Goal: Task Accomplishment & Management: Manage account settings

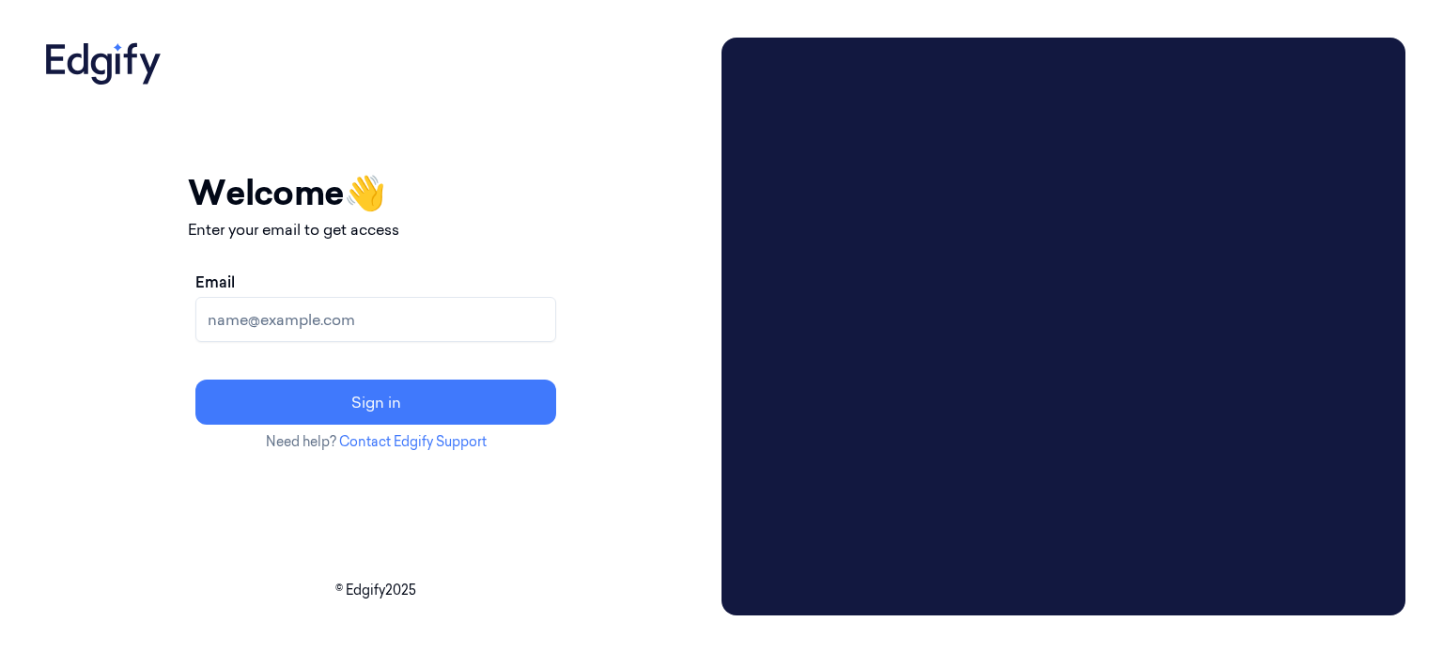
click at [354, 330] on input "Email" at bounding box center [375, 319] width 361 height 45
paste input "taticherla.rabbani@indivillage.co"
type input "taticherla.rabbani@indivillage.co"
click at [195, 379] on button "Sign in" at bounding box center [375, 401] width 361 height 45
click at [412, 317] on input "Email" at bounding box center [375, 319] width 361 height 45
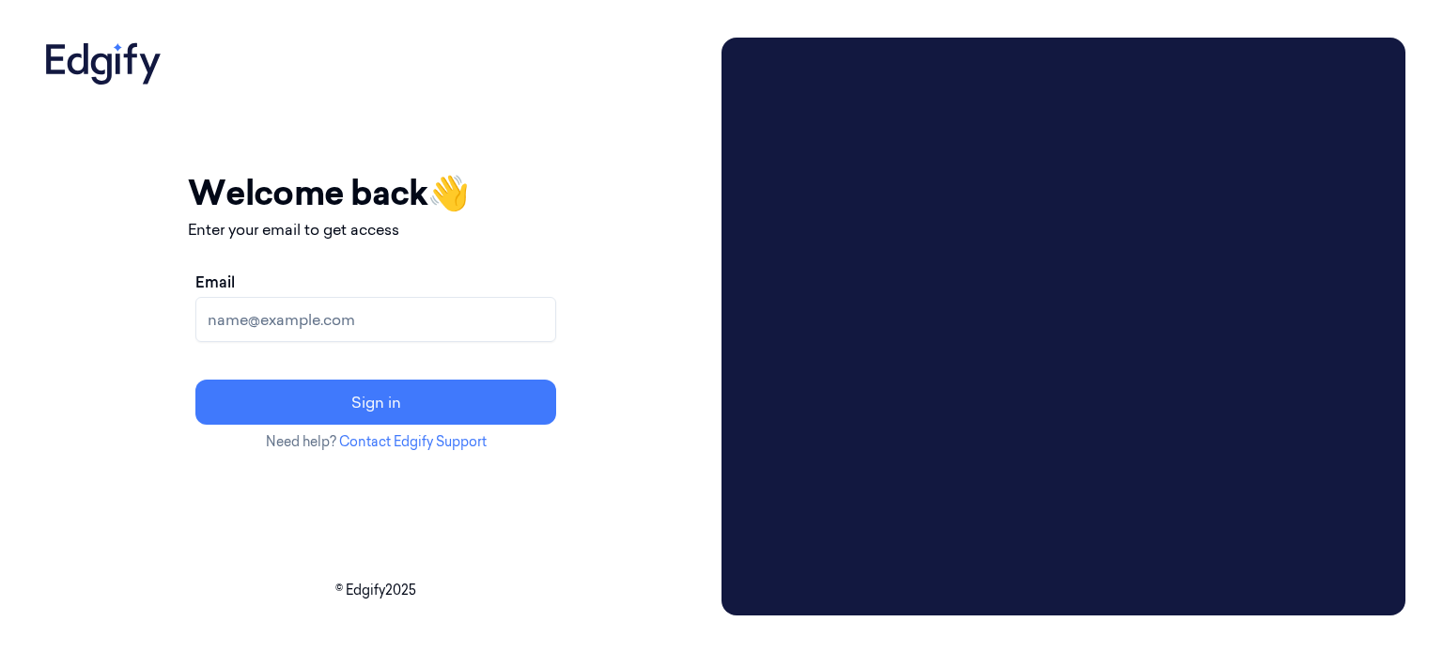
type input "taticherla.rabbani@indivillage.co"
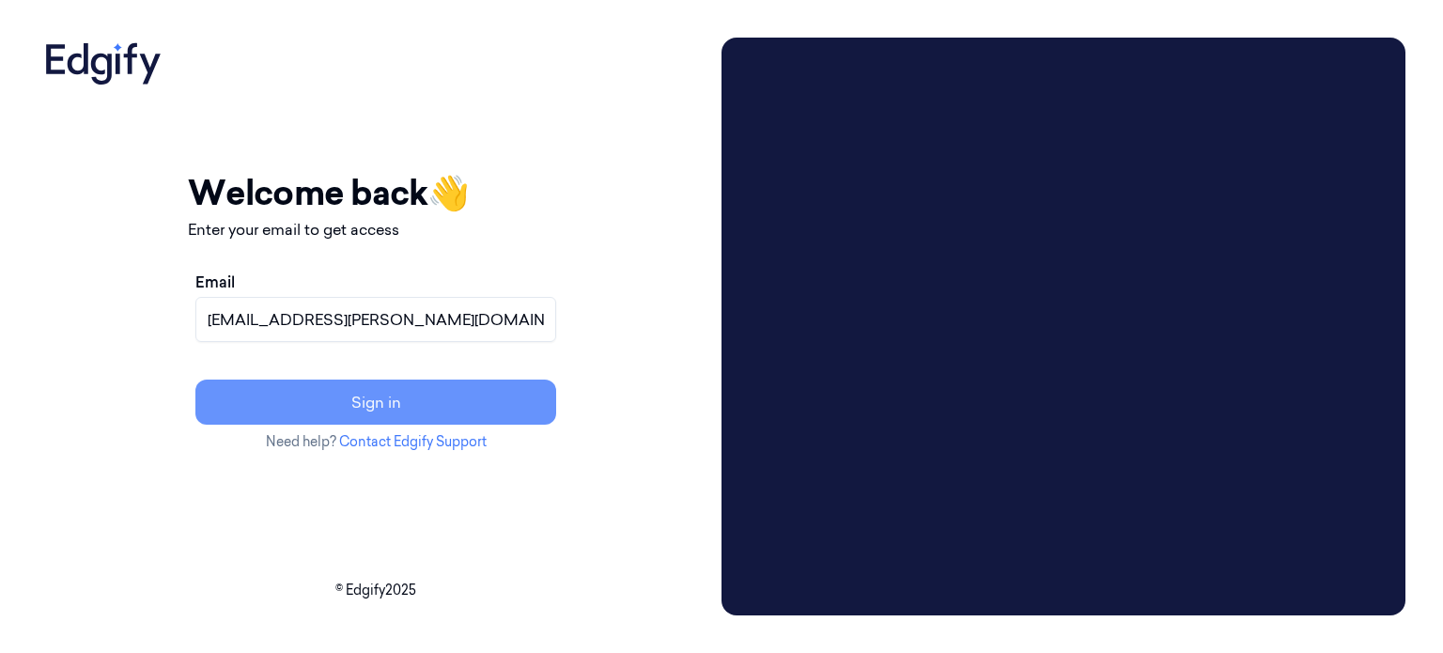
click at [472, 391] on button "Sign in" at bounding box center [375, 401] width 361 height 45
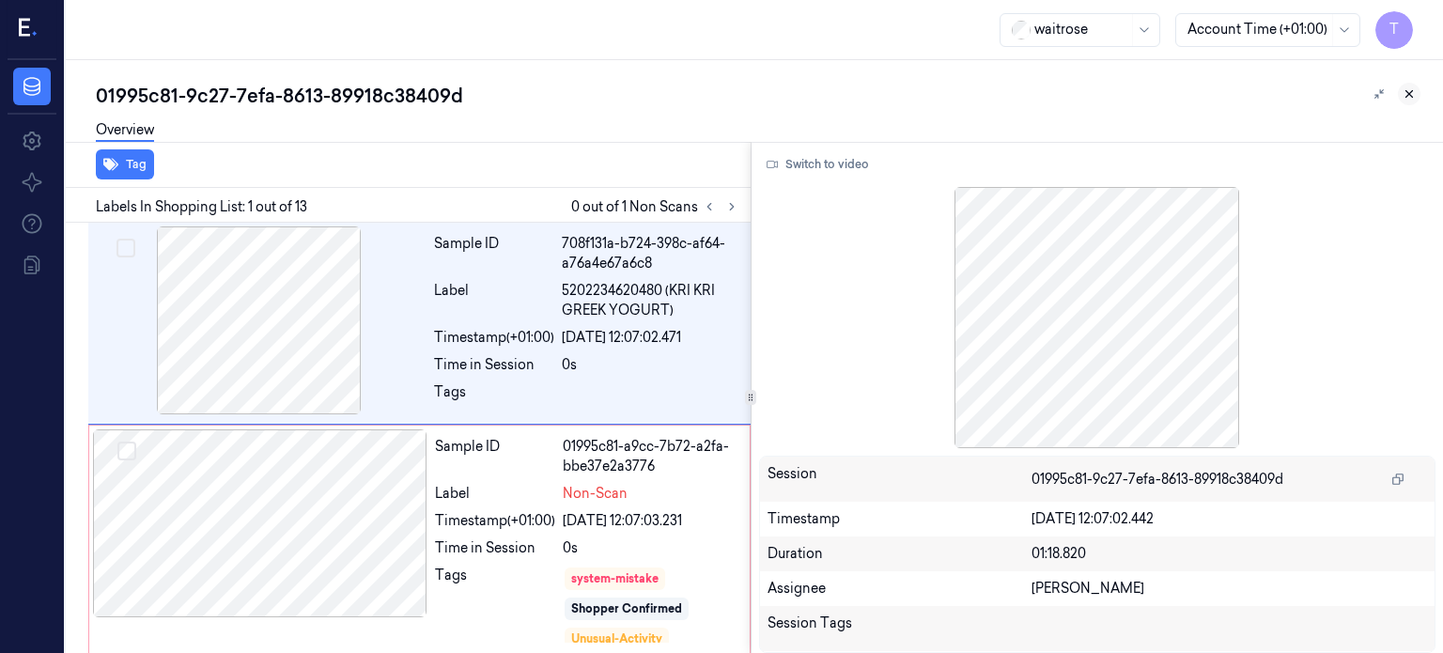
click at [1411, 90] on icon at bounding box center [1408, 93] width 13 height 13
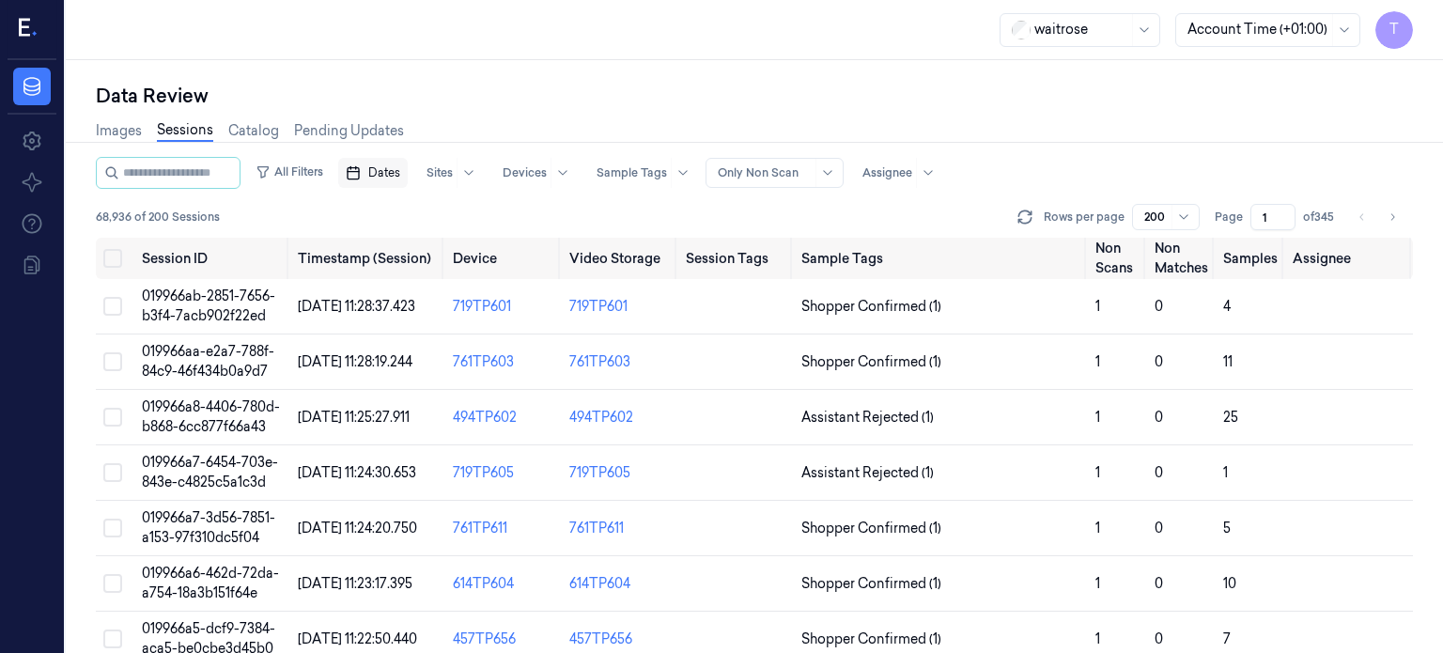
click at [400, 173] on span "Dates" at bounding box center [384, 172] width 32 height 17
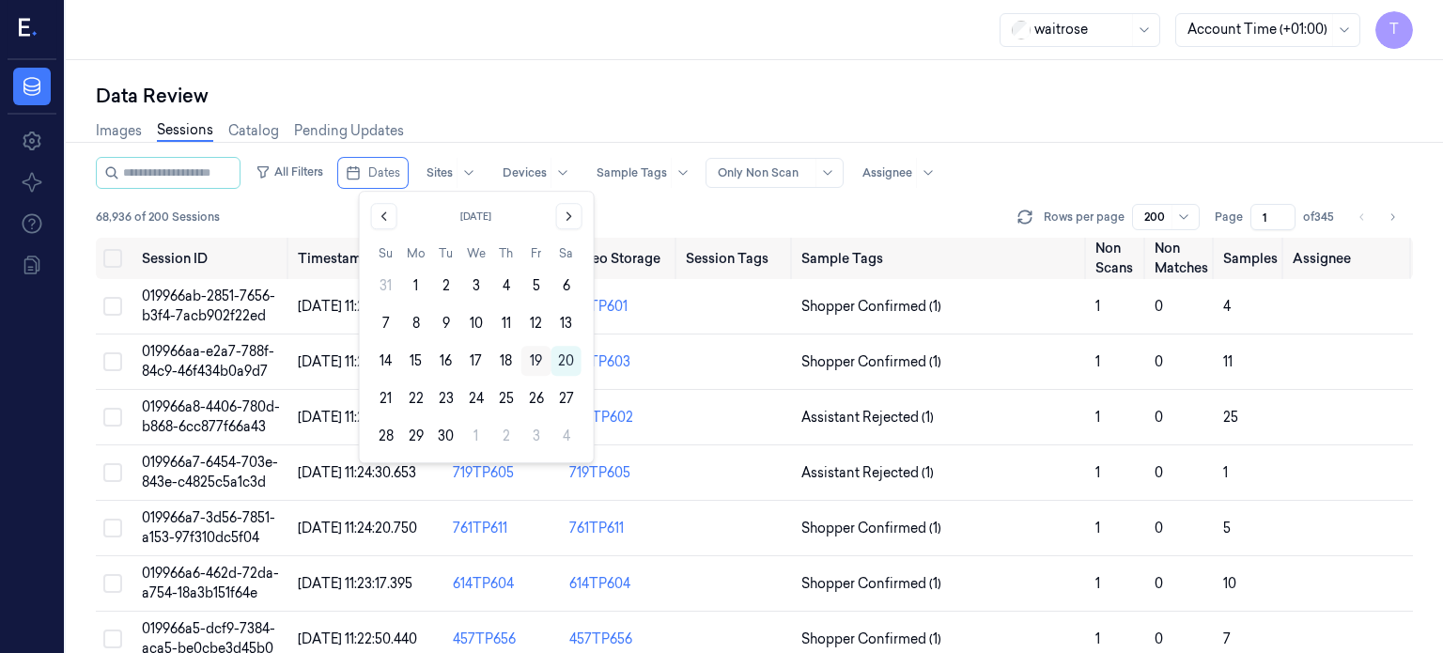
click at [536, 358] on button "19" at bounding box center [536, 361] width 30 height 30
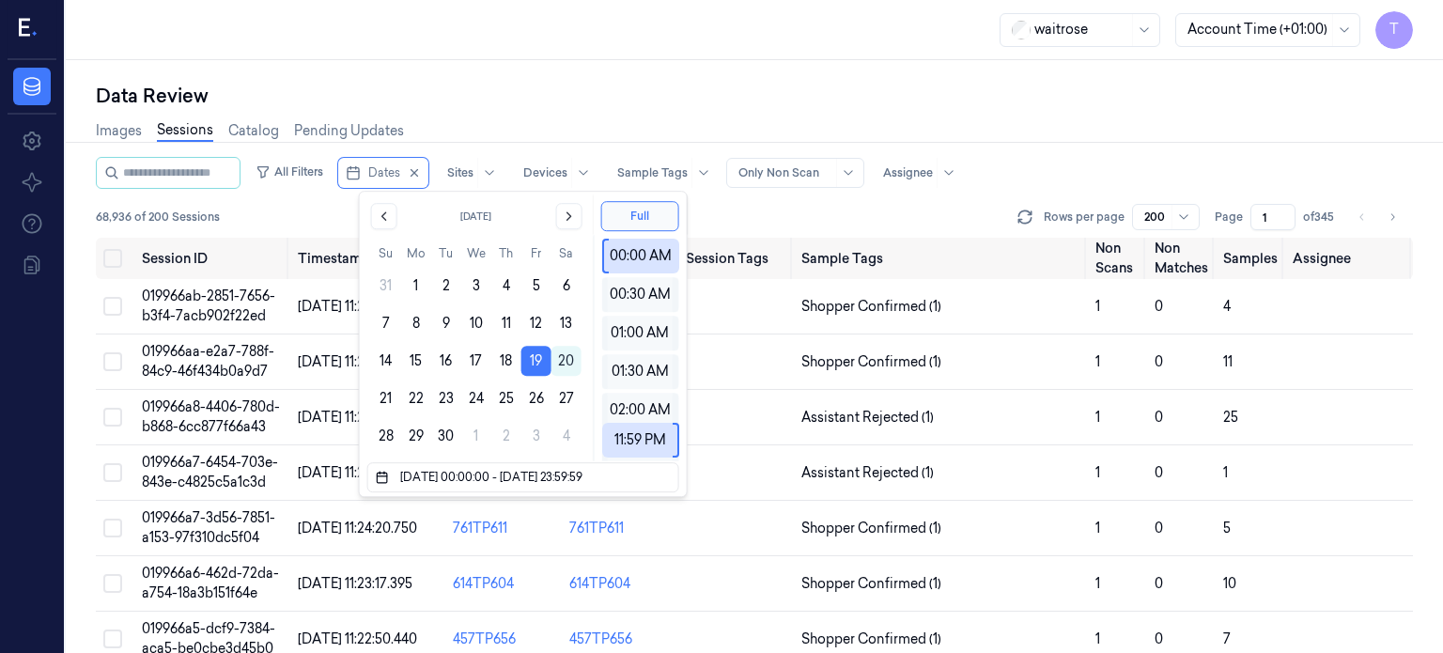
click at [627, 92] on div "Data Review" at bounding box center [754, 96] width 1317 height 26
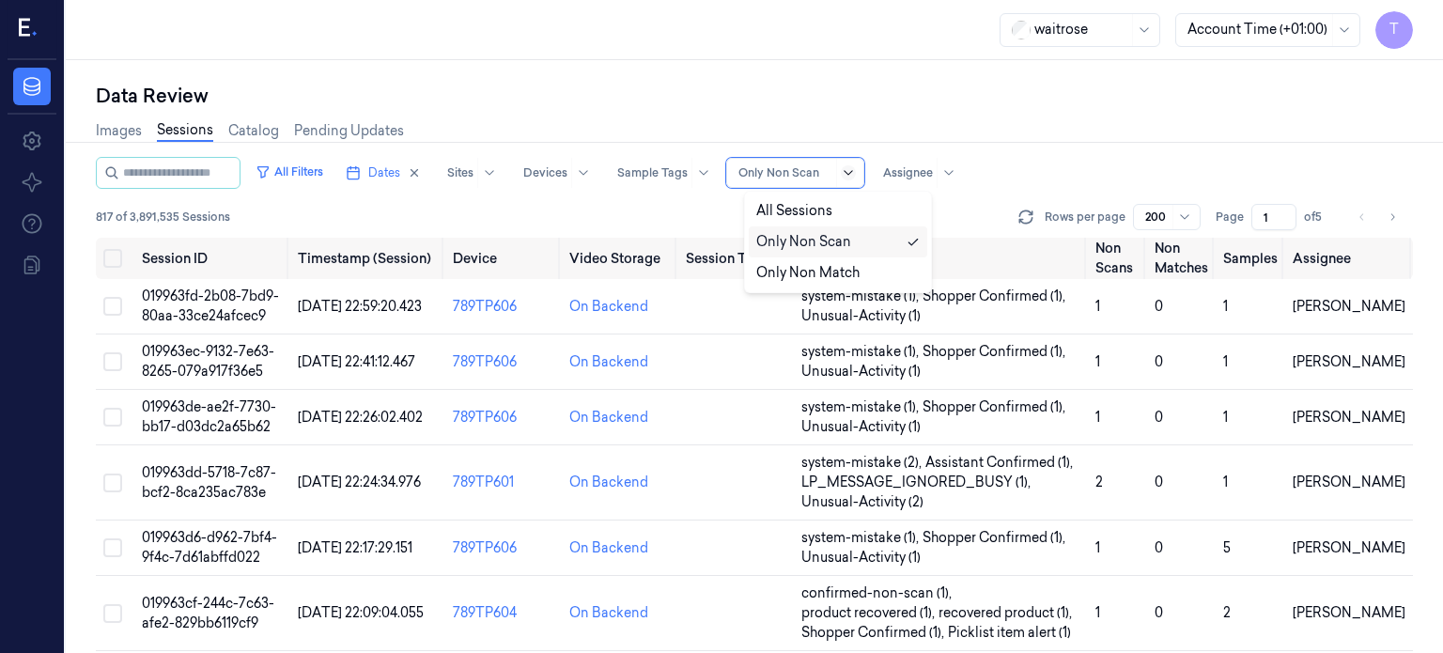
click at [856, 167] on icon at bounding box center [848, 172] width 15 height 15
click at [801, 247] on div "Only Non Scan" at bounding box center [803, 242] width 95 height 20
click at [951, 169] on div "Assignee" at bounding box center [918, 173] width 92 height 30
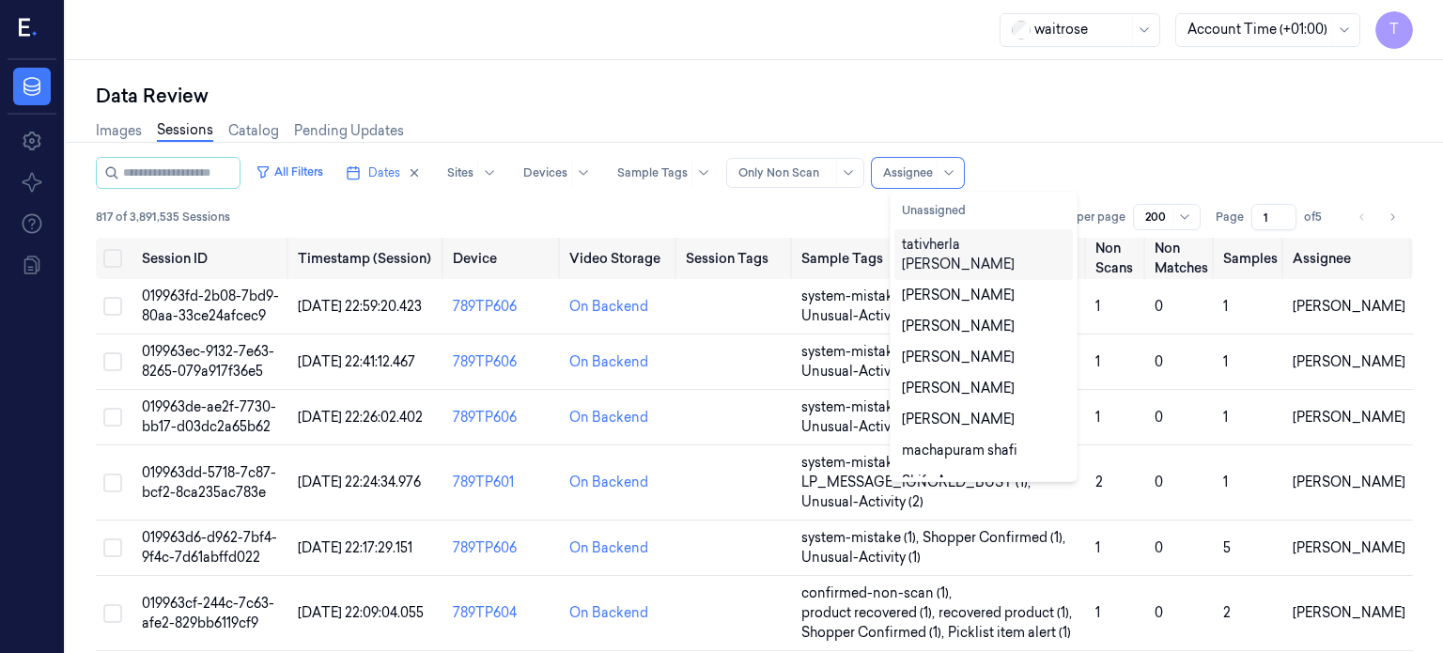
click at [958, 243] on div "tativherla [PERSON_NAME]" at bounding box center [983, 254] width 163 height 39
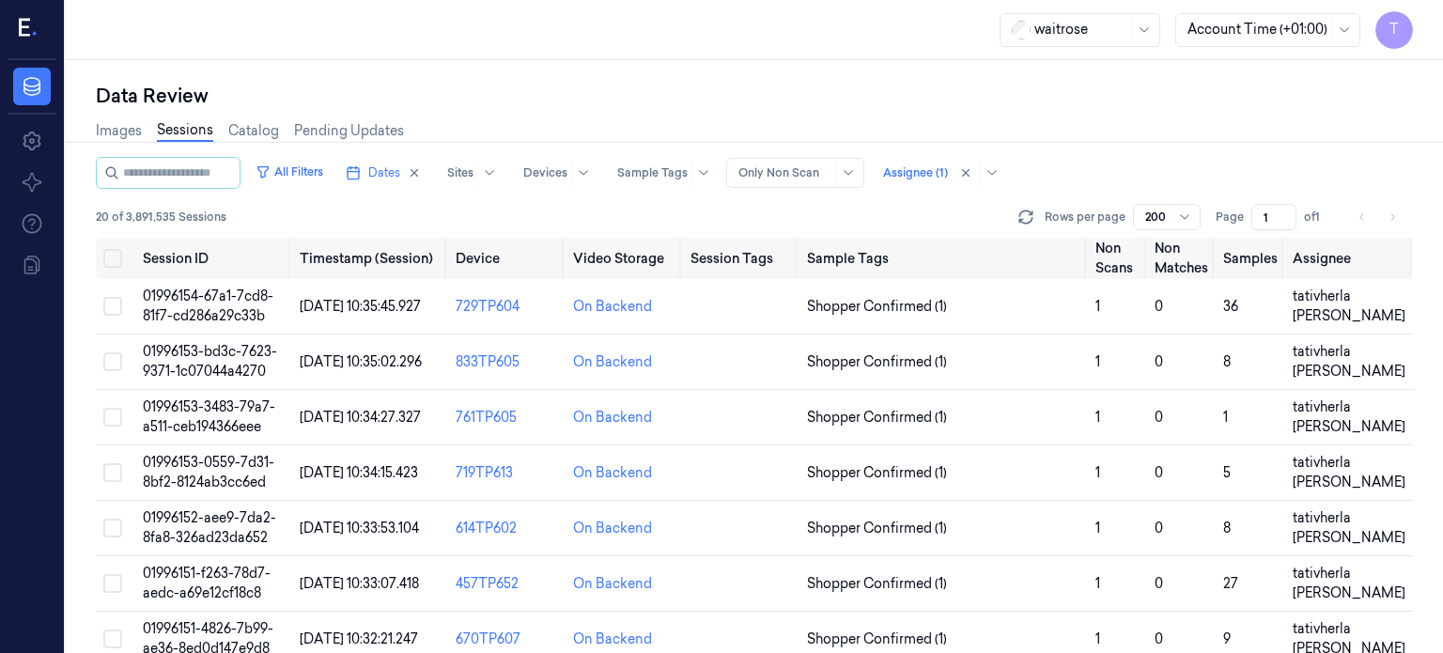
click at [874, 99] on div "Data Review" at bounding box center [754, 96] width 1317 height 26
click at [206, 300] on span "01996154-67a1-7cd8-81f7-cd286a29c33b" at bounding box center [208, 305] width 131 height 37
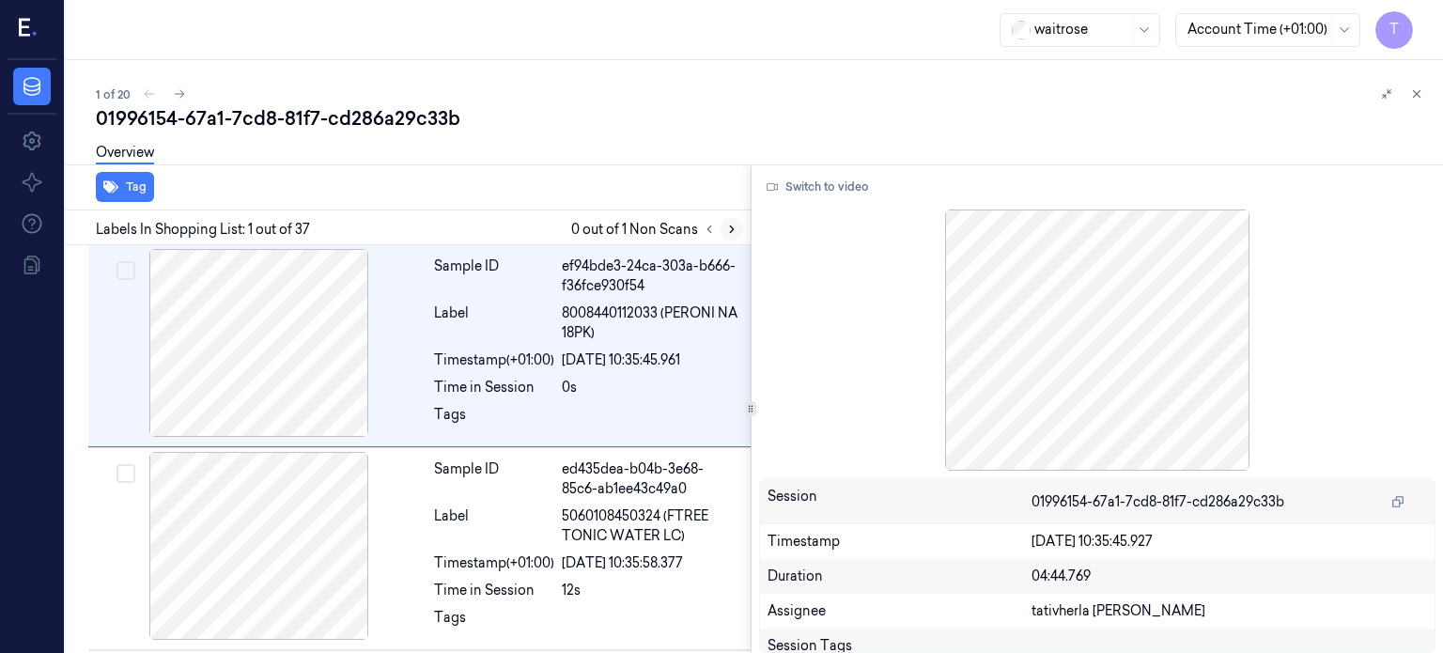
click at [733, 224] on icon at bounding box center [731, 229] width 13 height 13
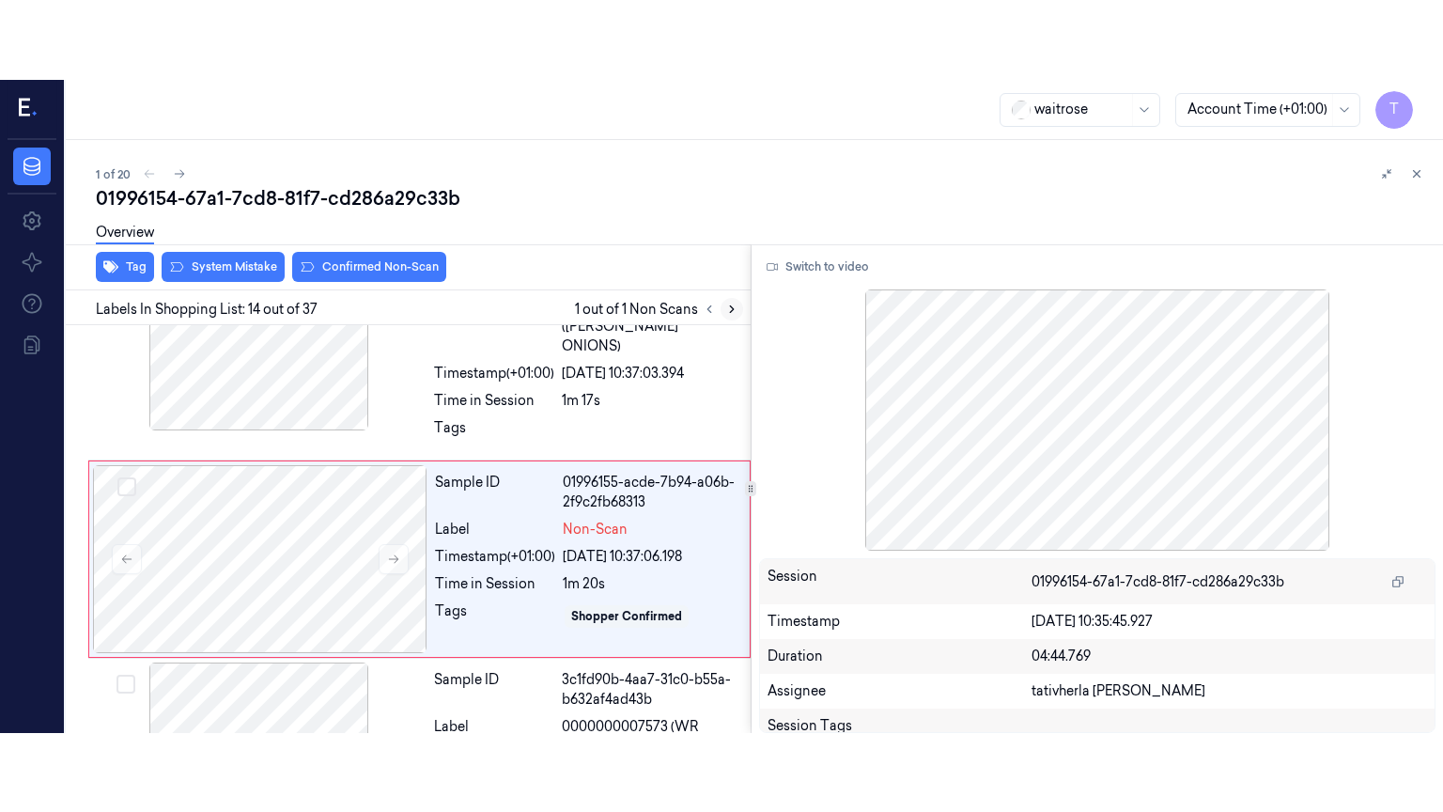
scroll to position [2526, 0]
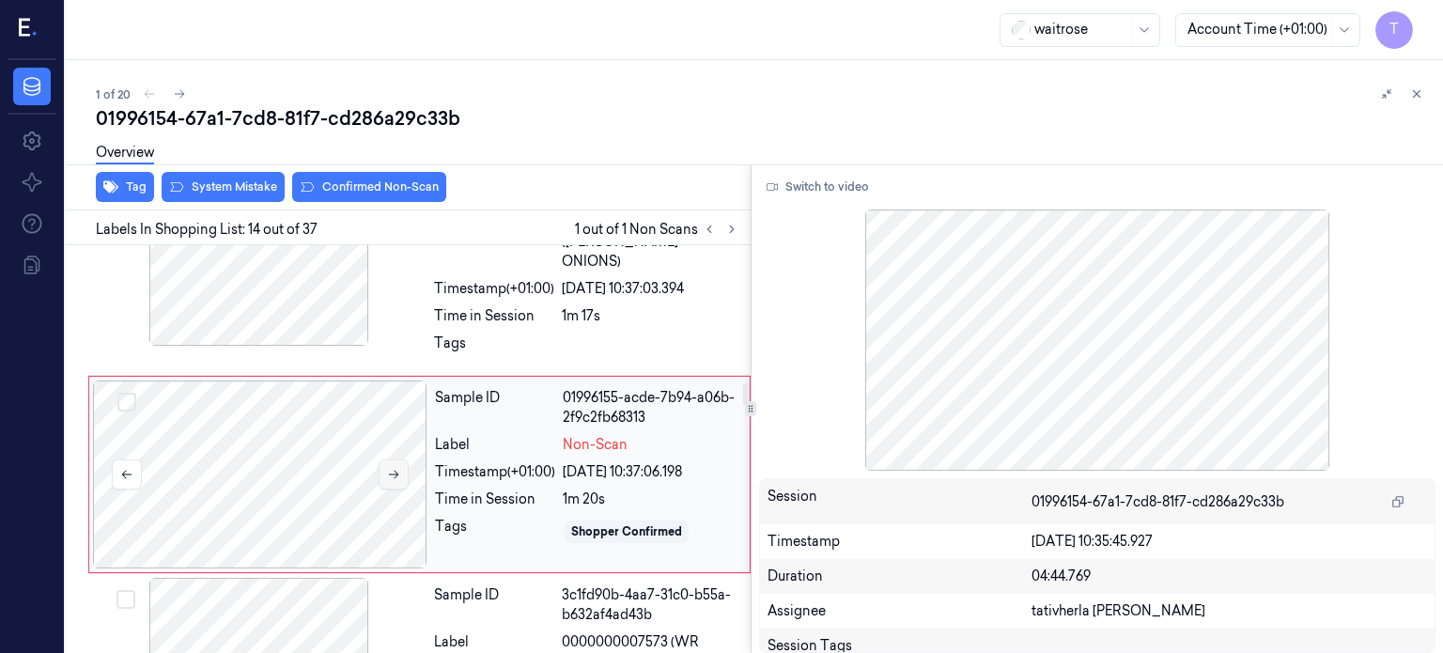
click at [397, 468] on icon at bounding box center [393, 474] width 13 height 13
click at [390, 468] on icon at bounding box center [393, 474] width 13 height 13
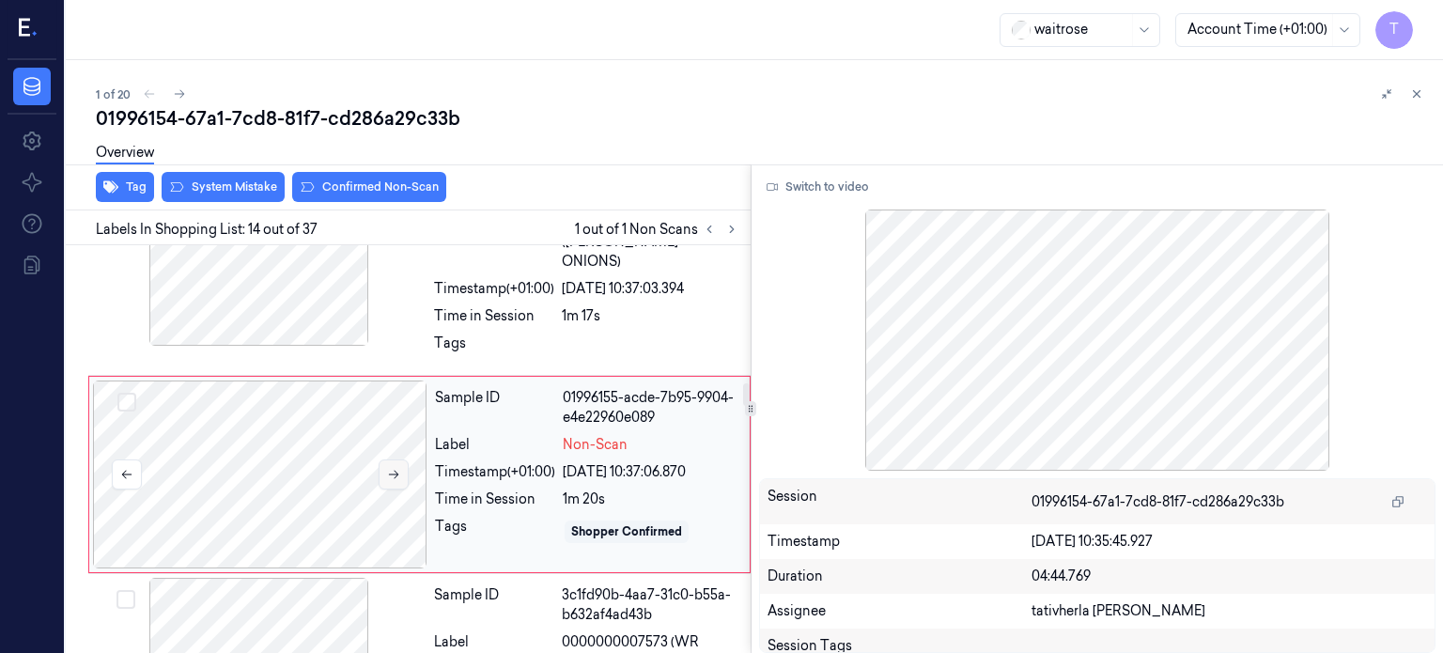
click at [390, 468] on icon at bounding box center [393, 474] width 13 height 13
click at [827, 181] on button "Switch to video" at bounding box center [817, 187] width 117 height 30
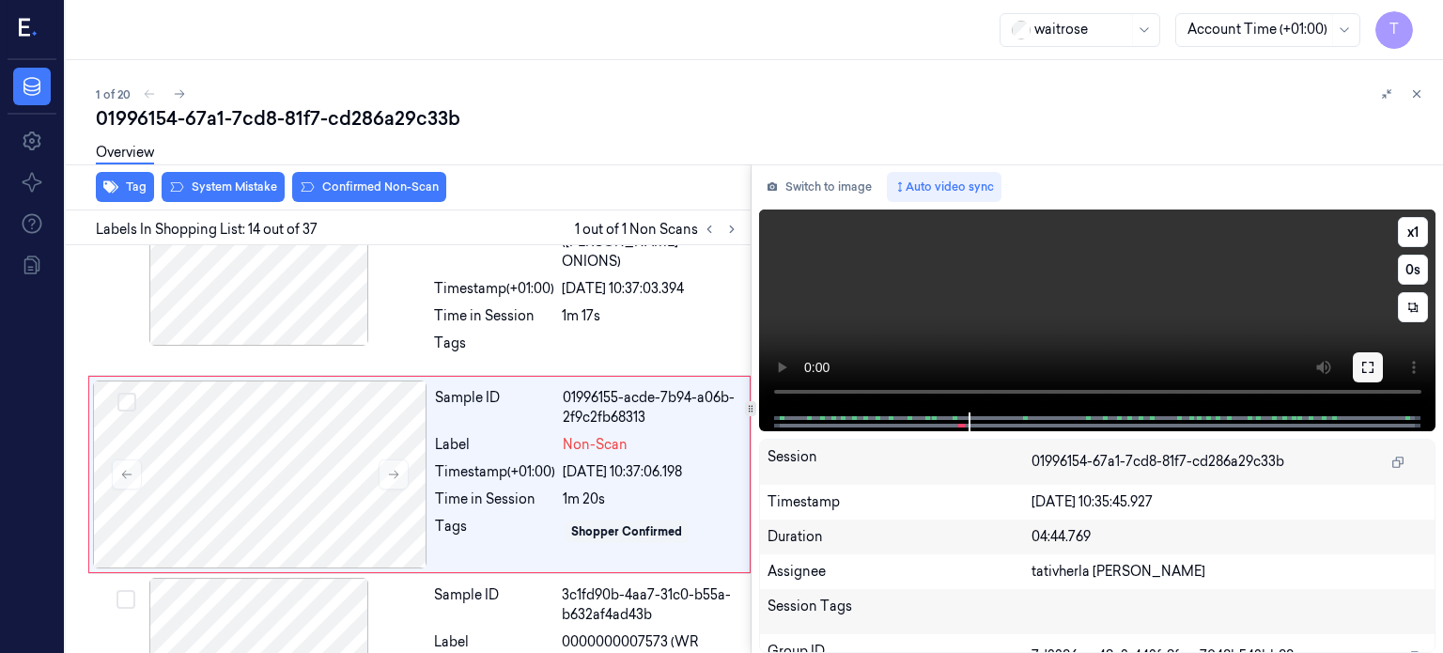
click at [1368, 363] on icon at bounding box center [1367, 367] width 15 height 15
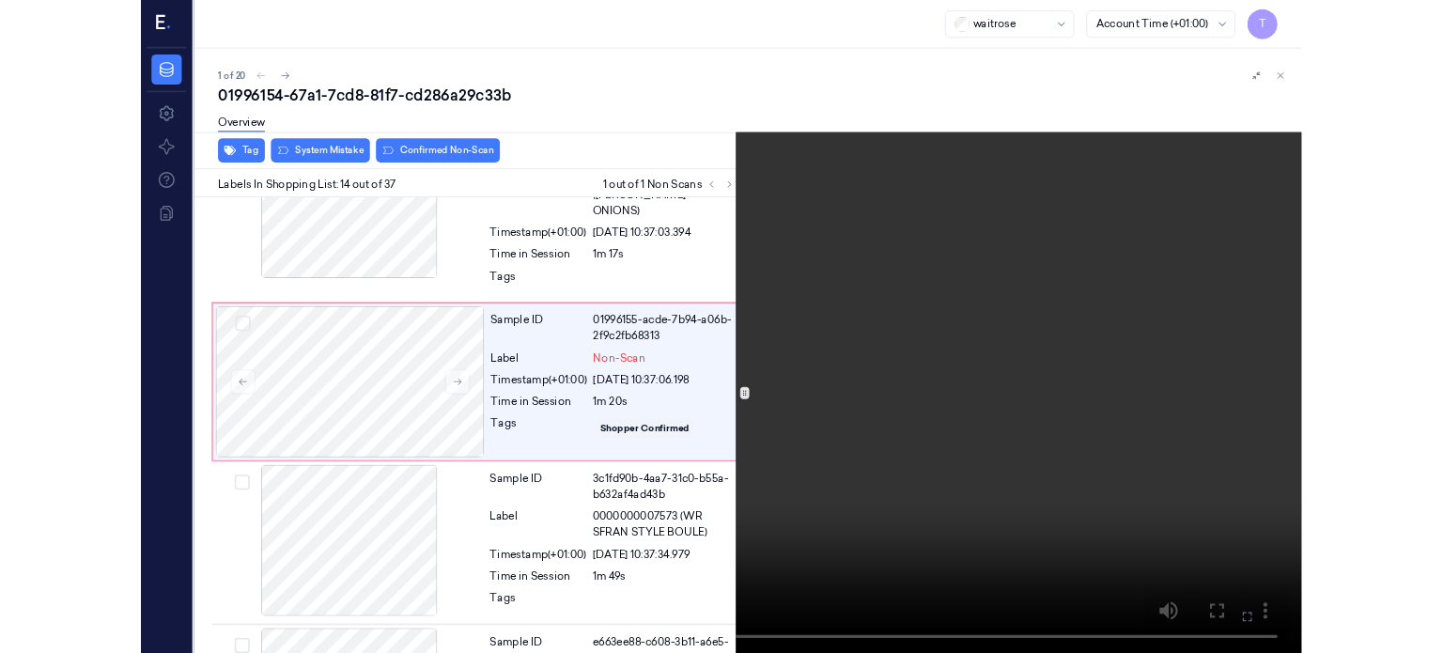
scroll to position [2446, 0]
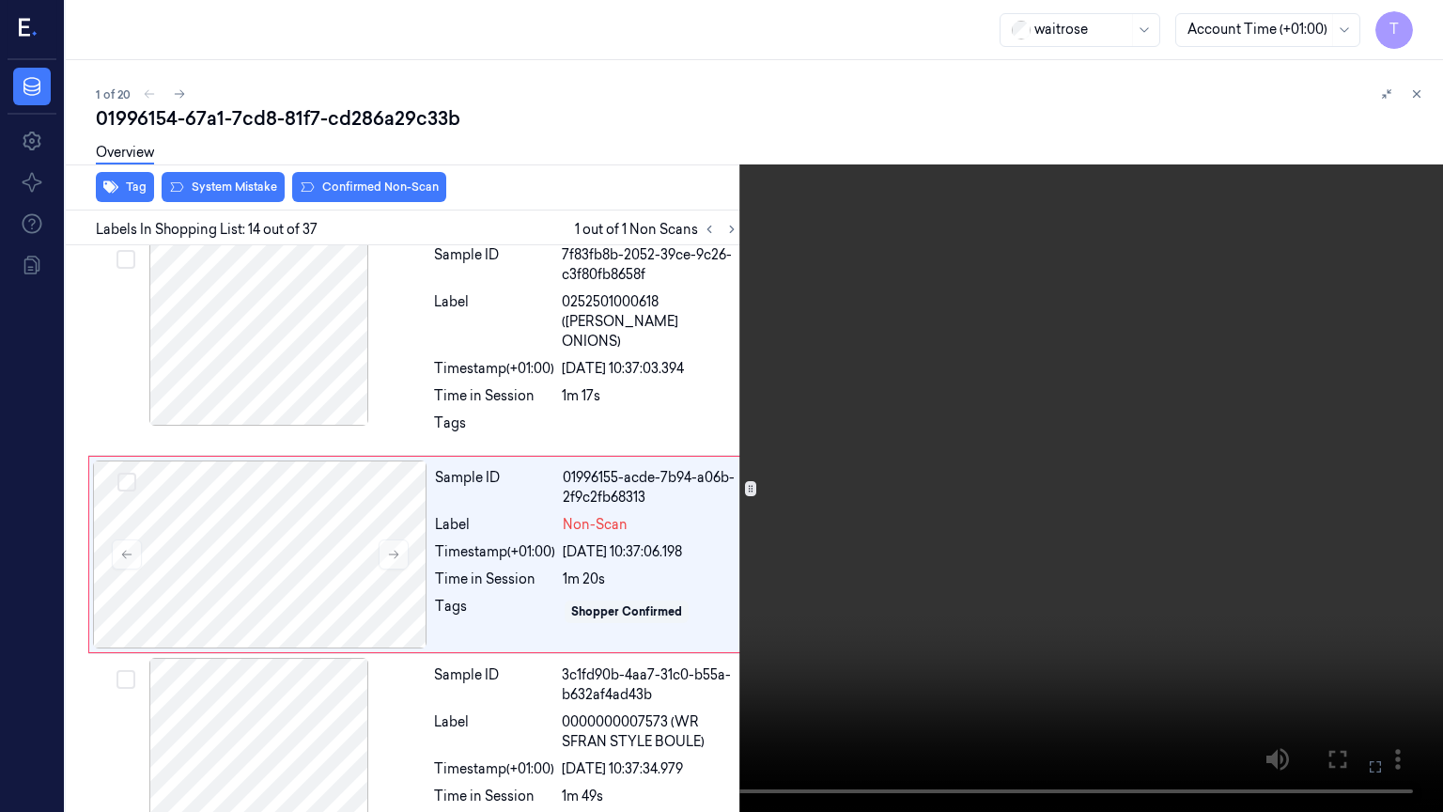
click at [0, 0] on icon at bounding box center [0, 0] width 0 height 0
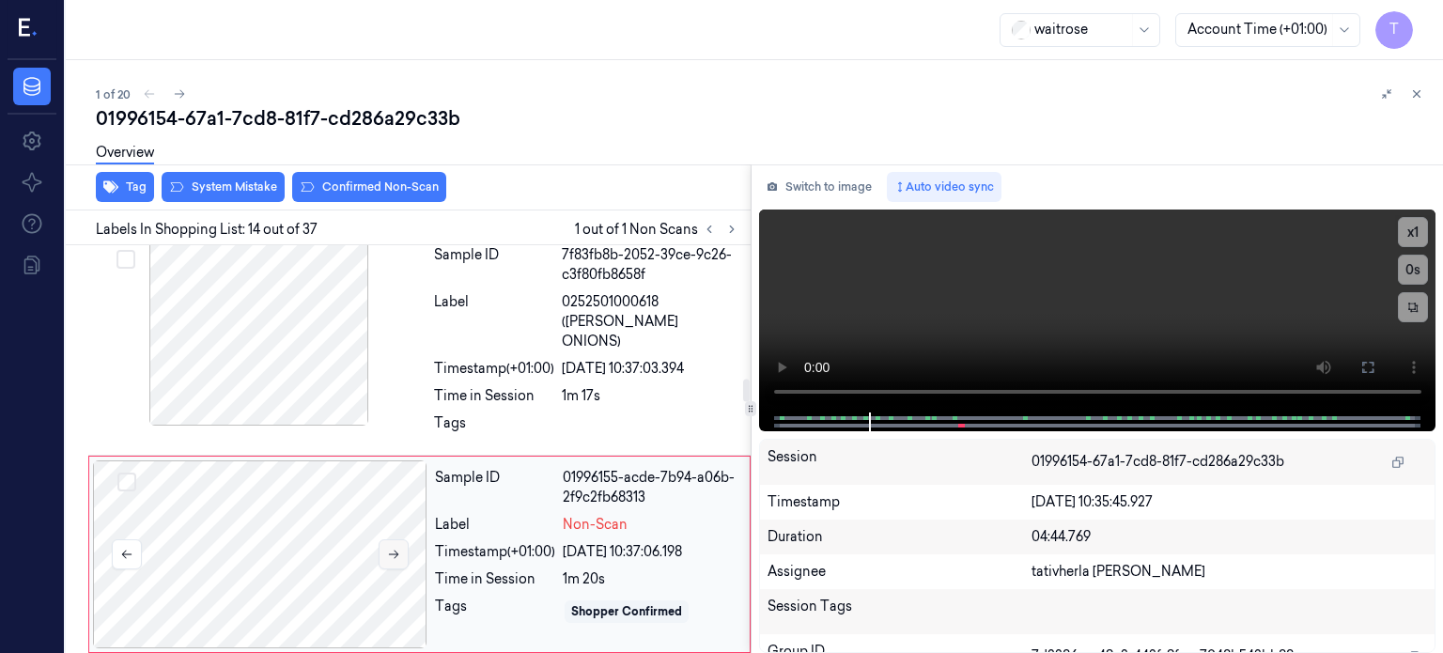
click at [398, 548] on icon at bounding box center [393, 554] width 13 height 13
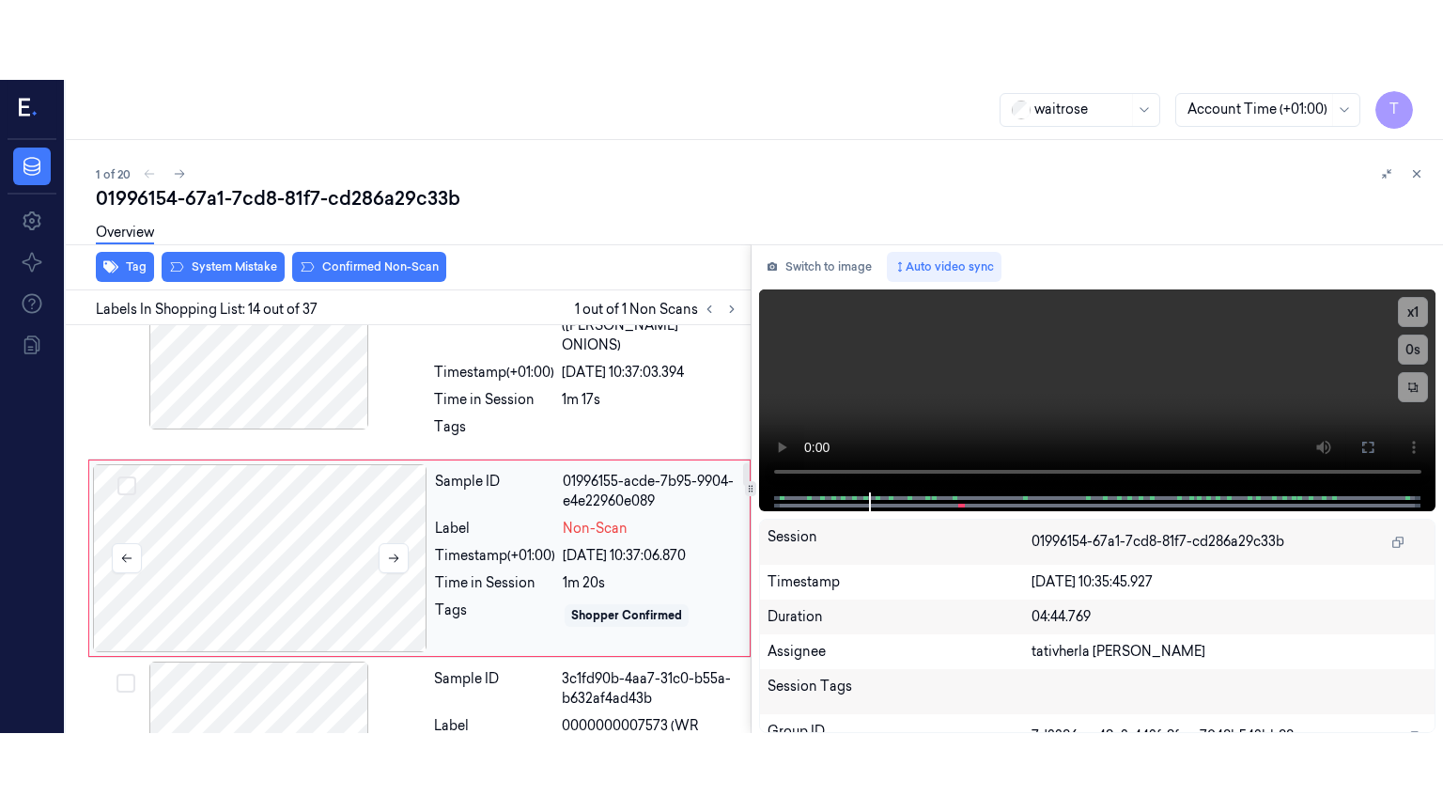
scroll to position [2526, 0]
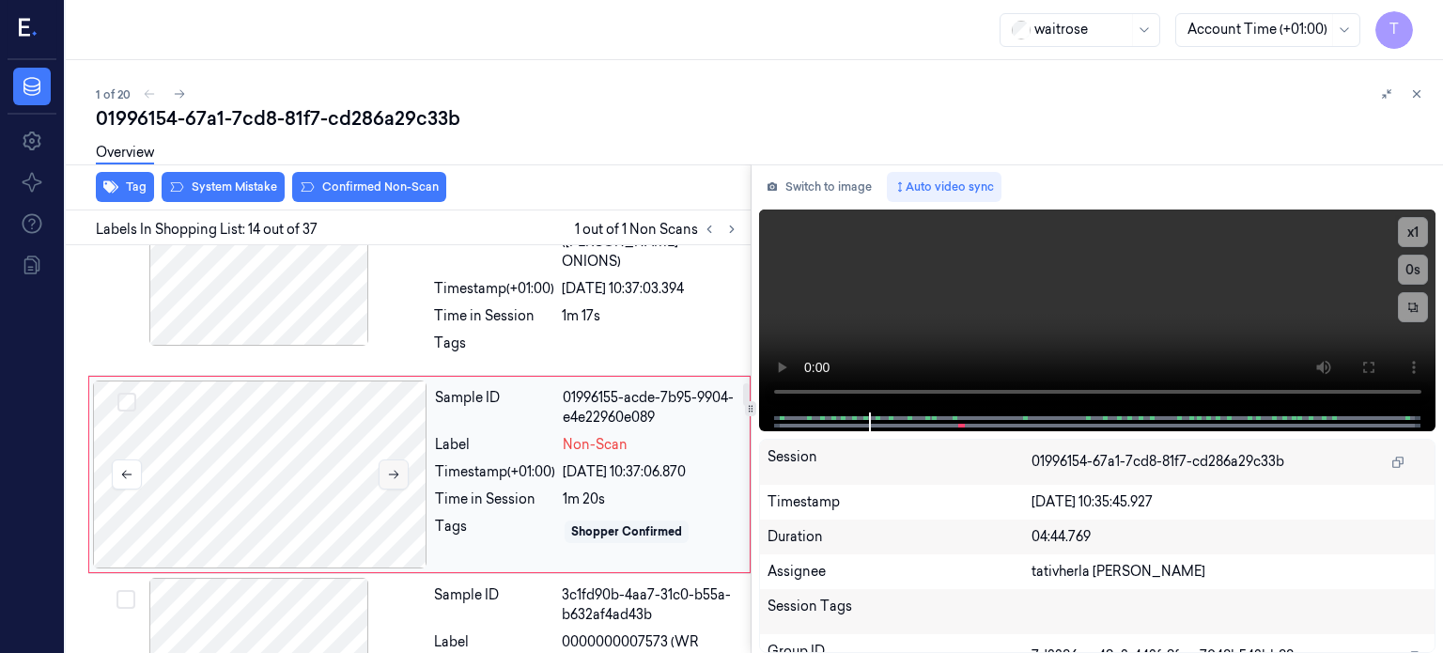
click at [394, 459] on button at bounding box center [394, 474] width 30 height 30
click at [1362, 364] on icon at bounding box center [1367, 367] width 11 height 11
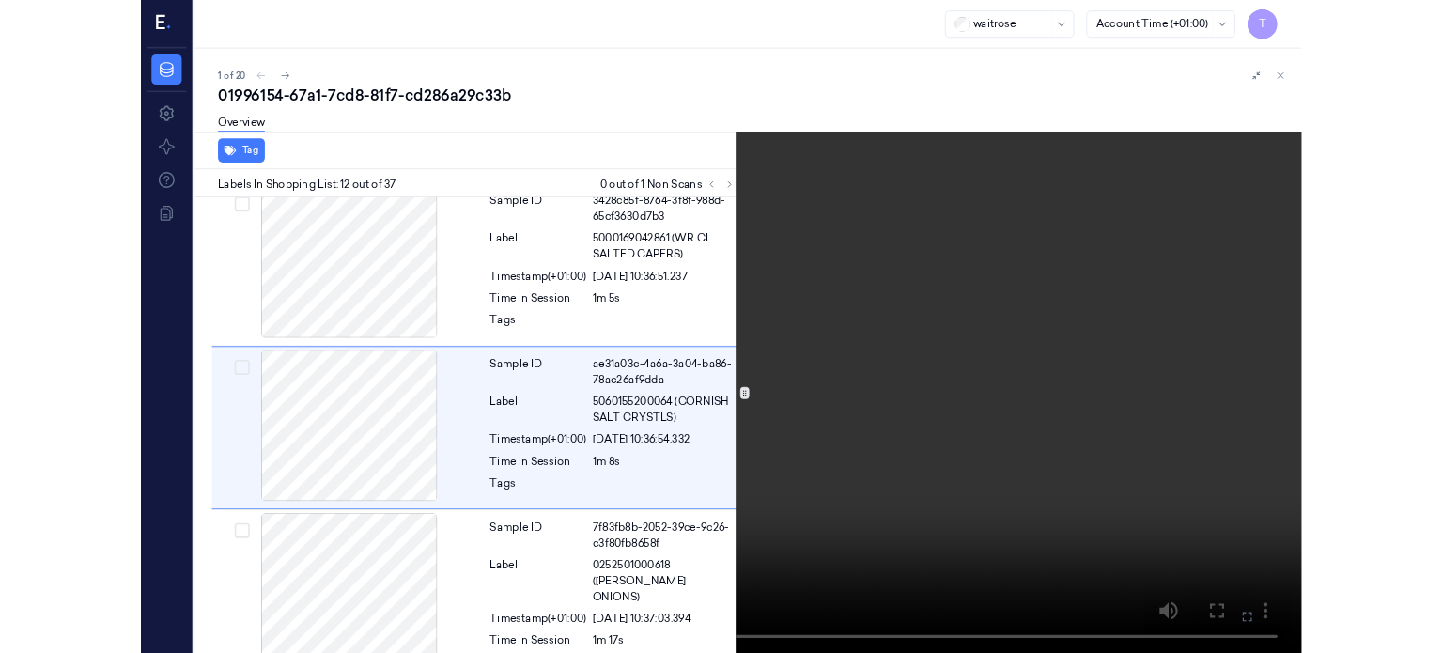
scroll to position [2044, 0]
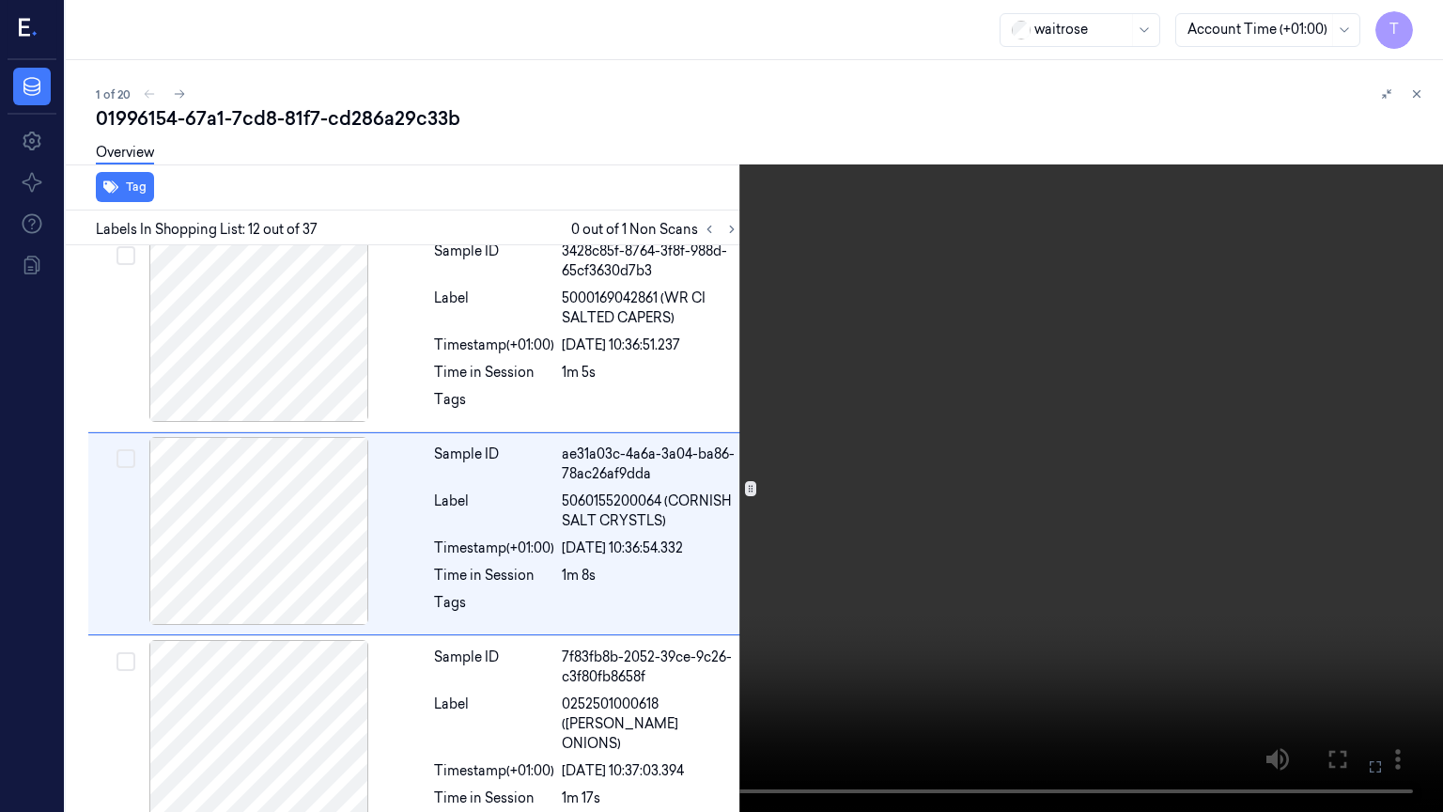
click at [0, 0] on icon at bounding box center [0, 0] width 0 height 0
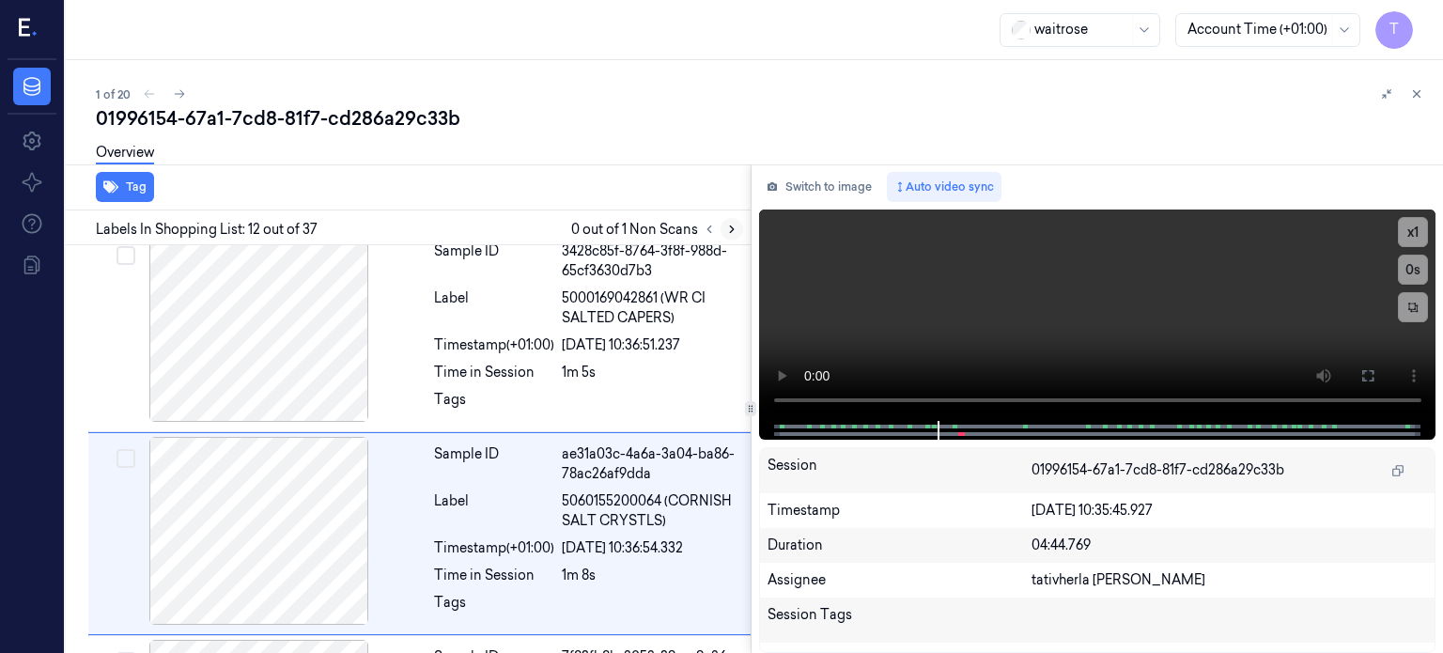
click at [728, 223] on icon at bounding box center [731, 229] width 13 height 13
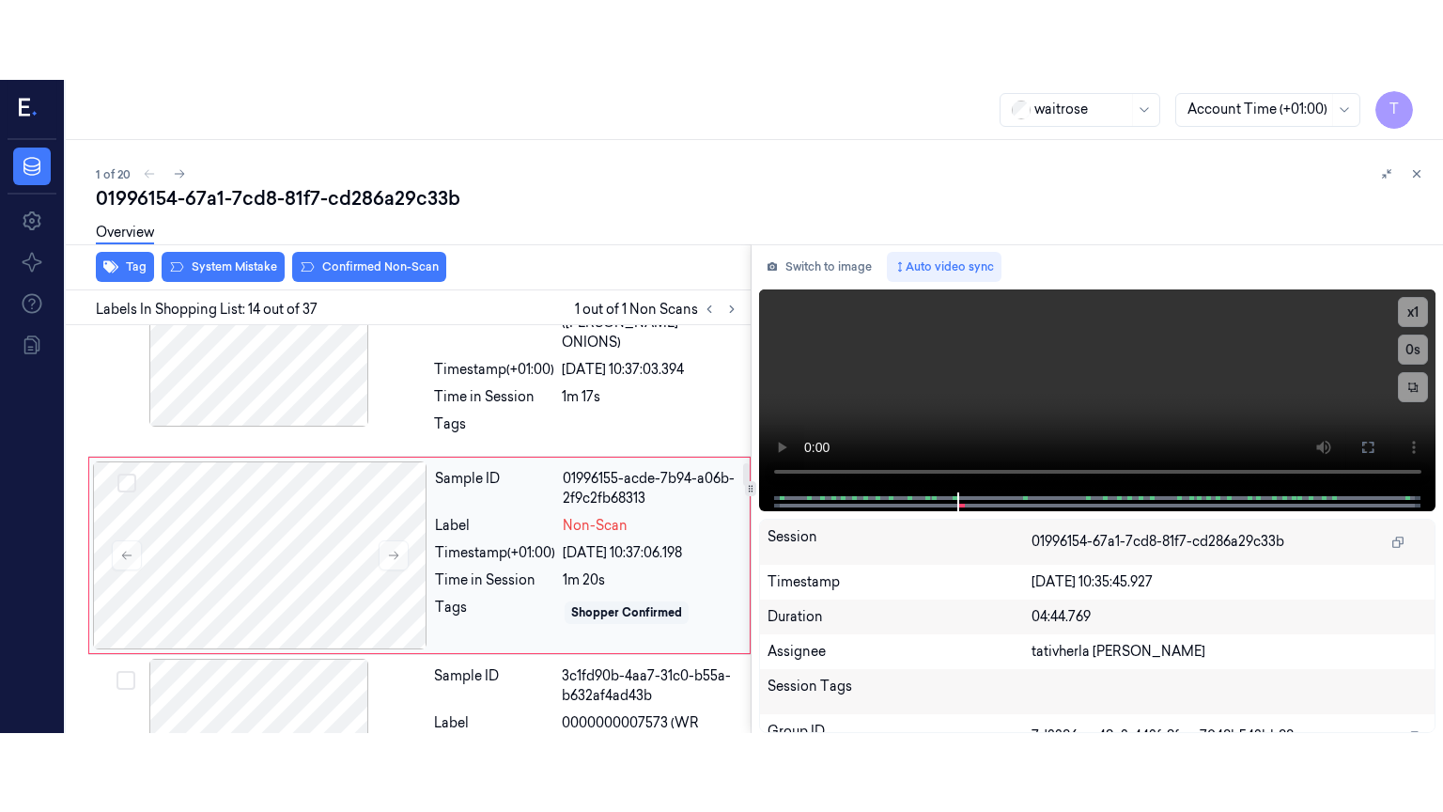
scroll to position [2526, 0]
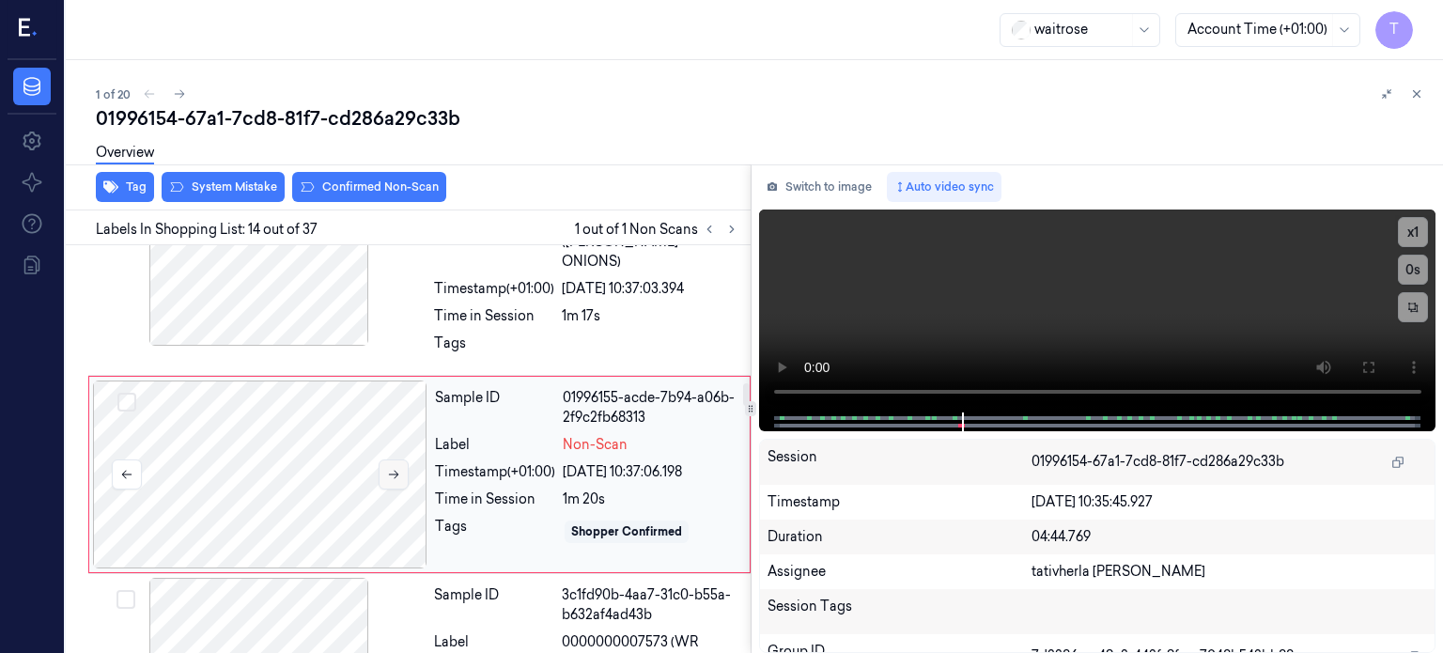
click at [402, 459] on button at bounding box center [394, 474] width 30 height 30
click at [399, 459] on button at bounding box center [394, 474] width 30 height 30
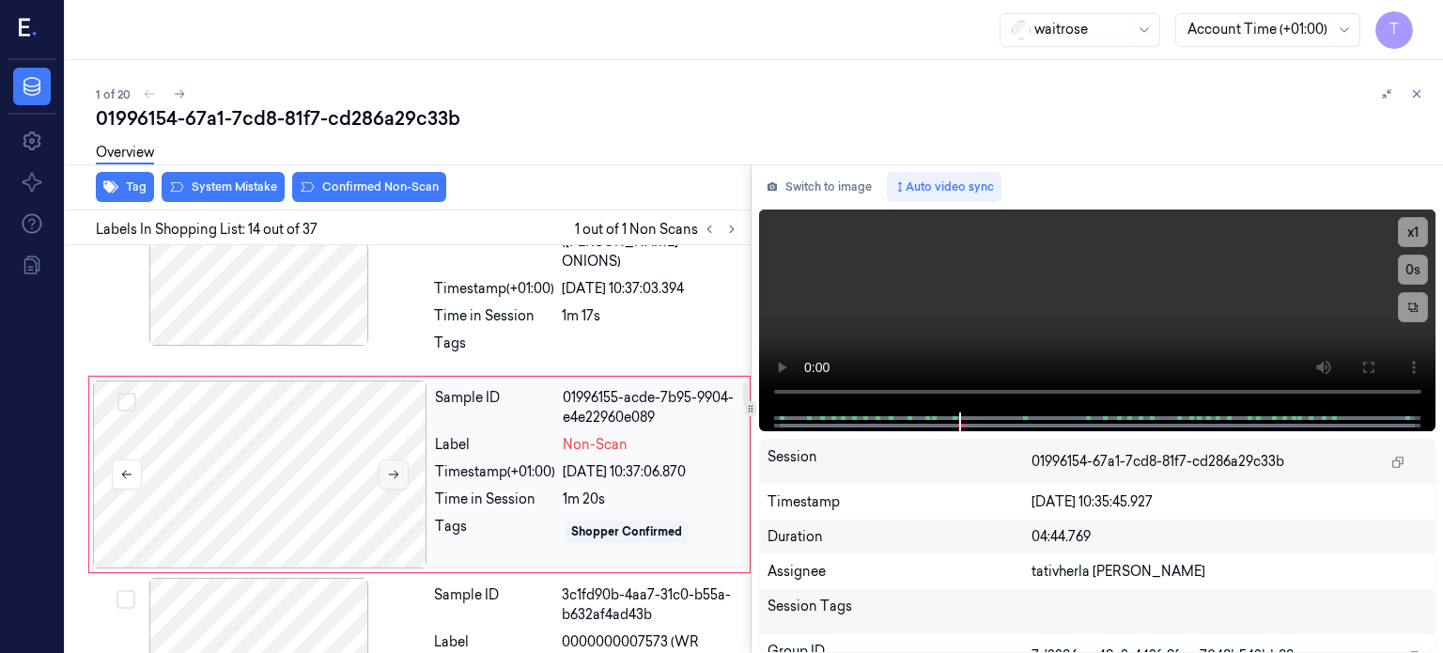
click at [399, 459] on button at bounding box center [394, 474] width 30 height 30
click at [398, 459] on button at bounding box center [394, 474] width 30 height 30
click at [395, 459] on button at bounding box center [394, 474] width 30 height 30
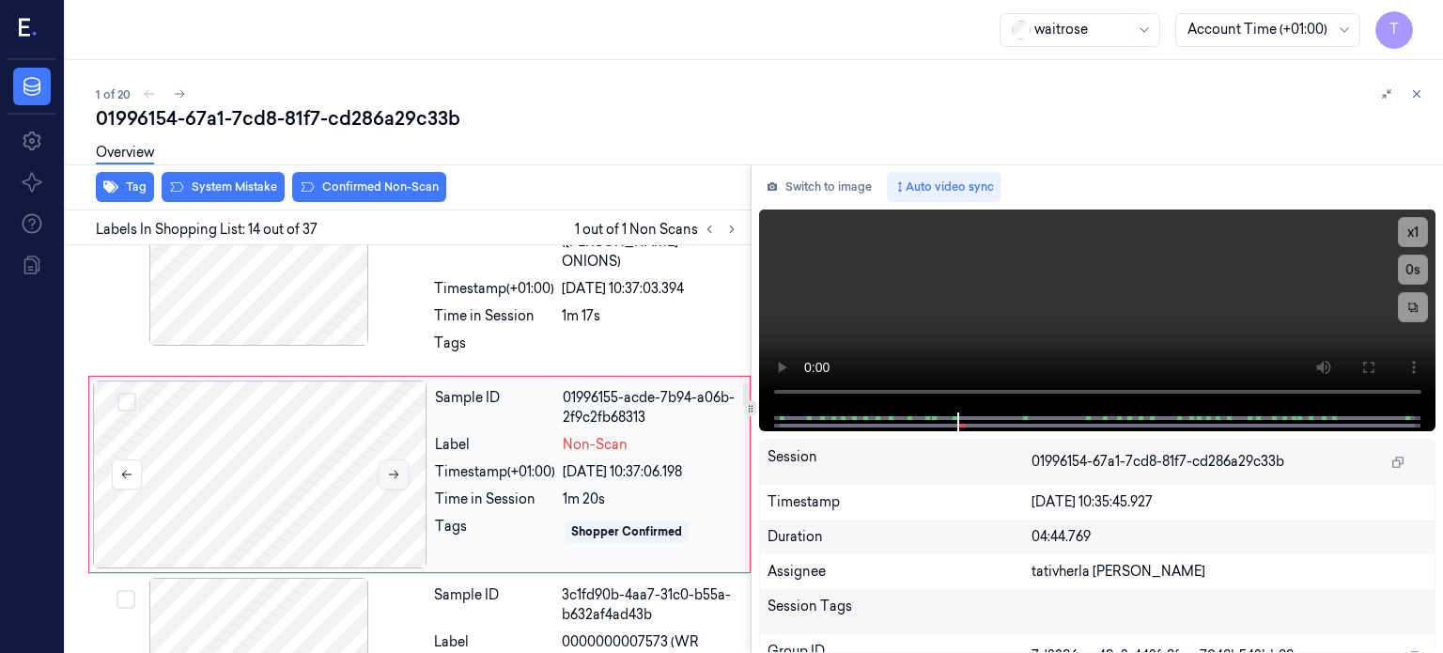
click at [395, 459] on button at bounding box center [394, 474] width 30 height 30
click at [1371, 377] on button at bounding box center [1368, 367] width 30 height 30
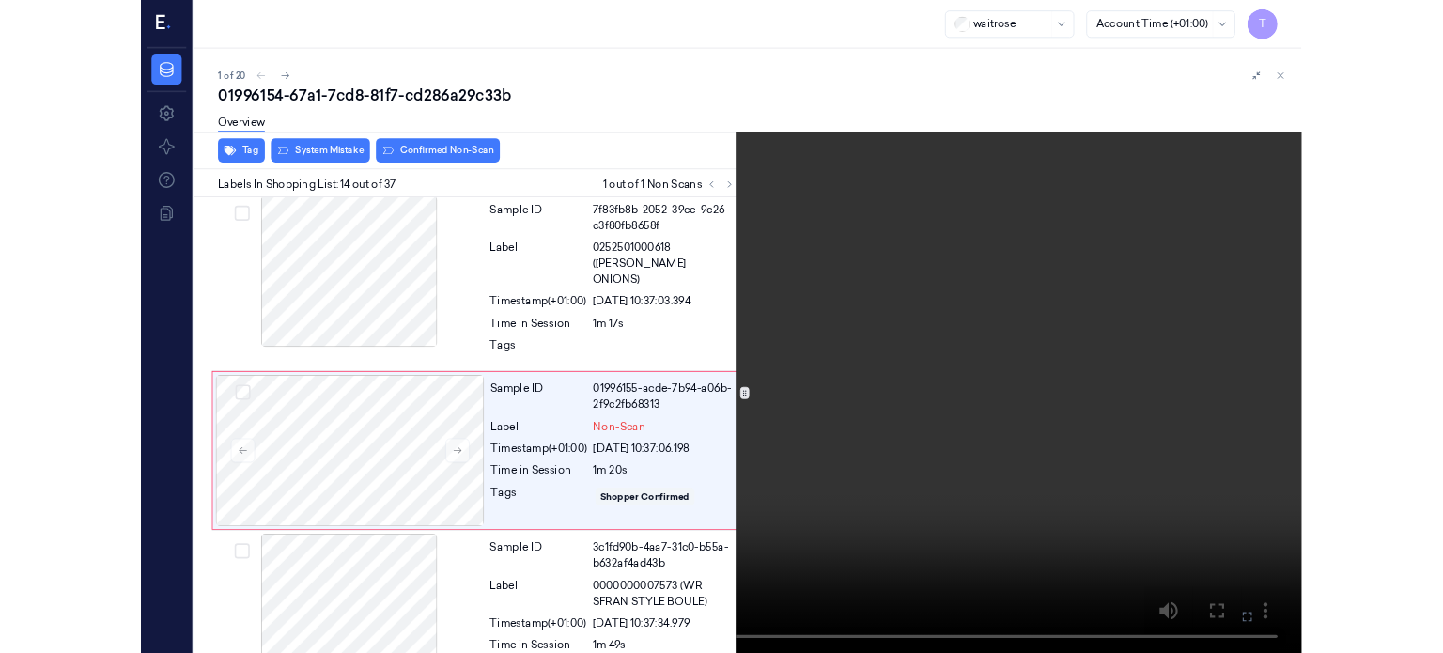
scroll to position [2446, 0]
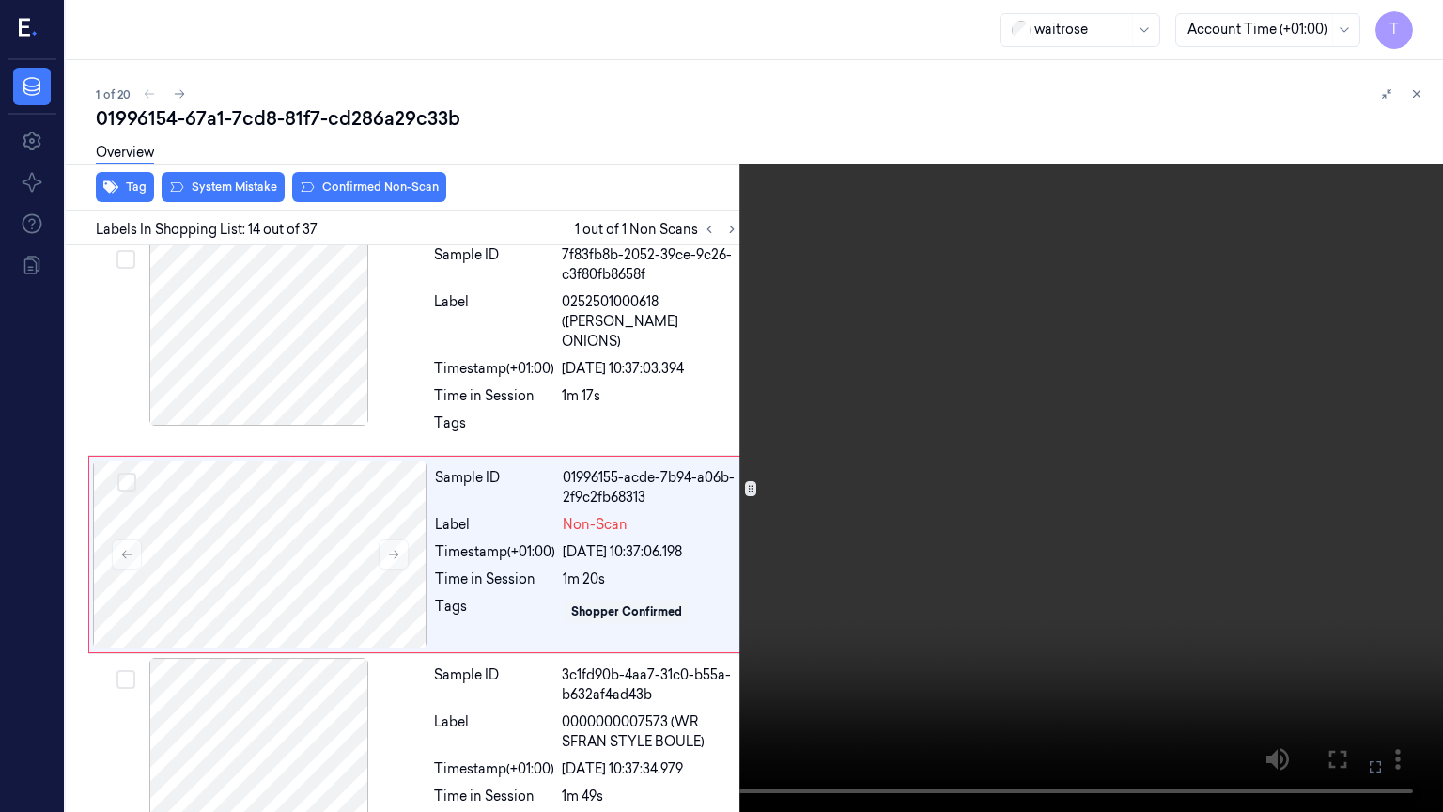
click at [0, 0] on icon at bounding box center [0, 0] width 0 height 0
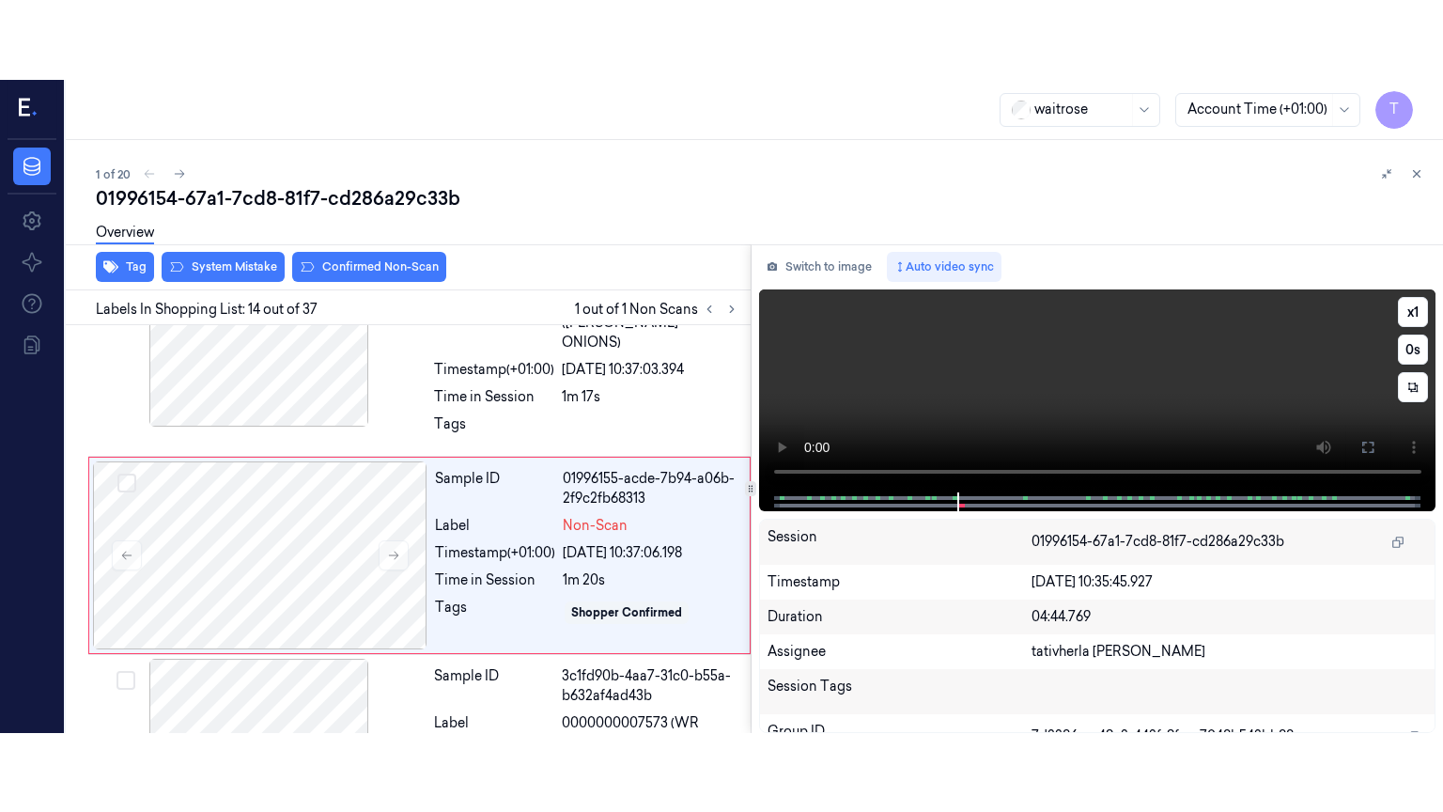
scroll to position [2526, 0]
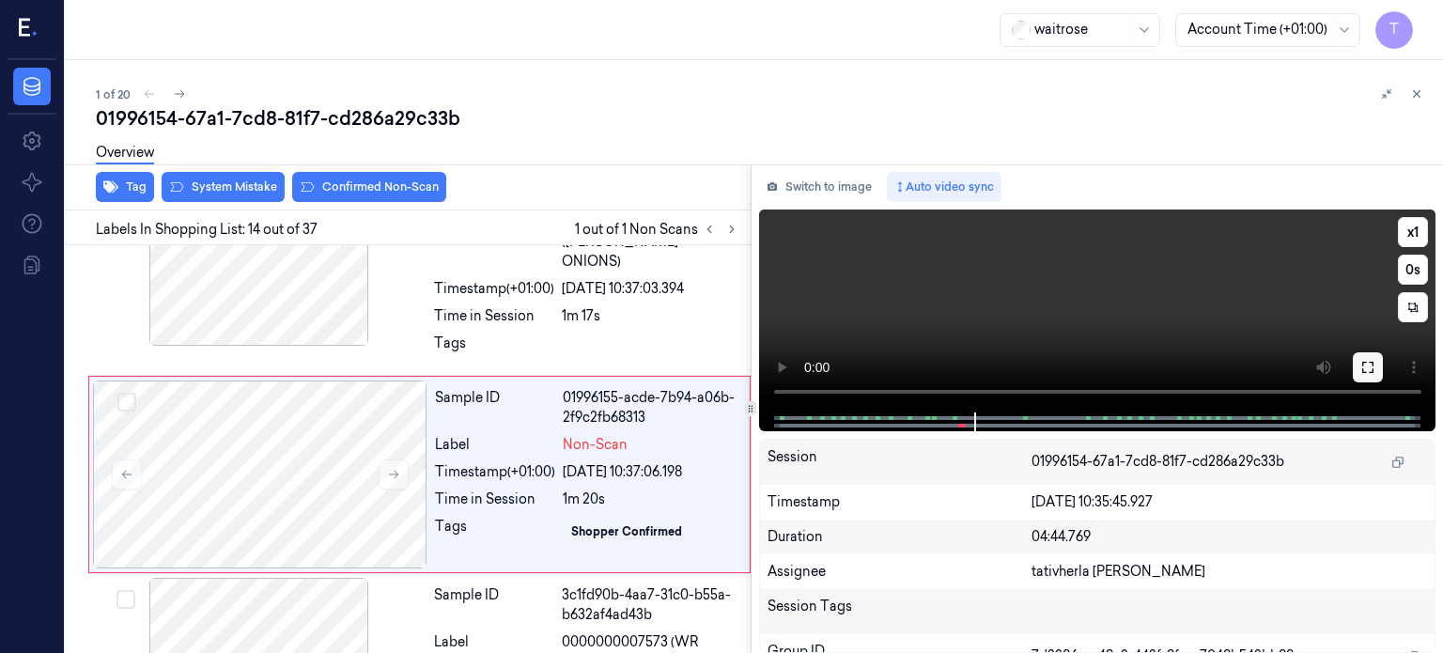
click at [1368, 365] on icon at bounding box center [1367, 367] width 15 height 15
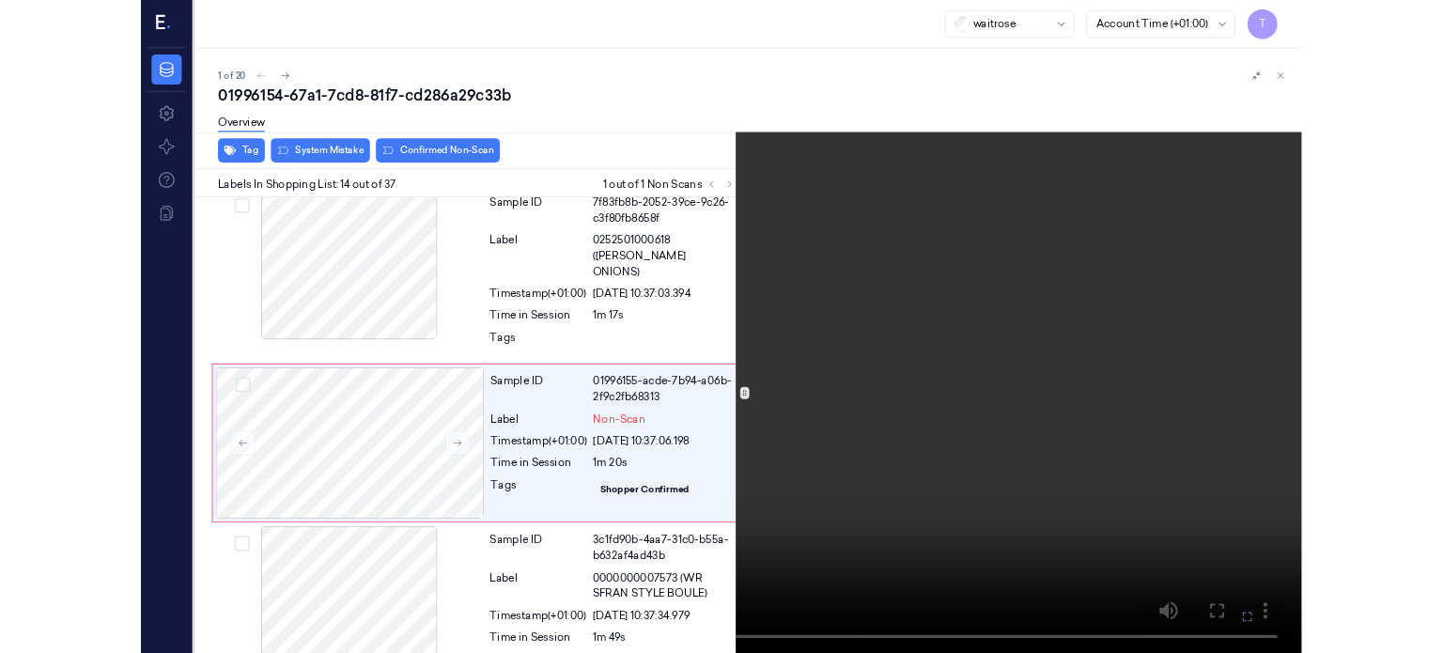
scroll to position [2446, 0]
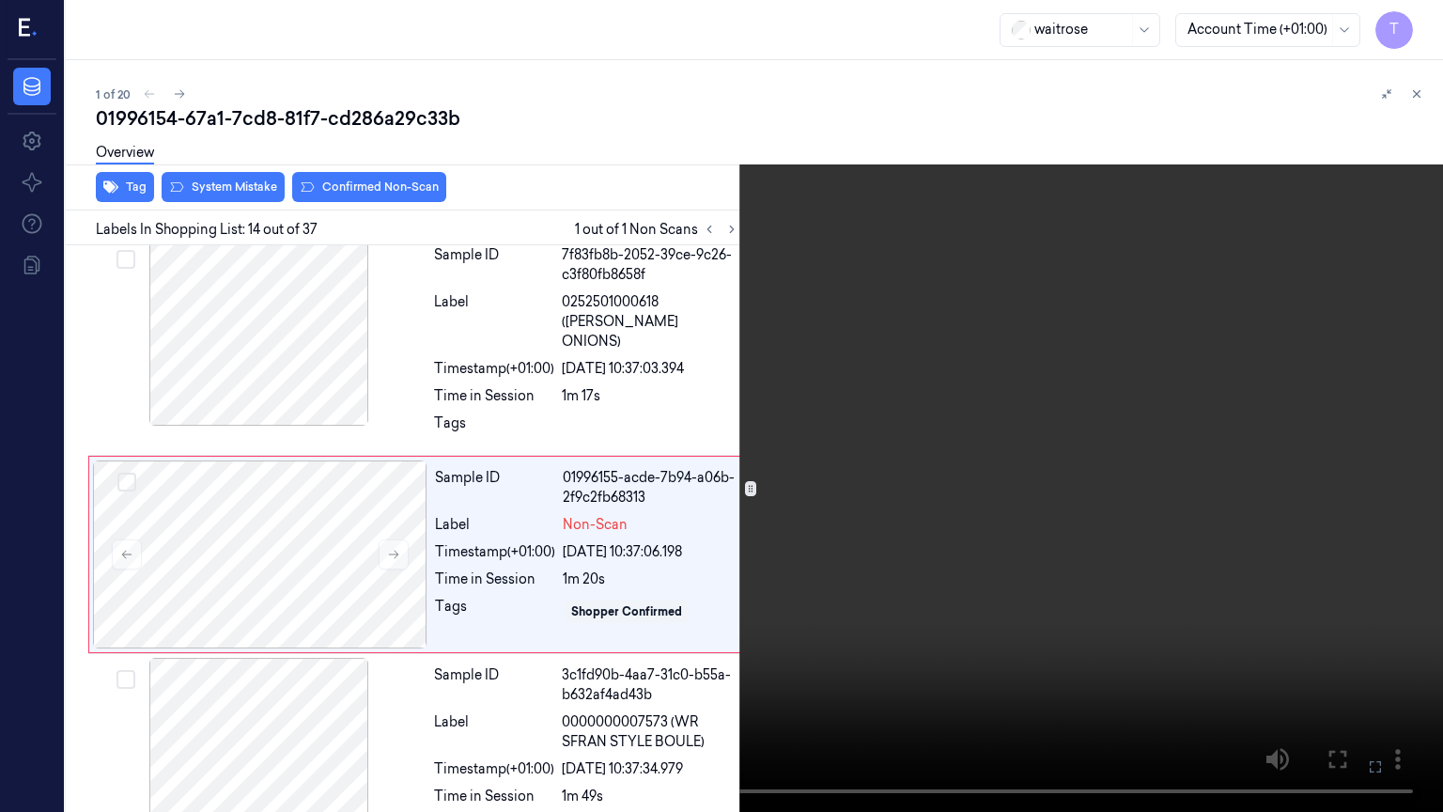
click at [0, 0] on icon at bounding box center [0, 0] width 0 height 0
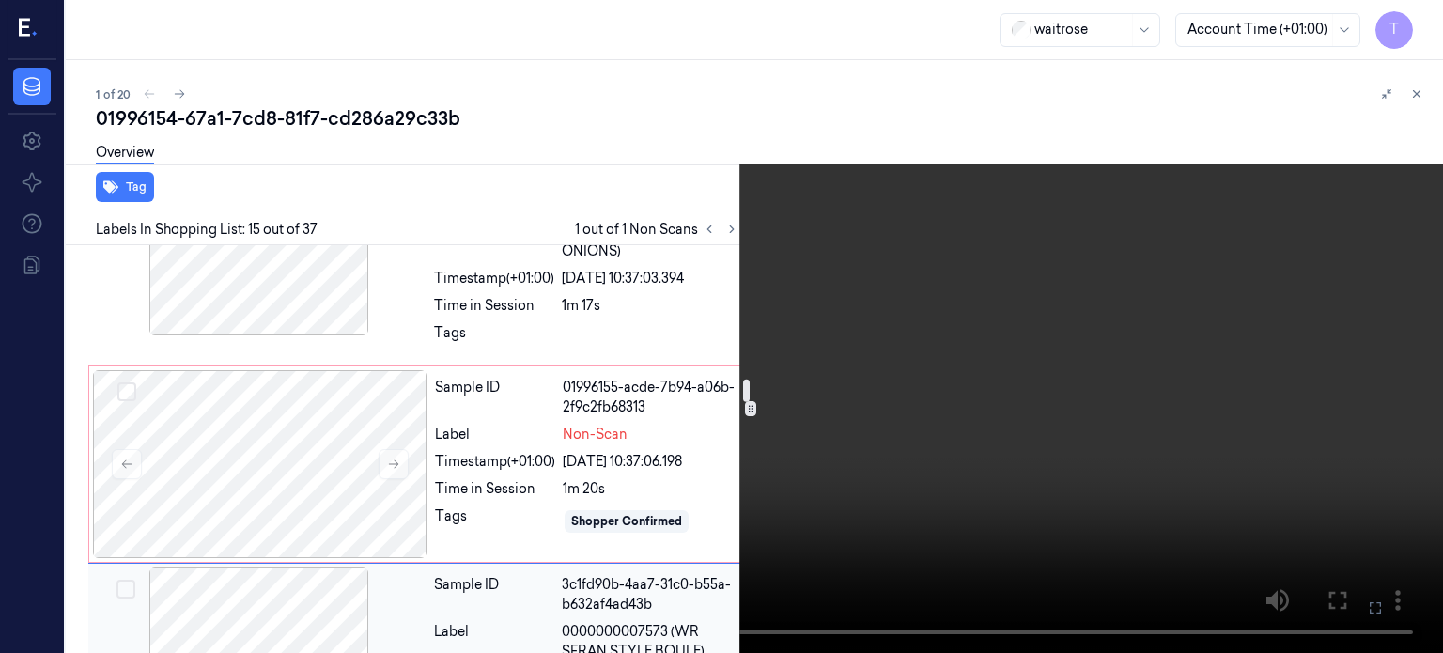
scroll to position [2443, 0]
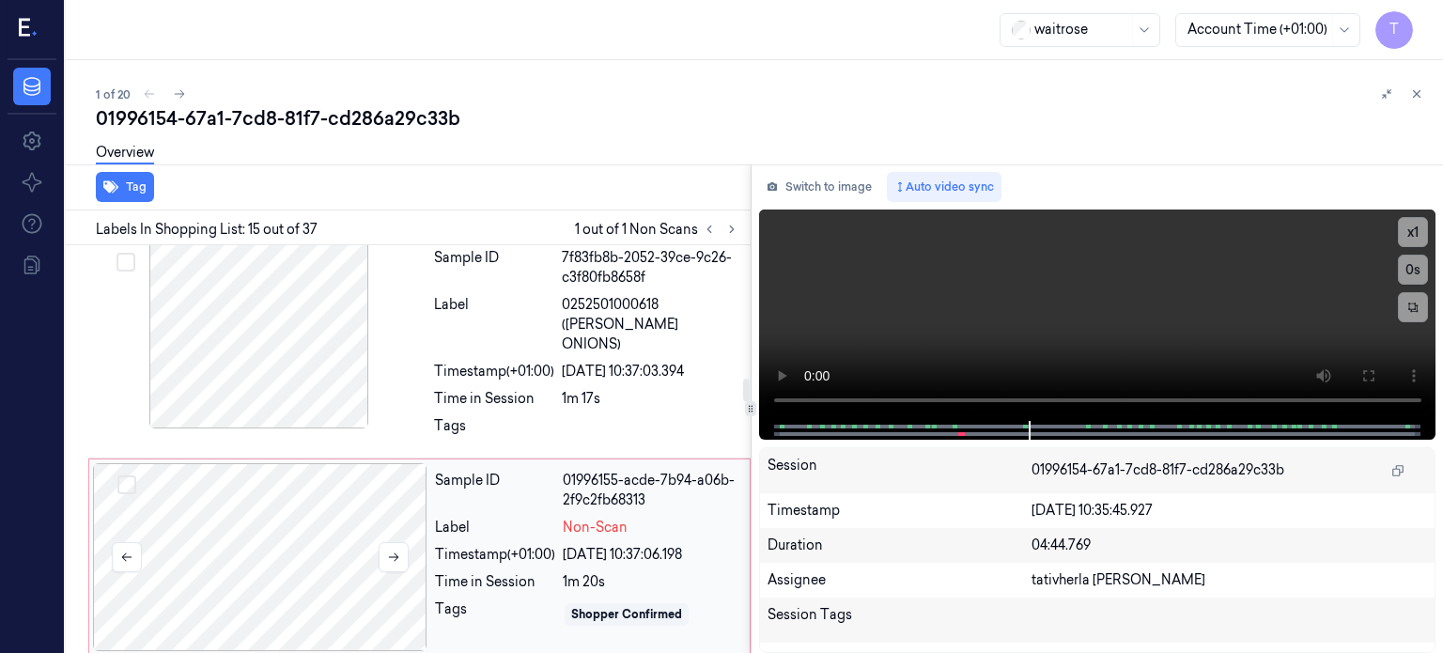
click at [271, 484] on div at bounding box center [260, 557] width 334 height 188
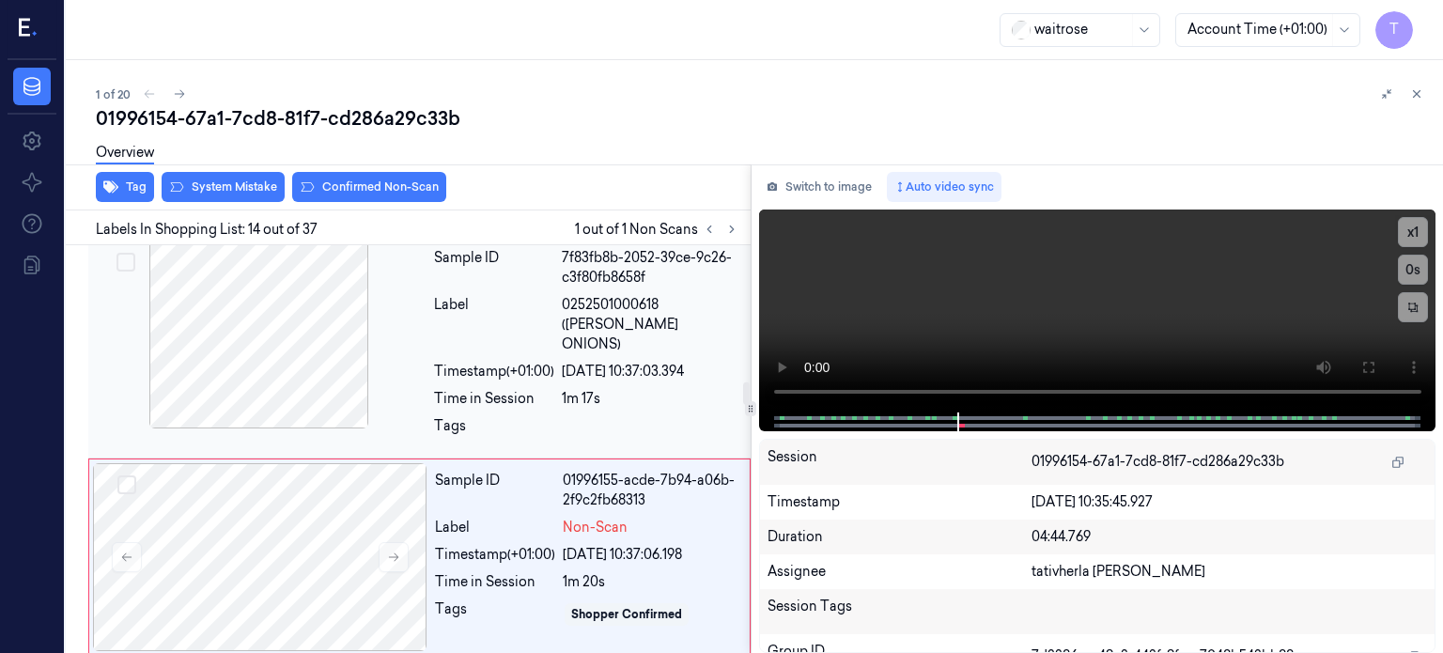
scroll to position [2526, 0]
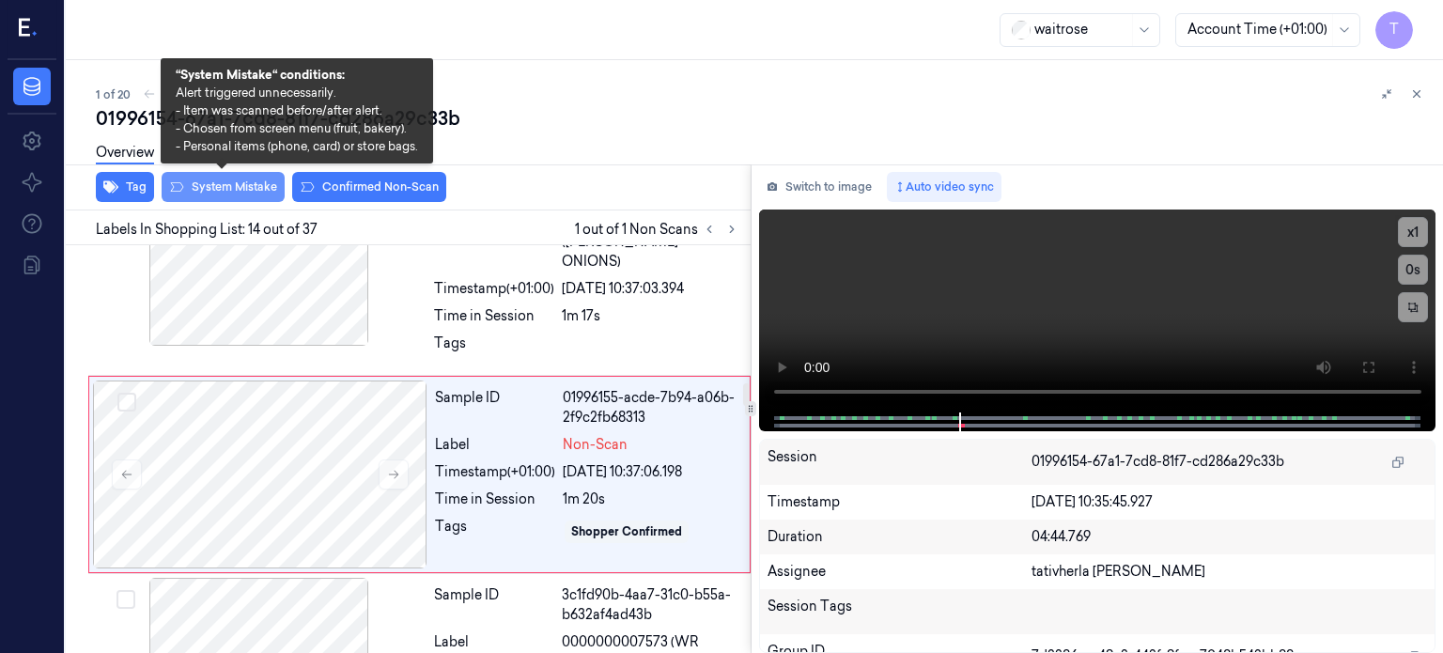
click at [238, 184] on button "System Mistake" at bounding box center [223, 187] width 123 height 30
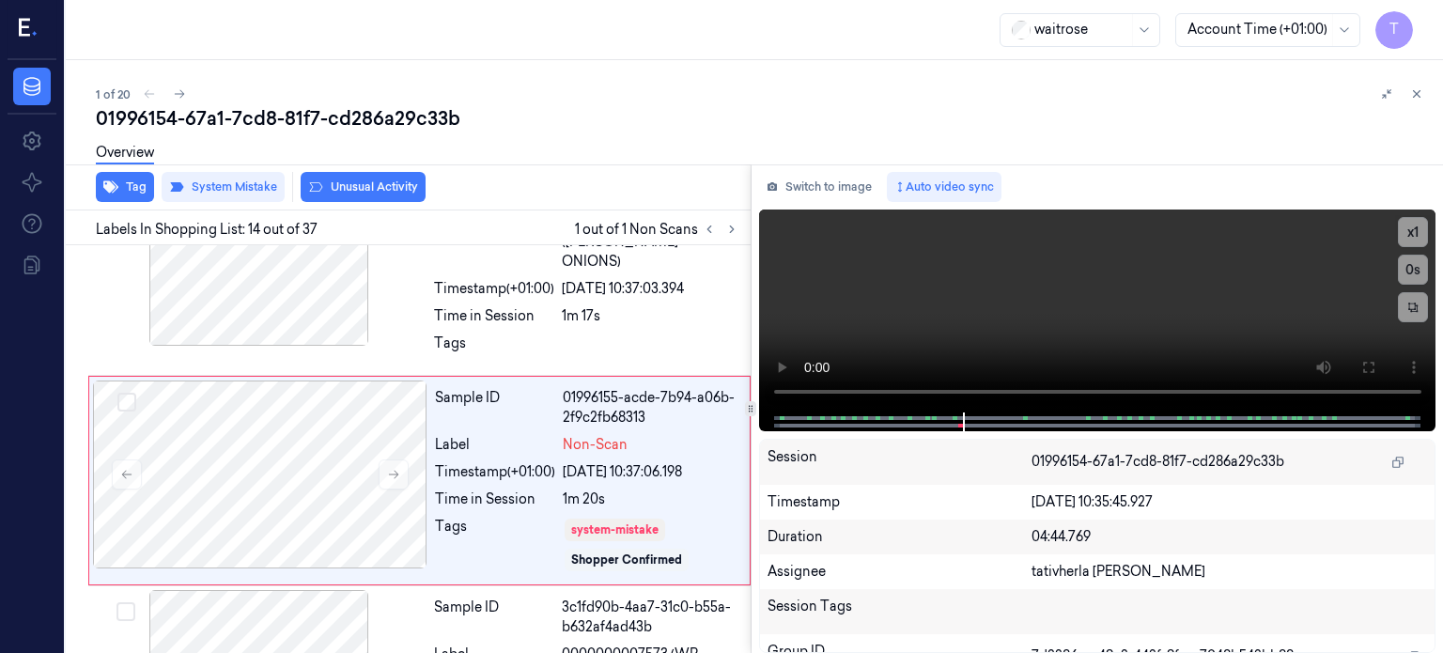
scroll to position [2531, 0]
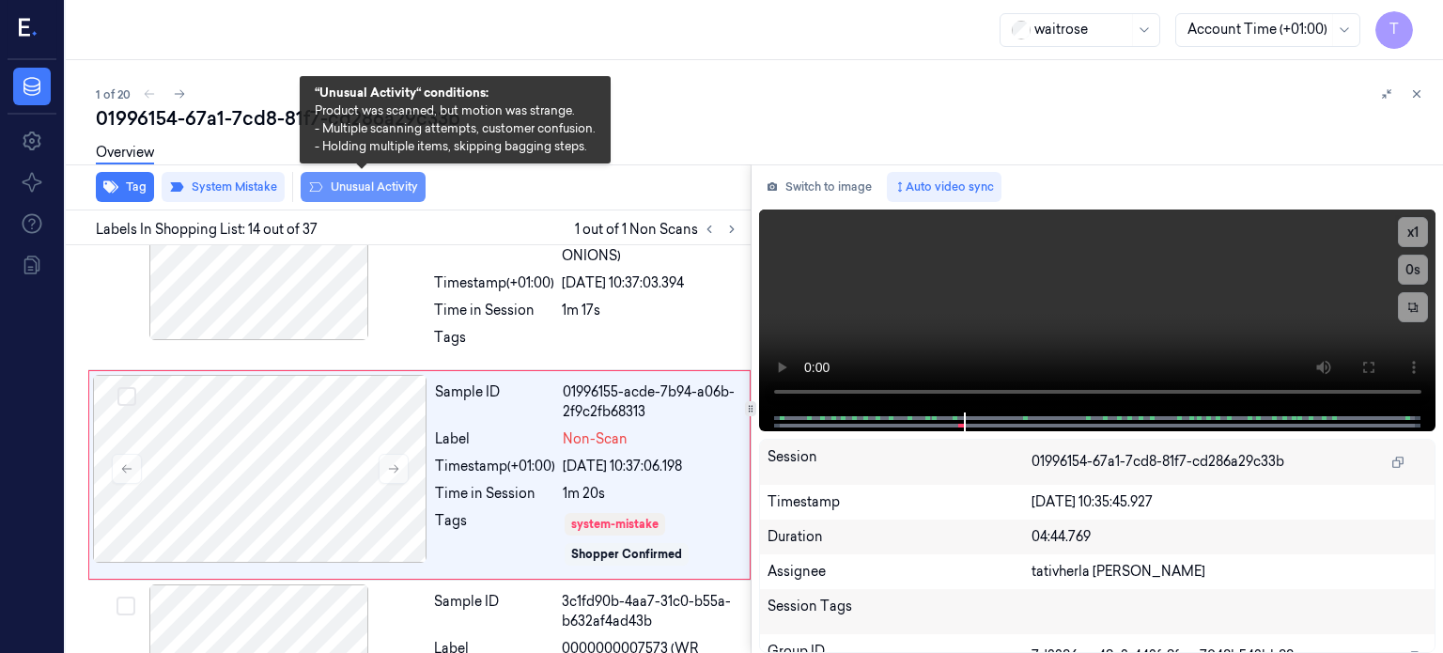
click at [374, 183] on button "Unusual Activity" at bounding box center [363, 187] width 125 height 30
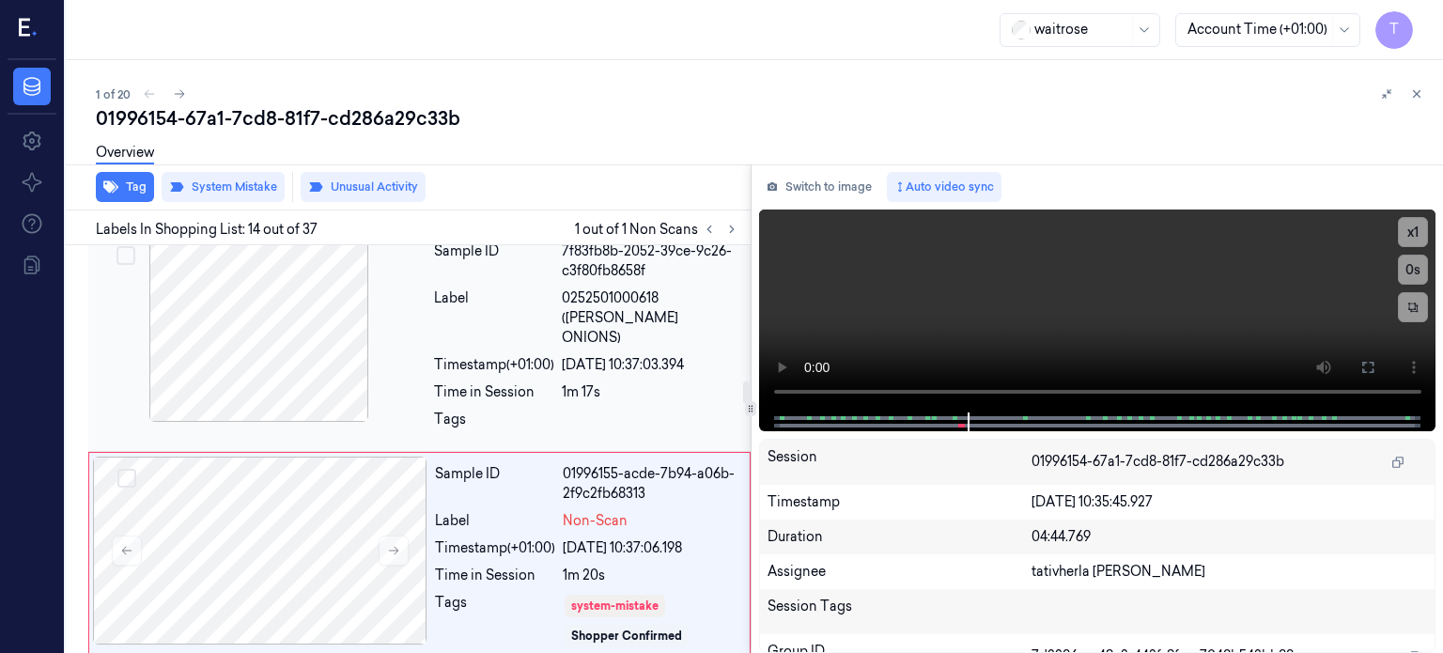
scroll to position [2543, 0]
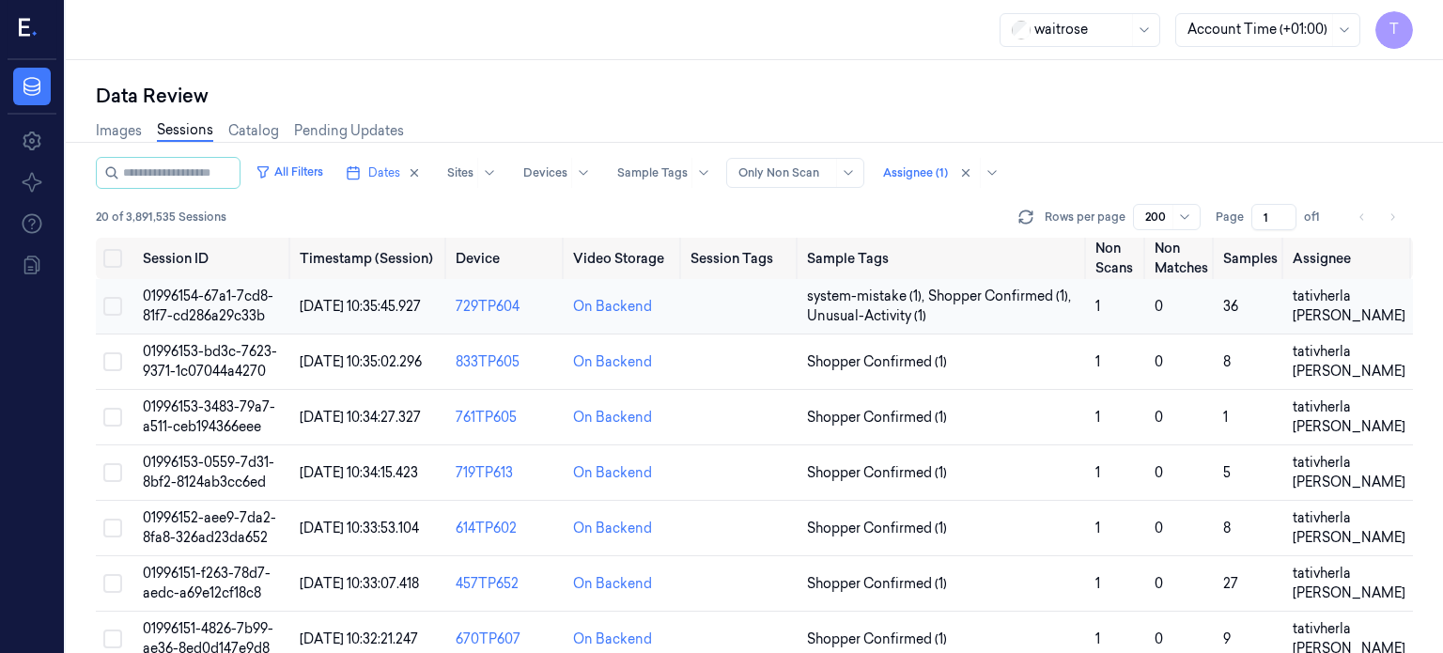
click at [222, 304] on td "01996154-67a1-7cd8-81f7-cd286a29c33b" at bounding box center [213, 306] width 157 height 55
click at [217, 364] on span "01996153-bd3c-7623-9371-1c07044a4270" at bounding box center [210, 361] width 134 height 37
click at [219, 303] on span "01996154-67a1-7cd8-81f7-cd286a29c33b" at bounding box center [208, 305] width 131 height 37
click at [219, 367] on span "01996153-bd3c-7623-9371-1c07044a4270" at bounding box center [210, 361] width 134 height 37
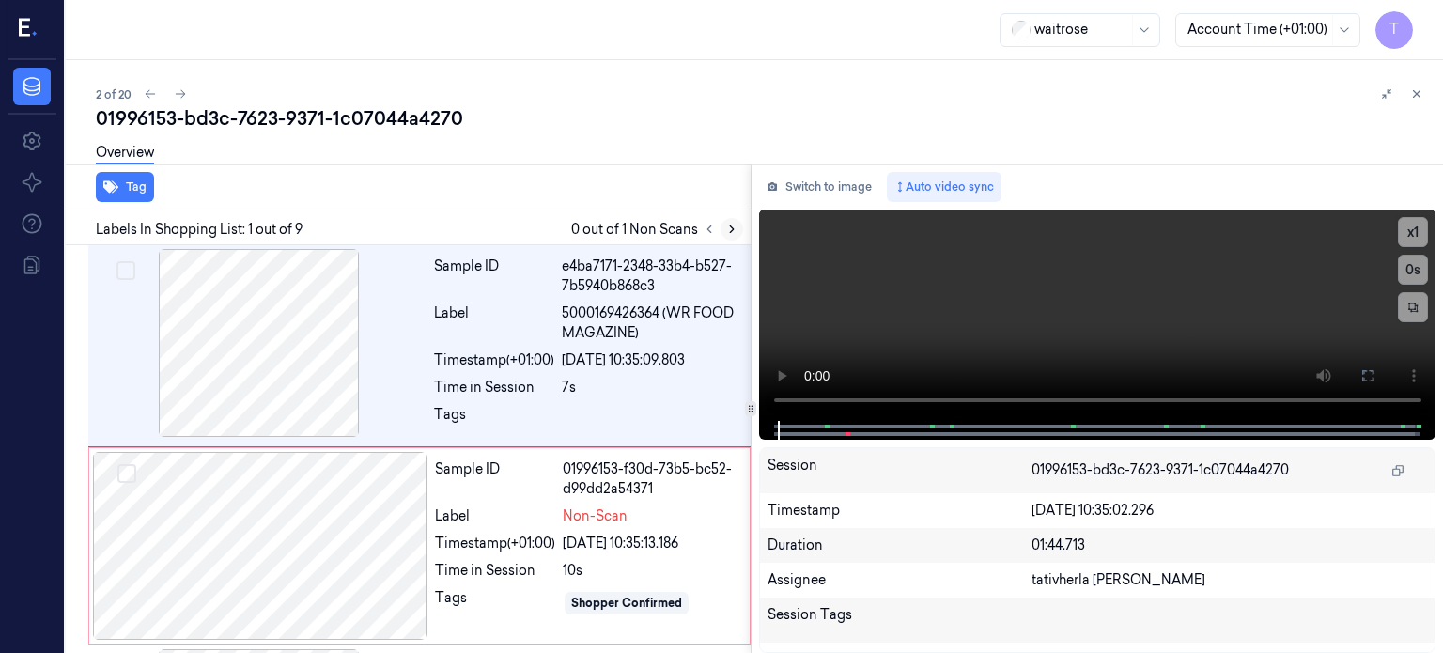
click at [725, 228] on icon at bounding box center [731, 229] width 13 height 13
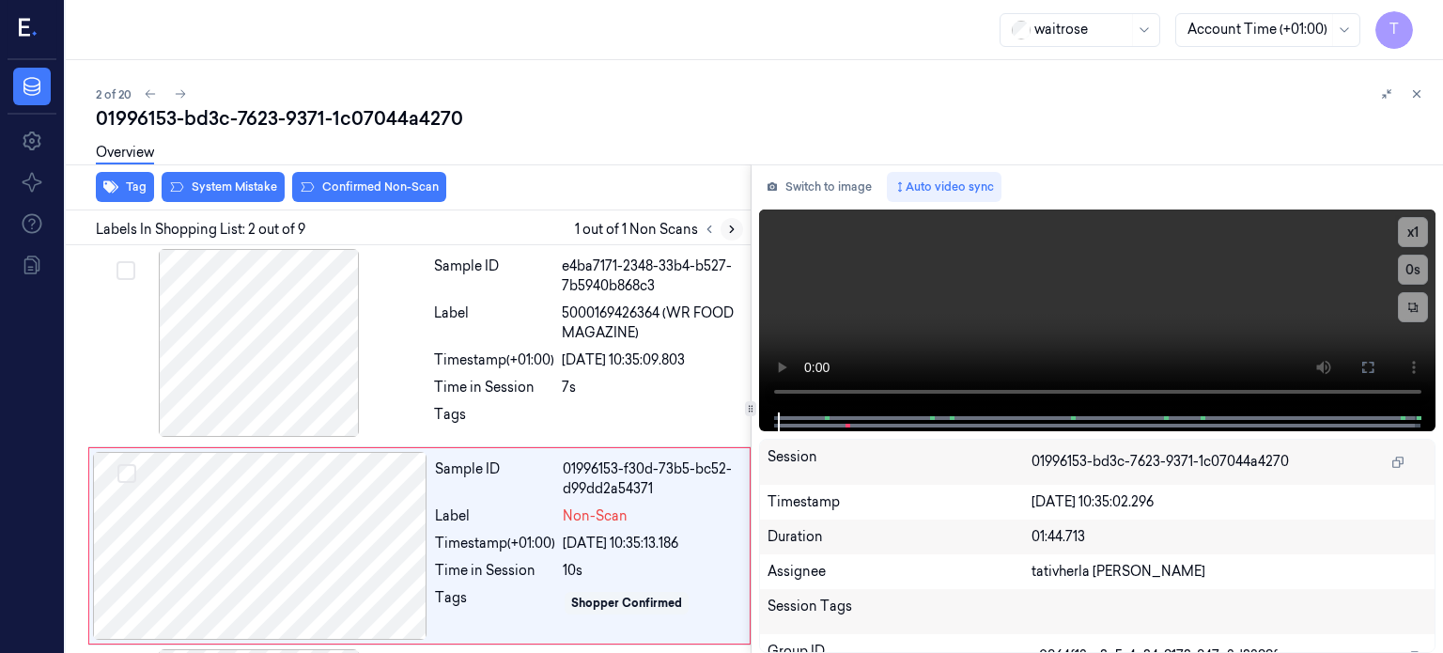
scroll to position [96, 0]
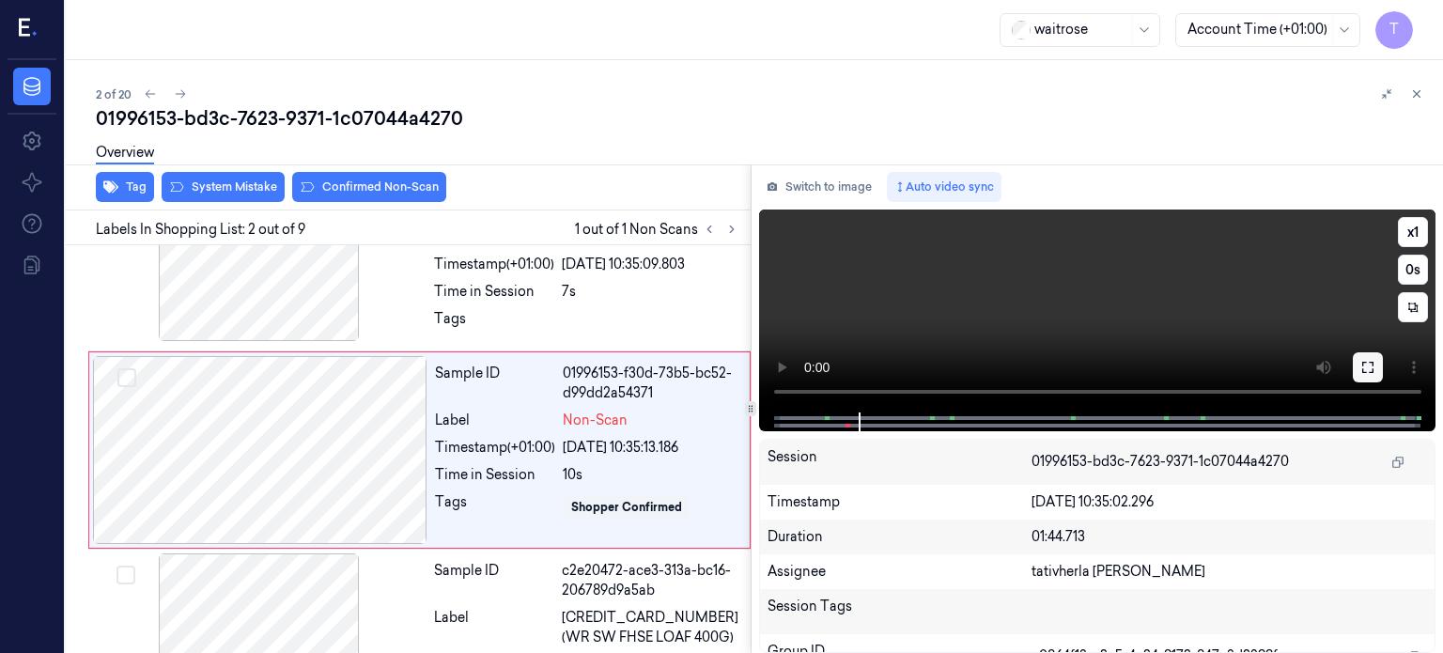
click at [1371, 365] on icon at bounding box center [1367, 367] width 11 height 11
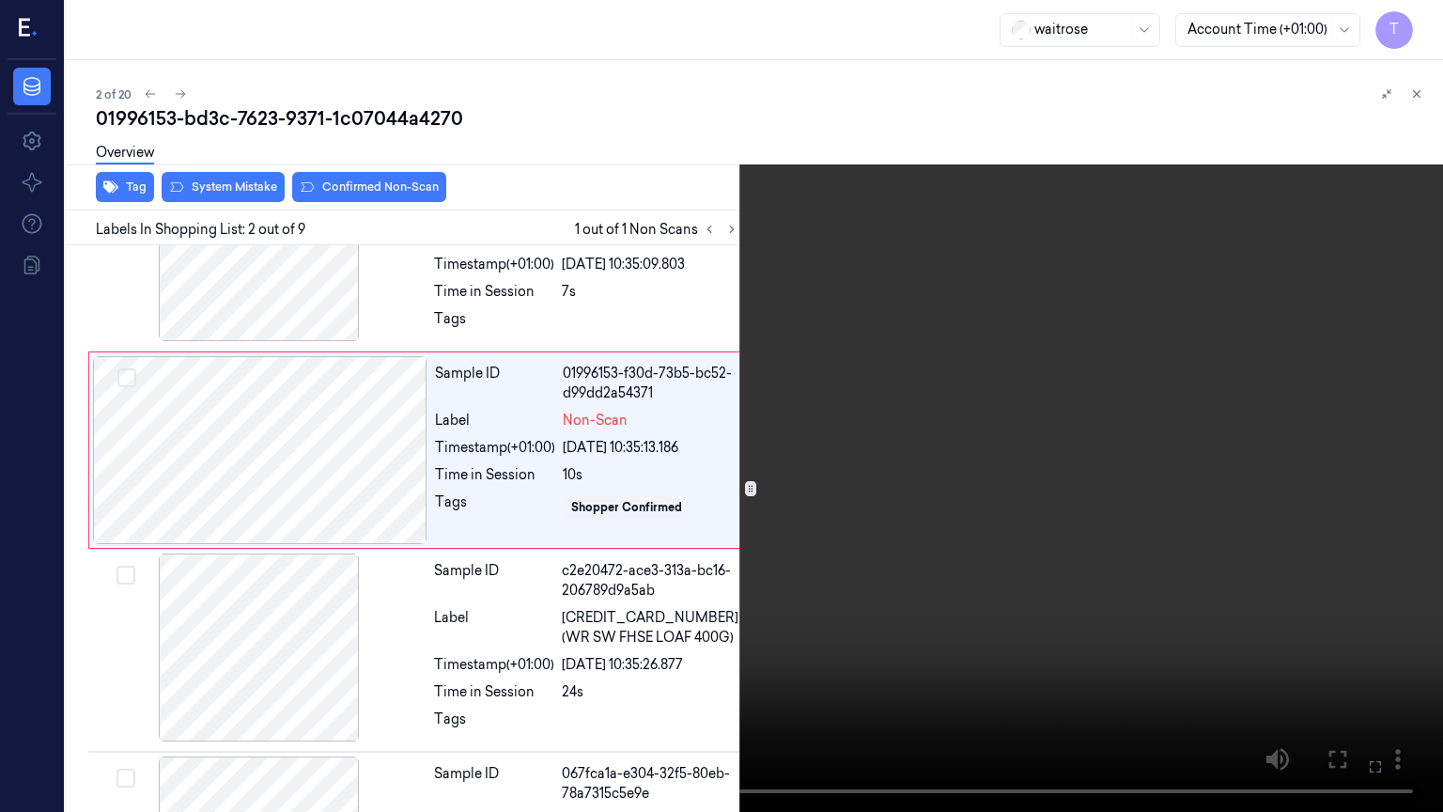
click at [0, 0] on icon at bounding box center [0, 0] width 0 height 0
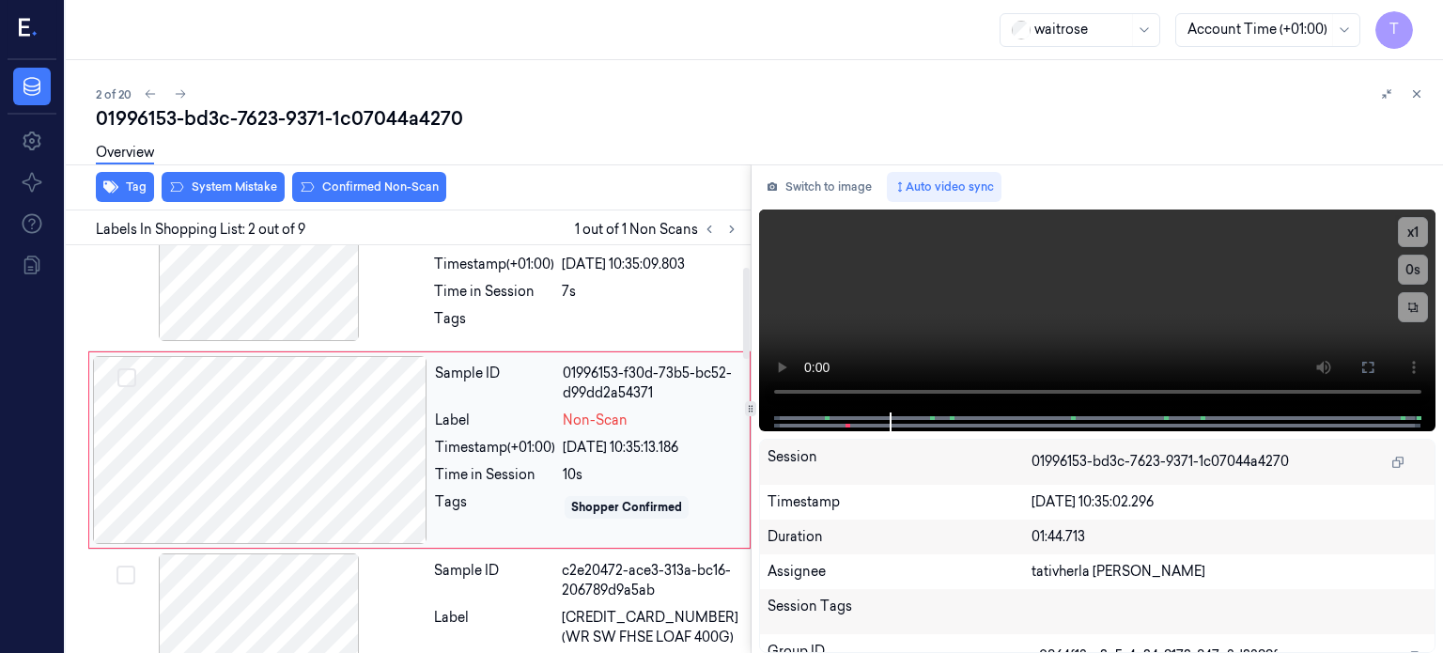
click at [394, 457] on div at bounding box center [260, 450] width 334 height 188
click at [398, 441] on div at bounding box center [260, 450] width 334 height 188
drag, startPoint x: 398, startPoint y: 439, endPoint x: 409, endPoint y: 439, distance: 10.3
click at [402, 439] on div at bounding box center [260, 450] width 334 height 188
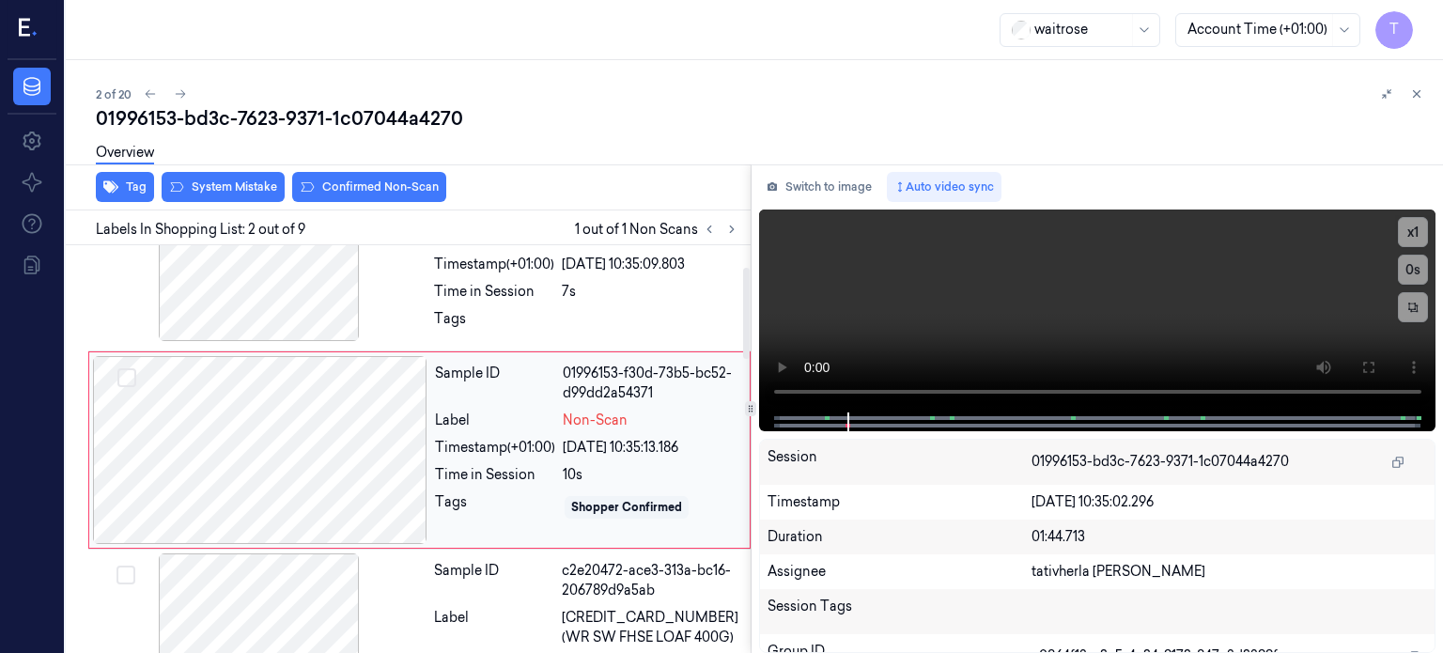
click at [417, 439] on div at bounding box center [260, 450] width 334 height 188
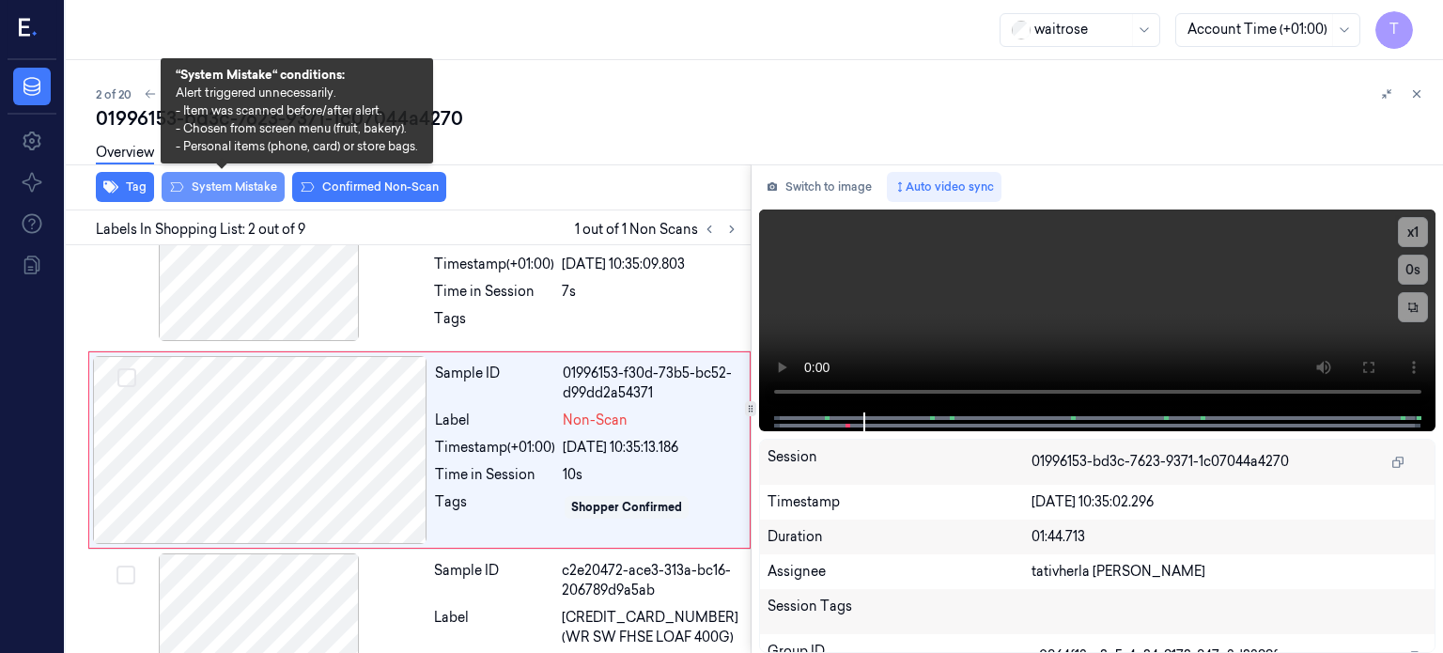
click at [250, 191] on button "System Mistake" at bounding box center [223, 187] width 123 height 30
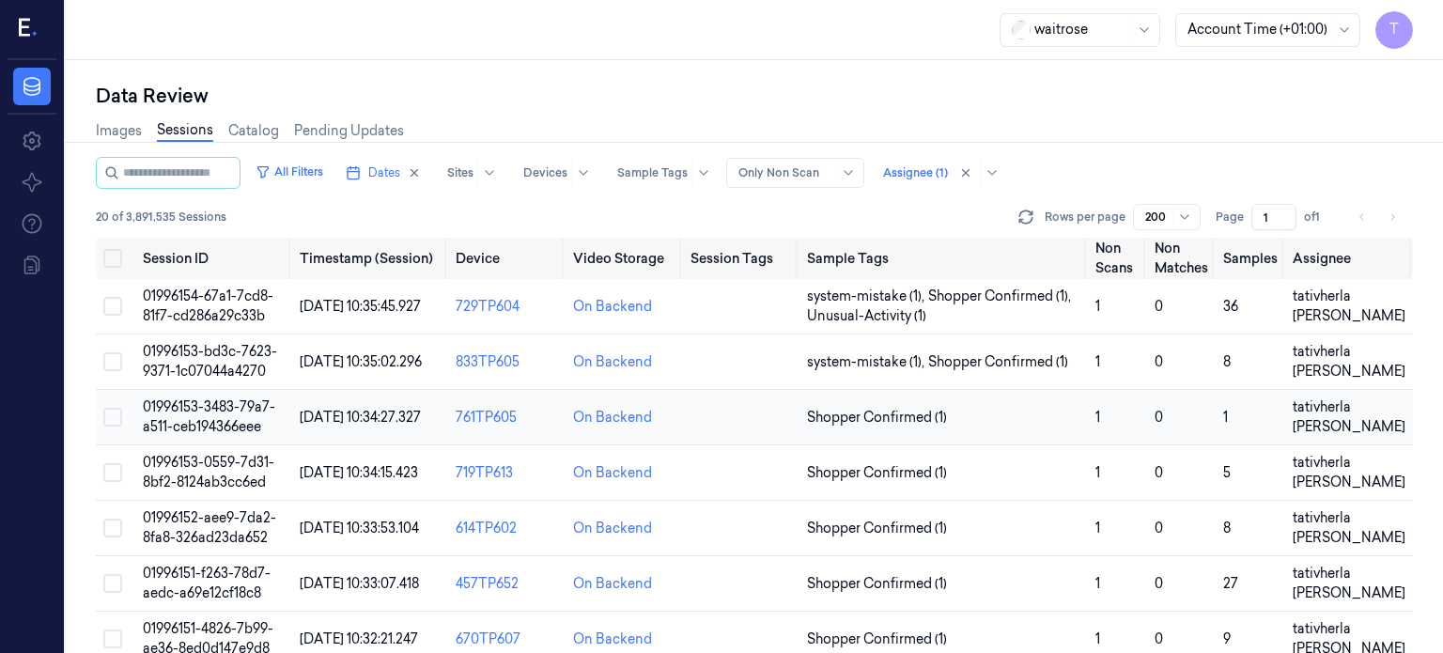
click at [218, 414] on td "01996153-3483-79a7-a511-ceb194366eee" at bounding box center [213, 417] width 157 height 55
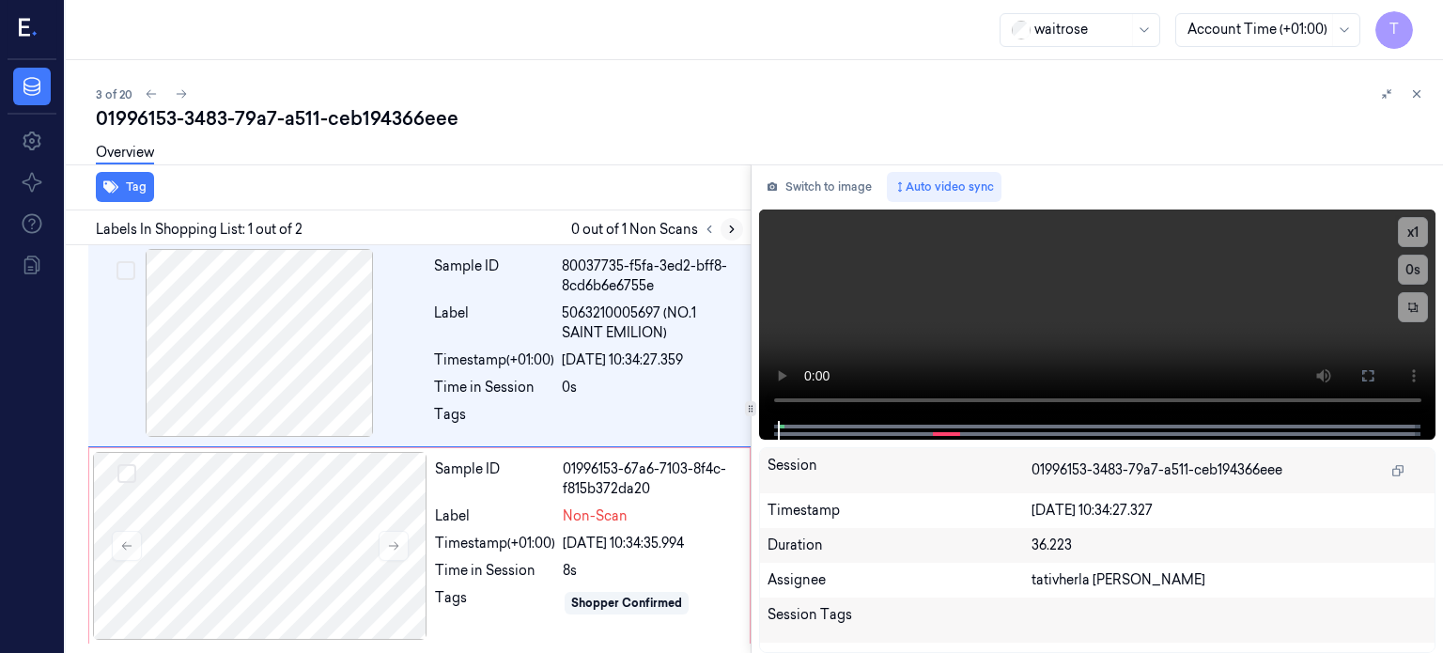
click at [733, 228] on icon at bounding box center [731, 229] width 13 height 13
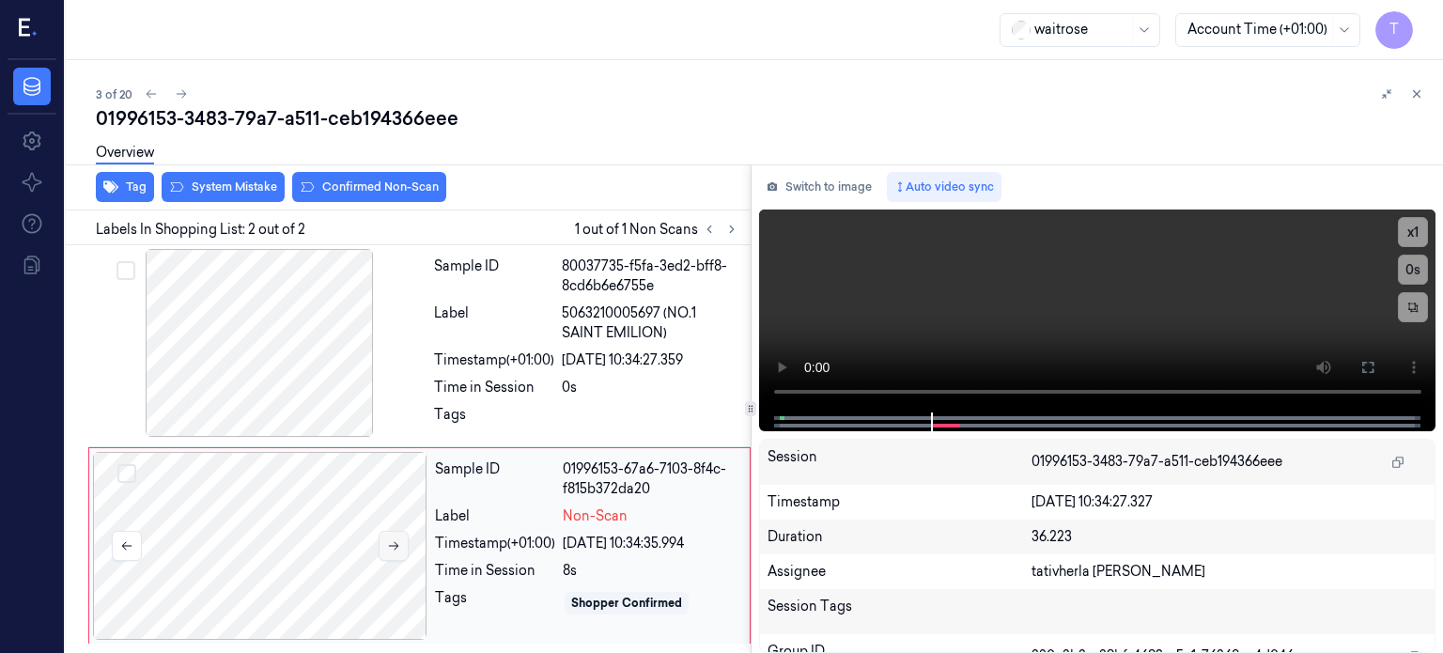
click at [389, 546] on icon at bounding box center [393, 545] width 13 height 13
click at [387, 546] on icon at bounding box center [393, 545] width 13 height 13
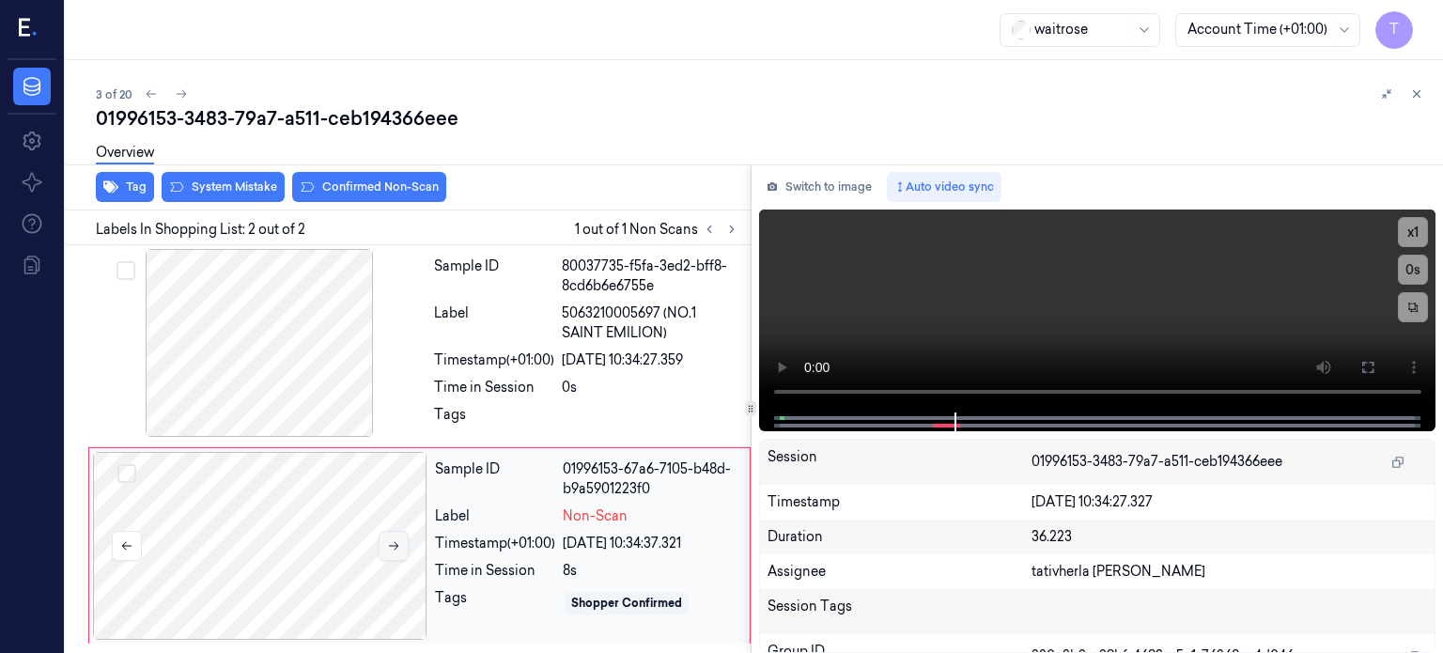
click at [387, 546] on icon at bounding box center [393, 545] width 13 height 13
click at [394, 539] on icon at bounding box center [393, 545] width 13 height 13
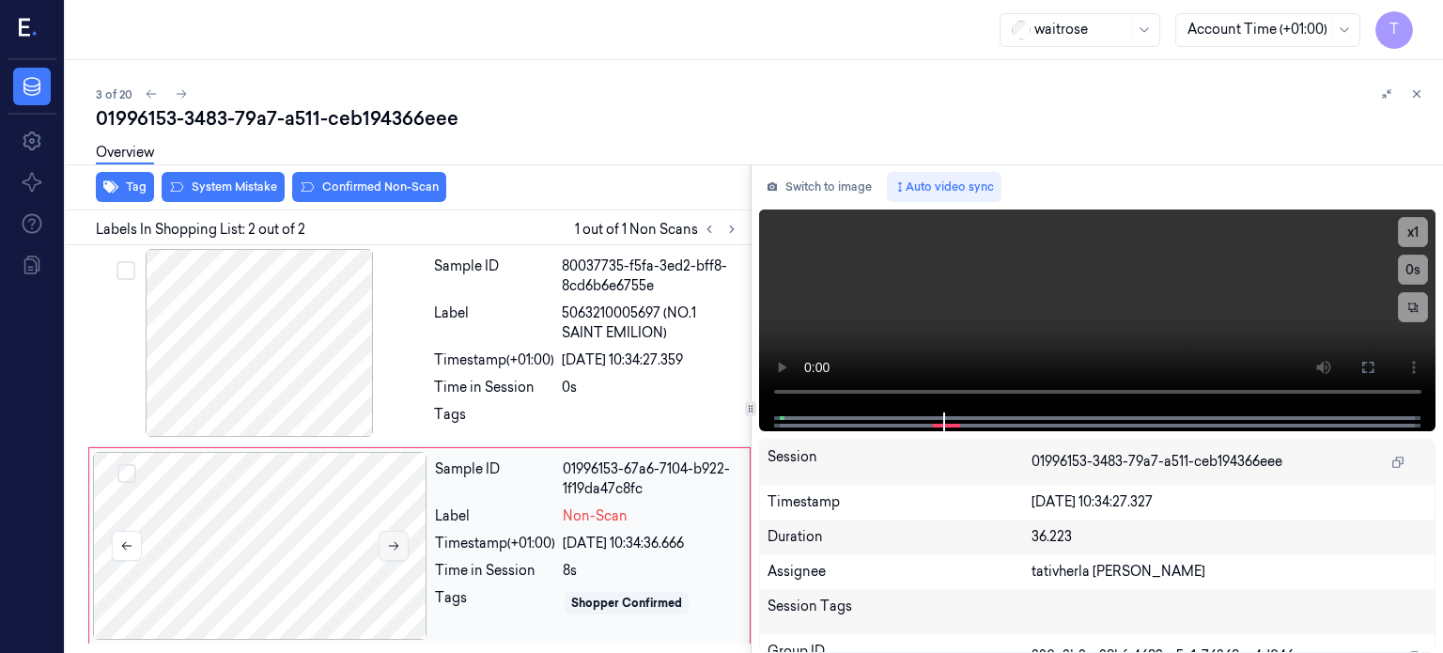
click at [394, 539] on icon at bounding box center [393, 545] width 13 height 13
click at [396, 540] on icon at bounding box center [393, 545] width 13 height 13
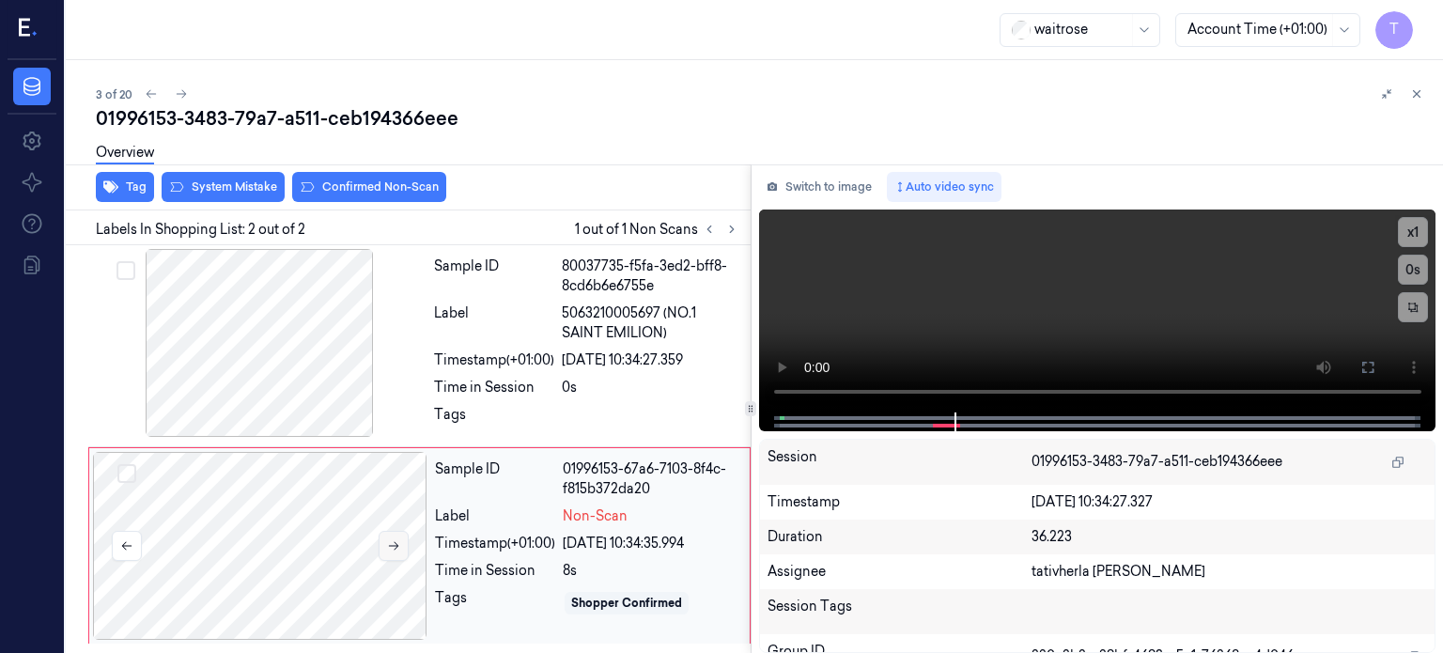
click at [396, 540] on icon at bounding box center [393, 545] width 13 height 13
click at [1366, 370] on icon at bounding box center [1367, 367] width 15 height 15
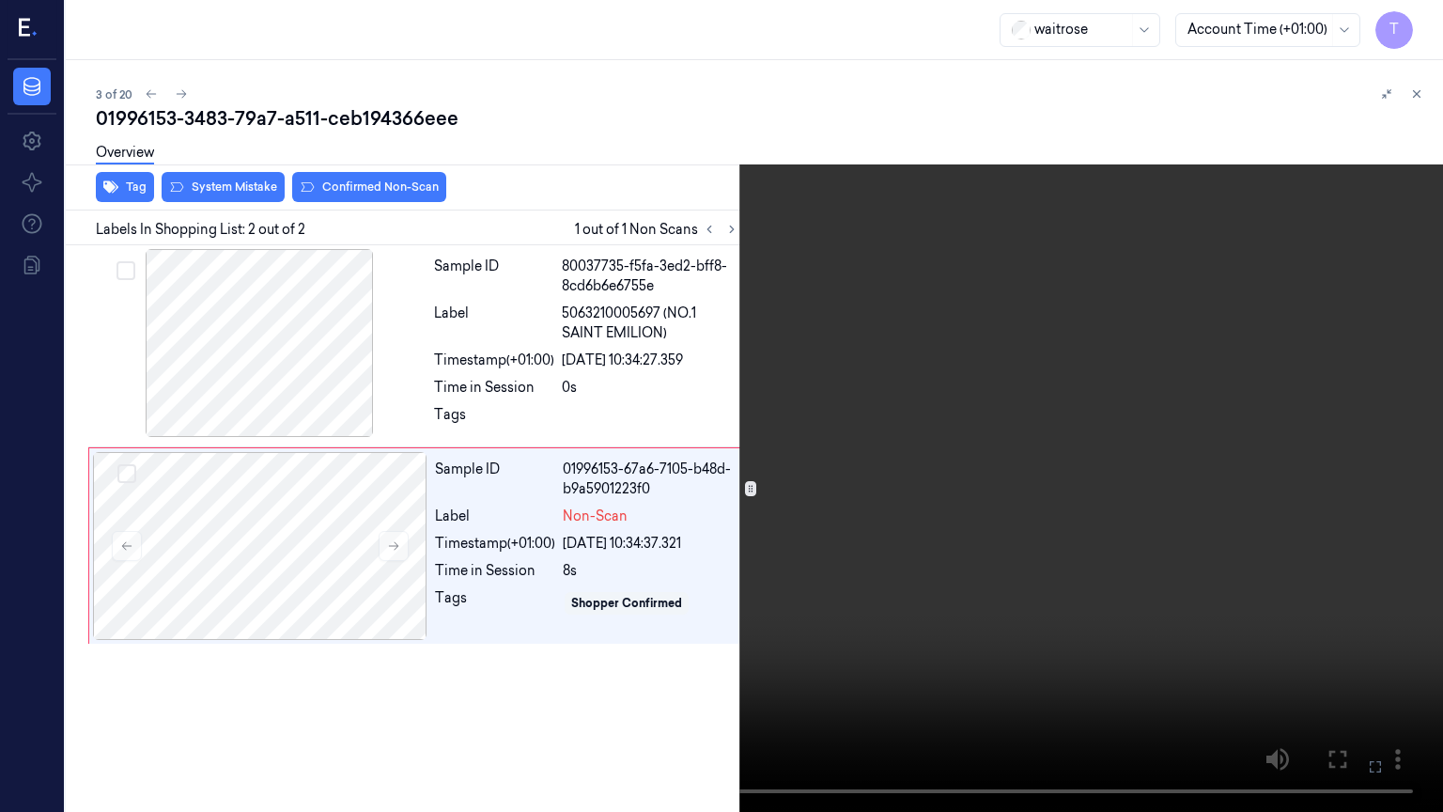
click at [0, 0] on icon at bounding box center [0, 0] width 0 height 0
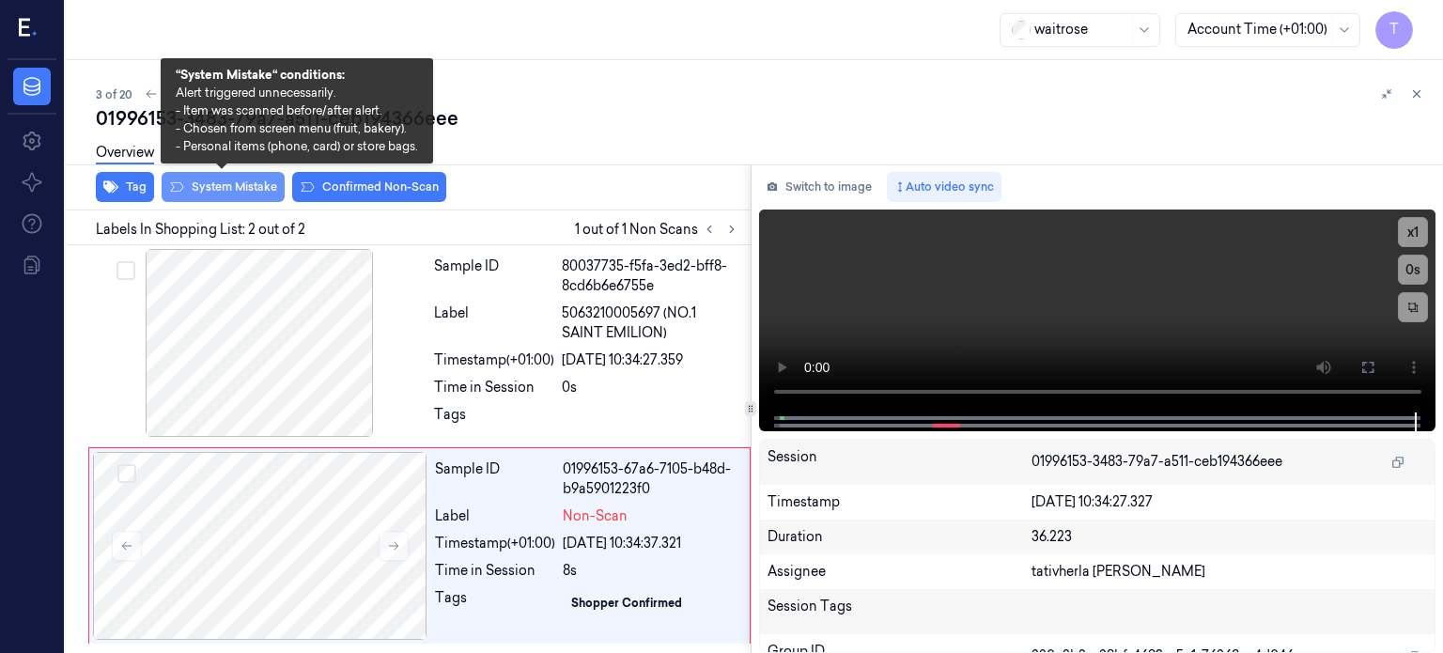
click at [243, 191] on button "System Mistake" at bounding box center [223, 187] width 123 height 30
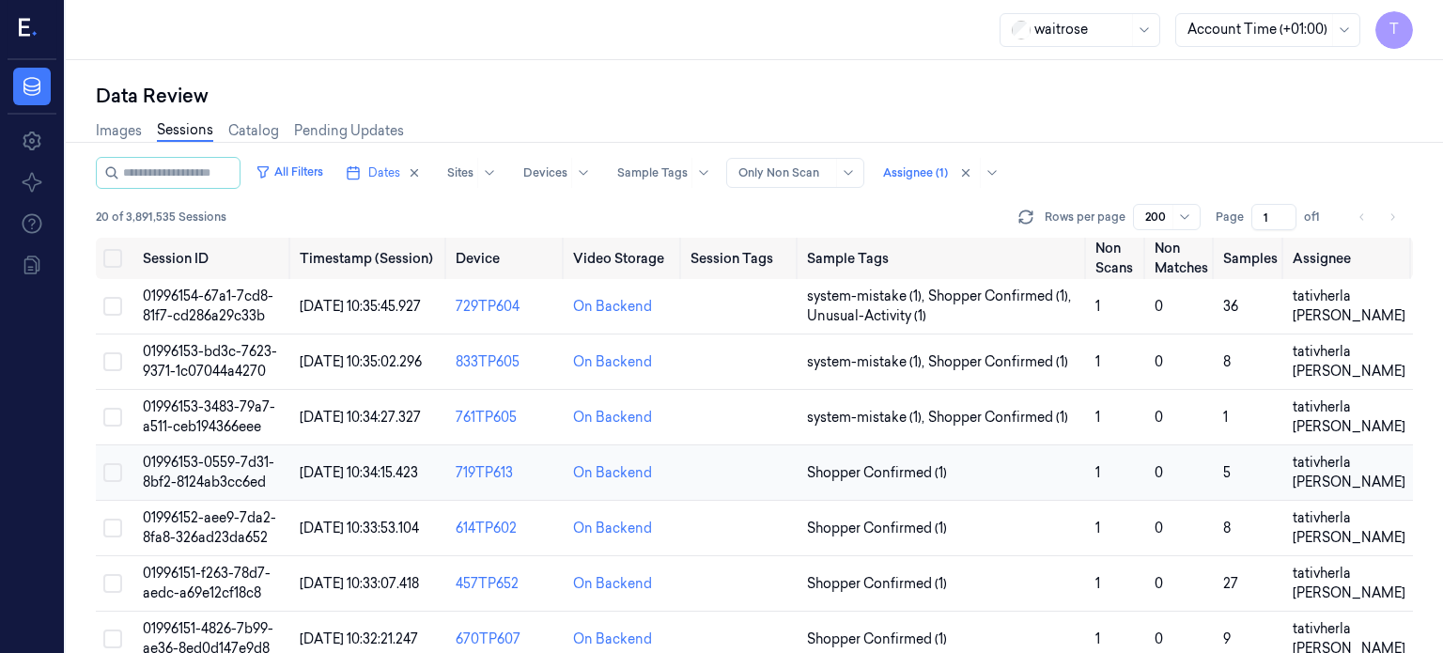
click at [213, 463] on span "01996153-0559-7d31-8bf2-8124ab3cc6ed" at bounding box center [208, 472] width 131 height 37
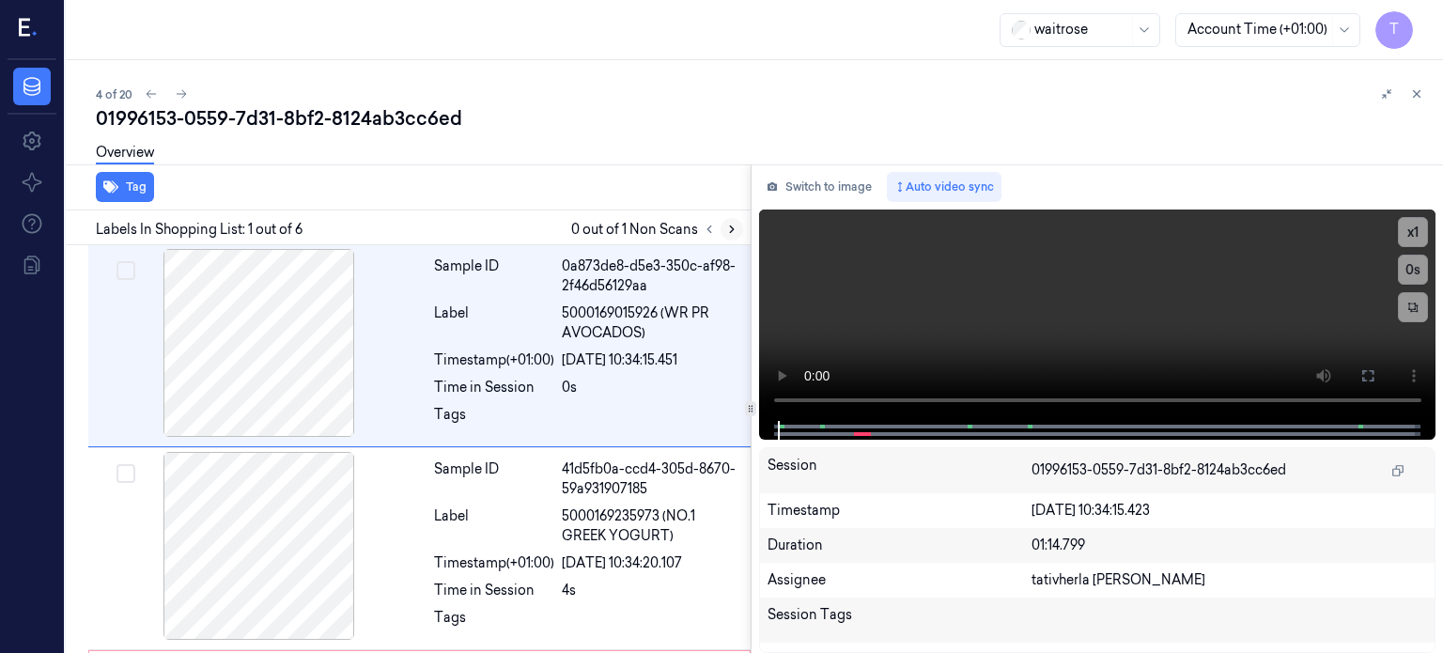
click at [728, 227] on icon at bounding box center [731, 229] width 13 height 13
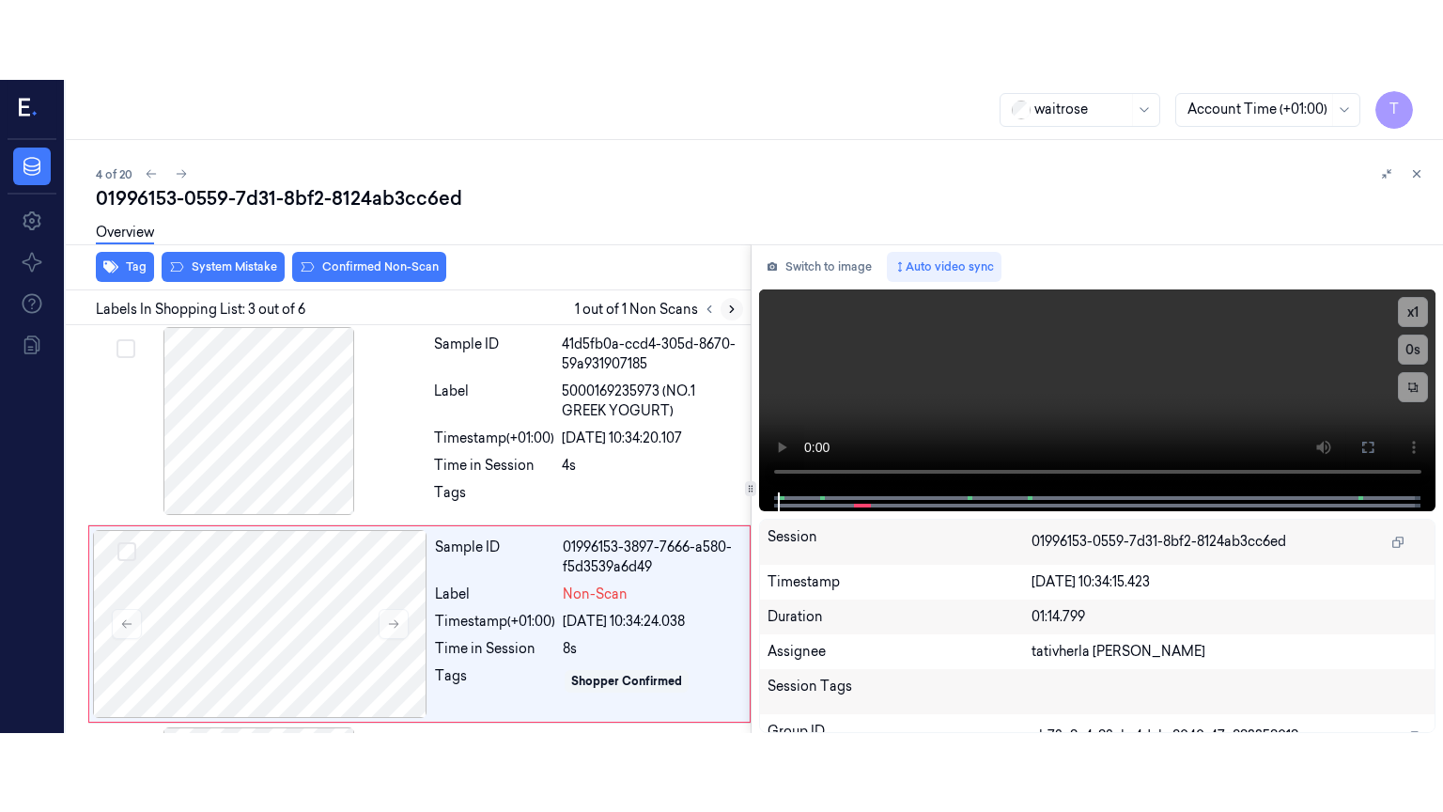
scroll to position [298, 0]
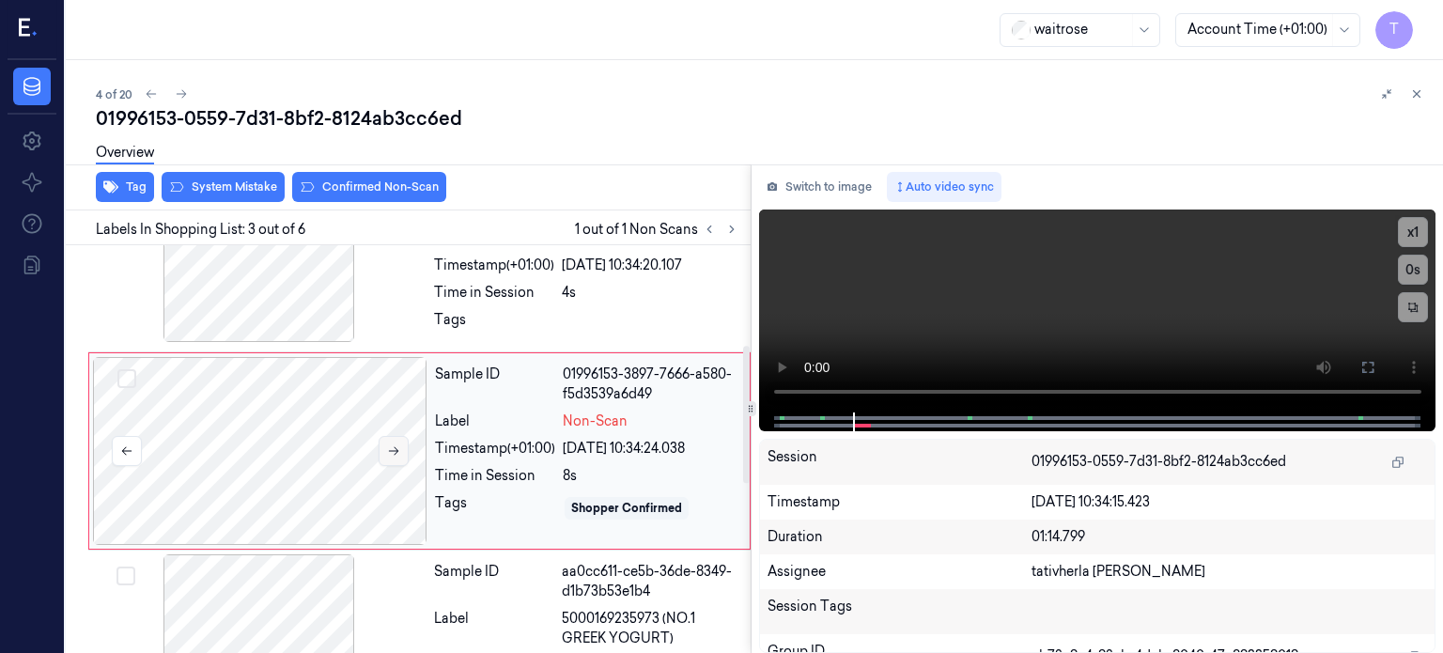
click at [399, 451] on icon at bounding box center [393, 450] width 13 height 13
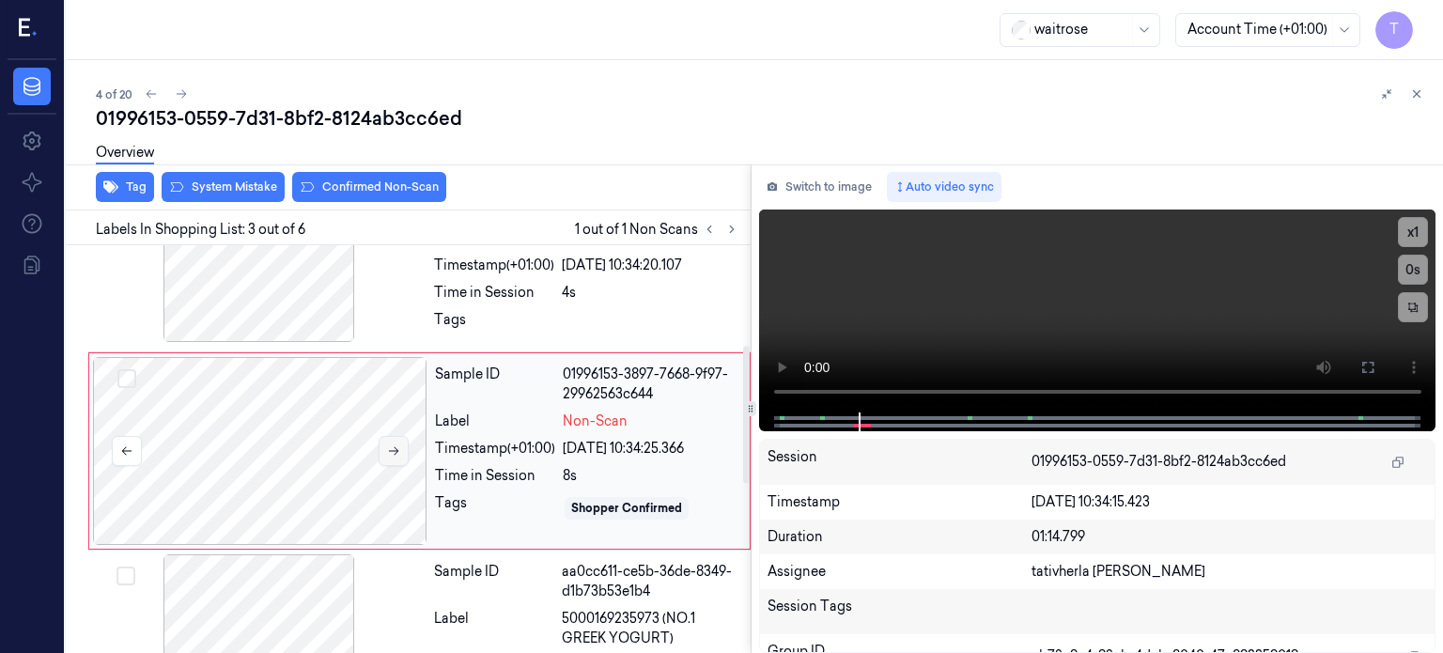
click at [399, 451] on icon at bounding box center [393, 450] width 13 height 13
click at [395, 449] on icon at bounding box center [394, 451] width 10 height 8
click at [1378, 361] on button at bounding box center [1368, 367] width 30 height 30
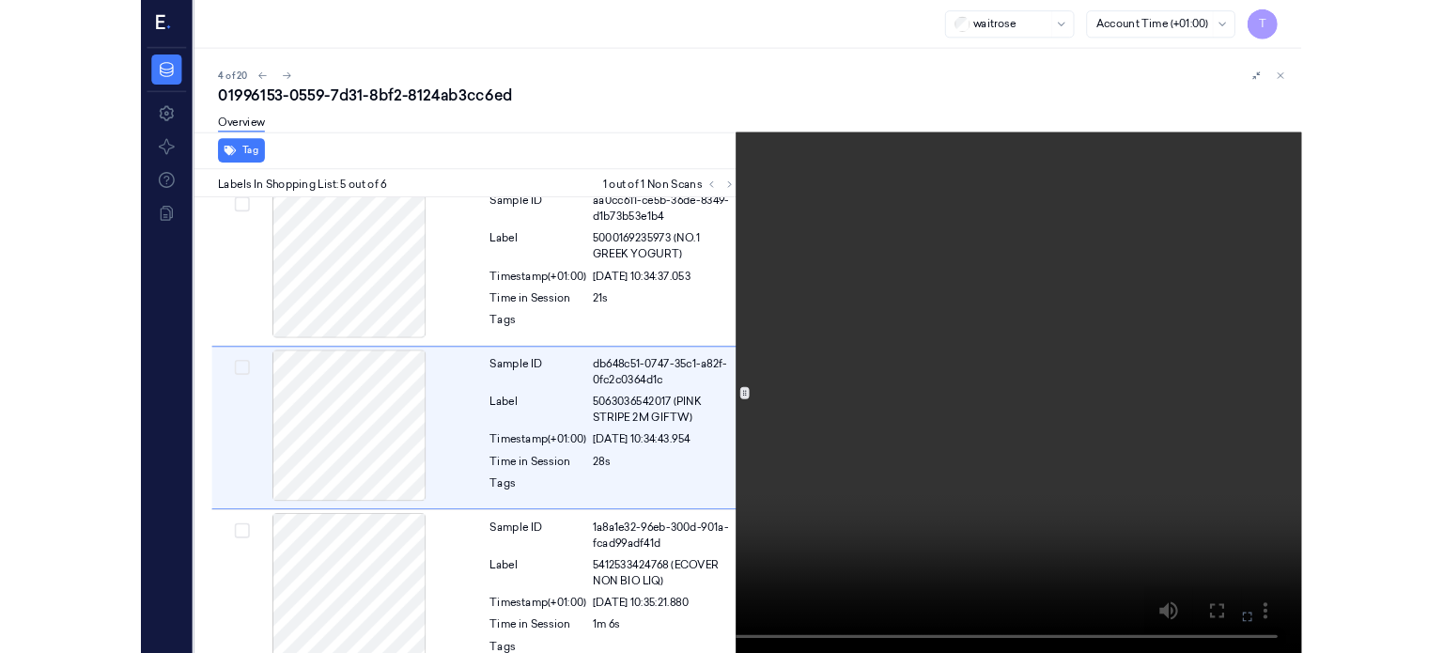
scroll to position [621, 0]
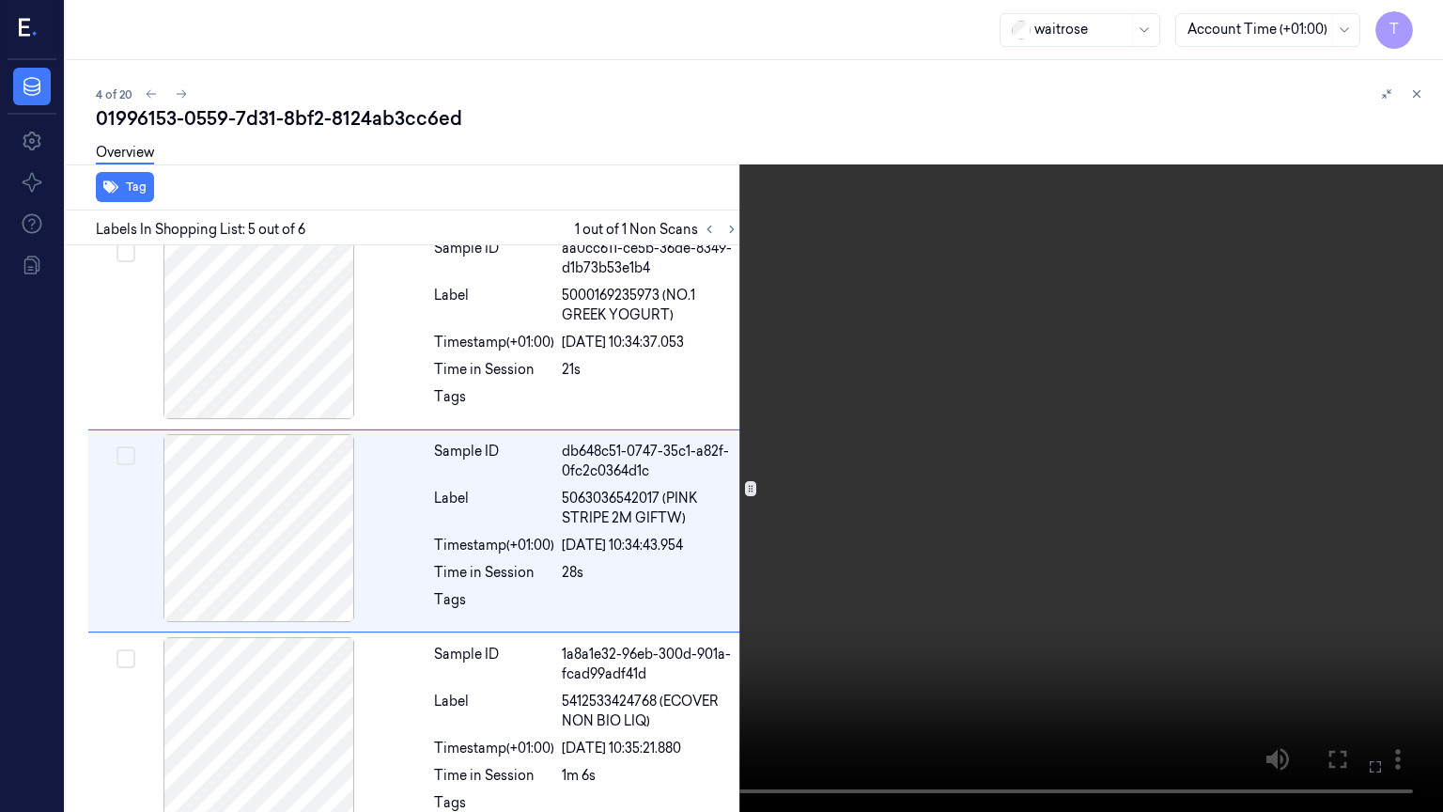
click at [0, 0] on icon at bounding box center [0, 0] width 0 height 0
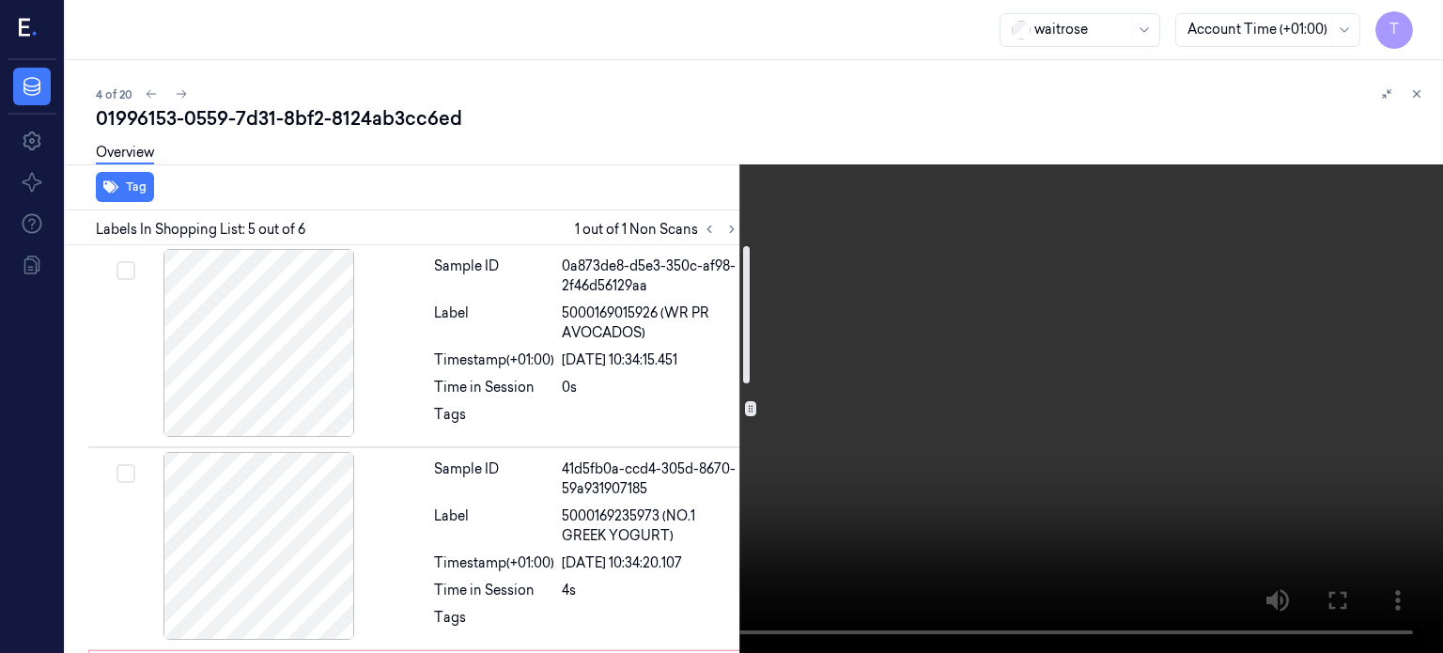
scroll to position [0, 0]
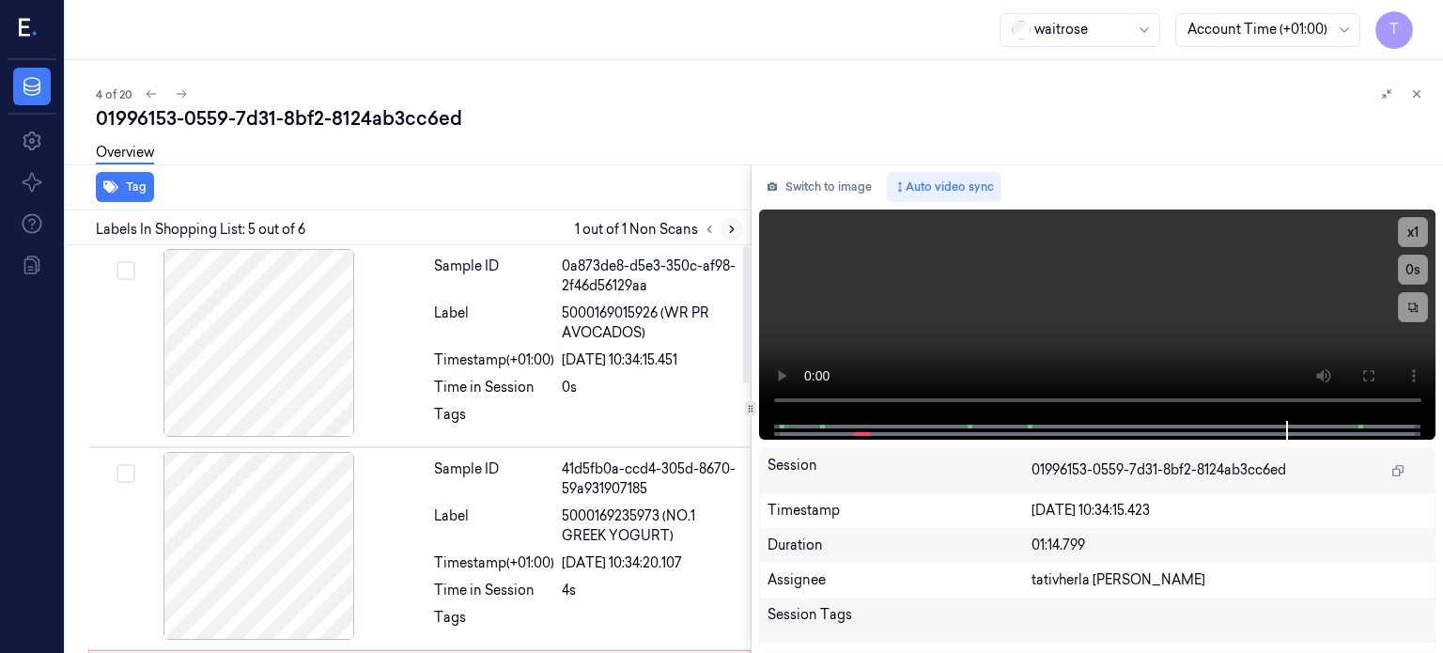
click at [736, 228] on icon at bounding box center [731, 229] width 13 height 13
click at [734, 230] on icon at bounding box center [731, 229] width 13 height 13
click at [1368, 369] on icon at bounding box center [1367, 375] width 15 height 15
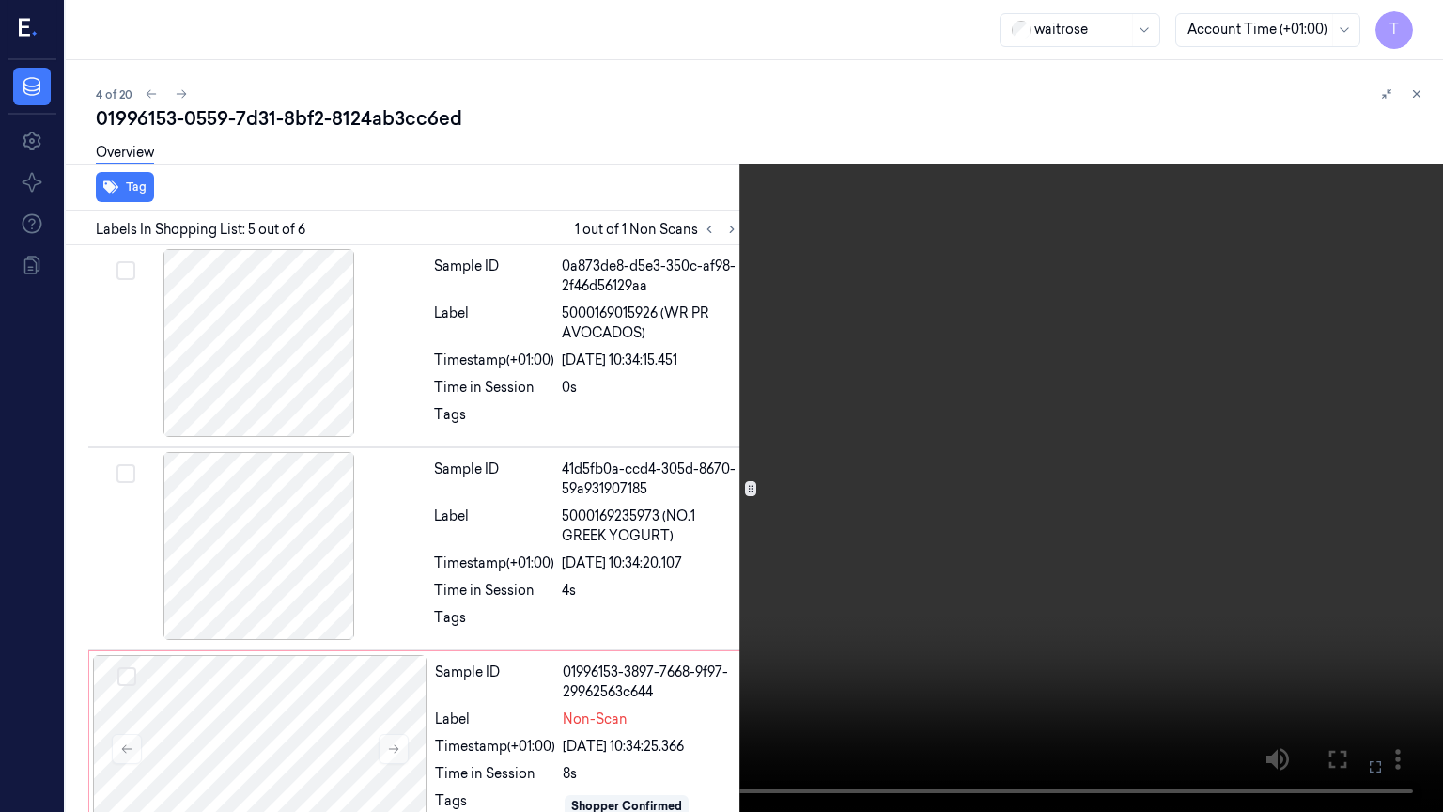
click at [0, 0] on icon at bounding box center [0, 0] width 0 height 0
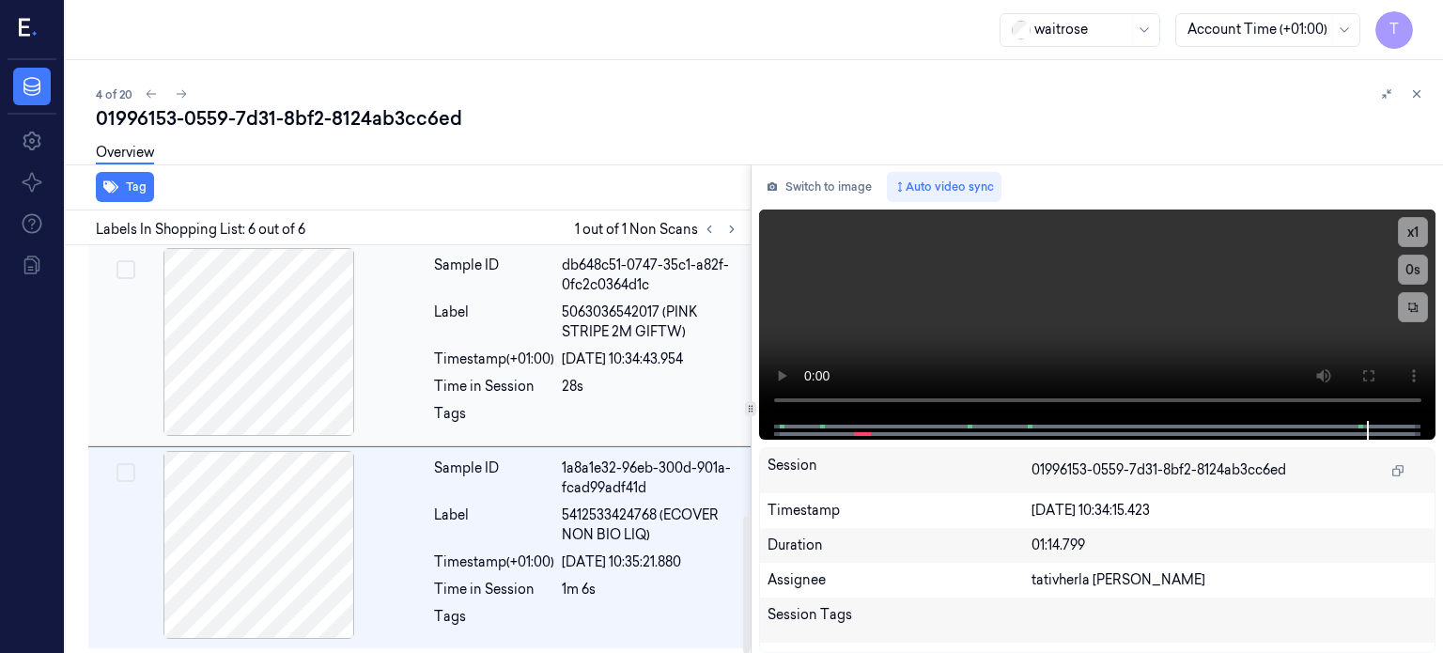
click at [311, 384] on div at bounding box center [259, 342] width 334 height 188
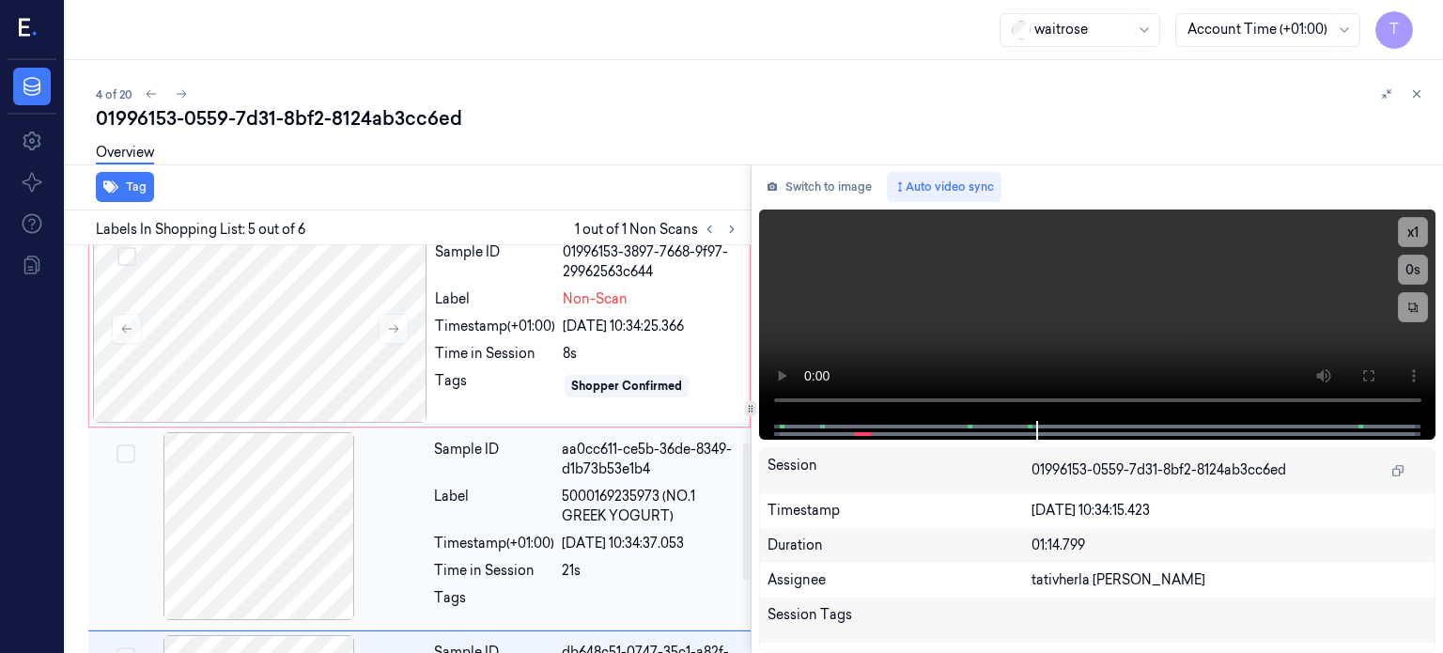
scroll to position [418, 0]
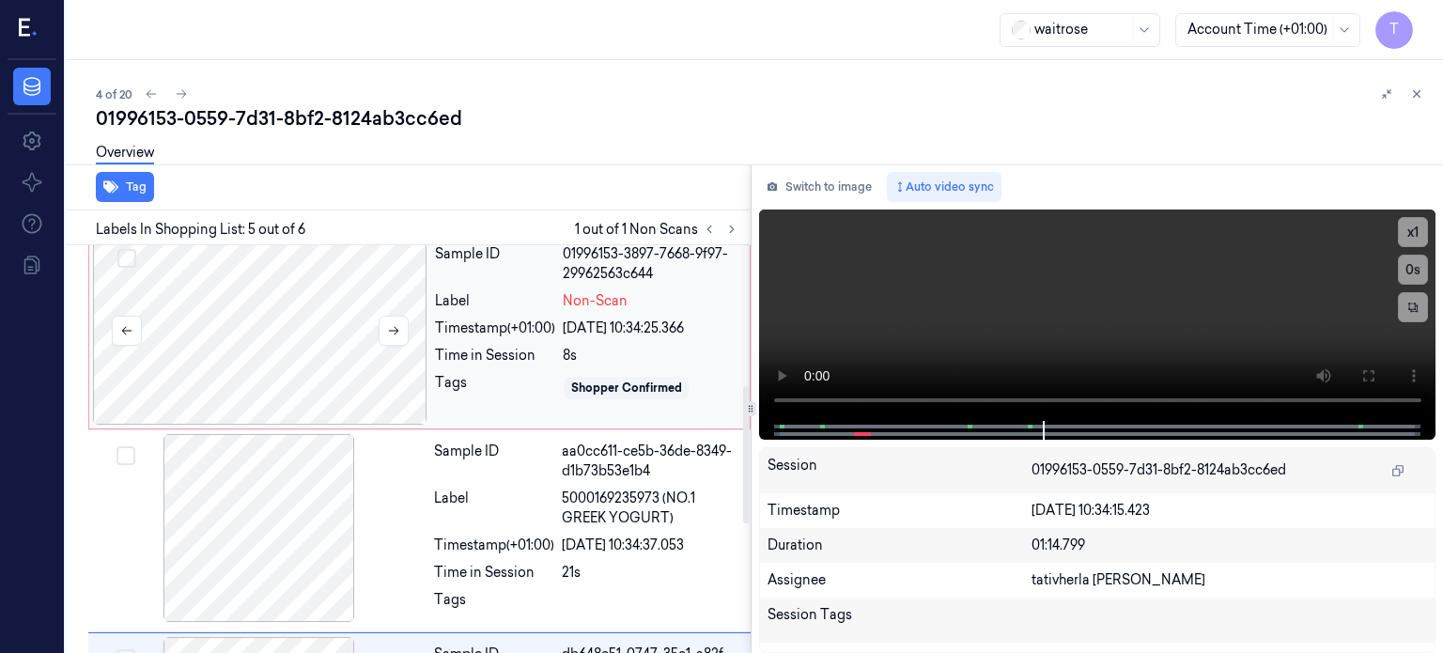
click at [328, 342] on div at bounding box center [260, 331] width 334 height 188
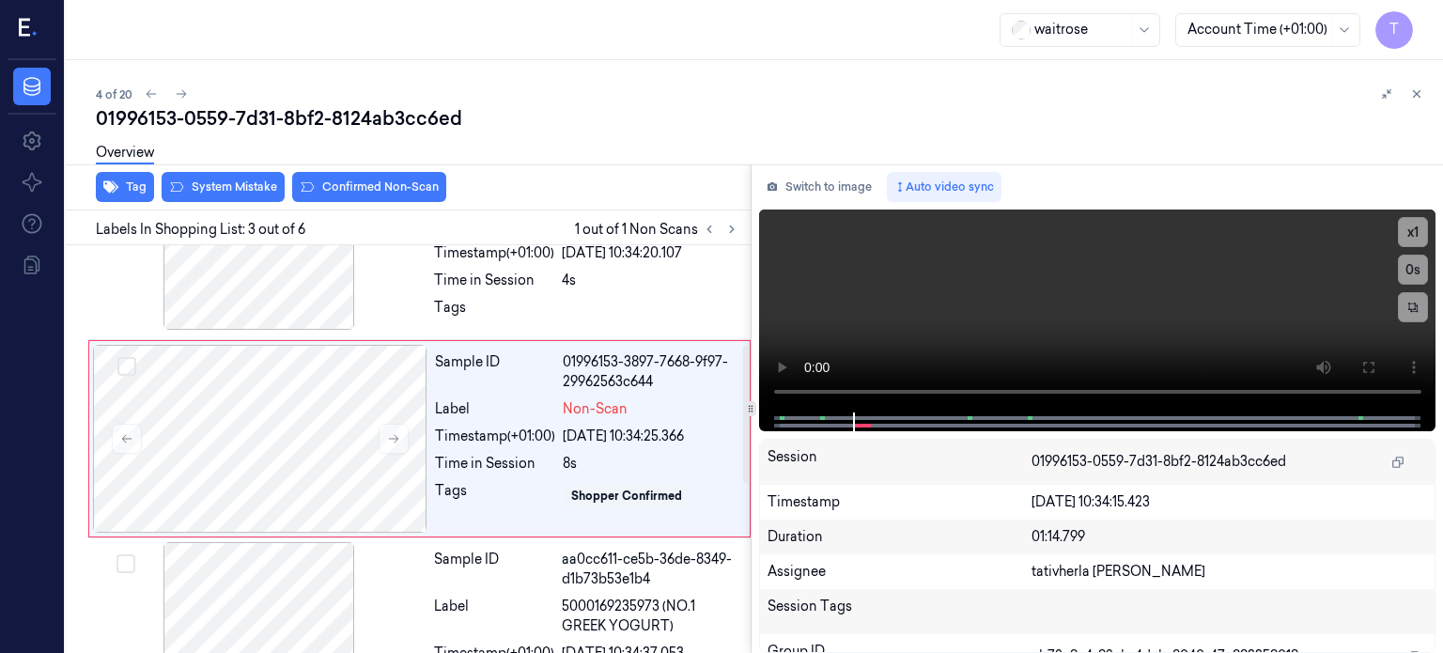
scroll to position [298, 0]
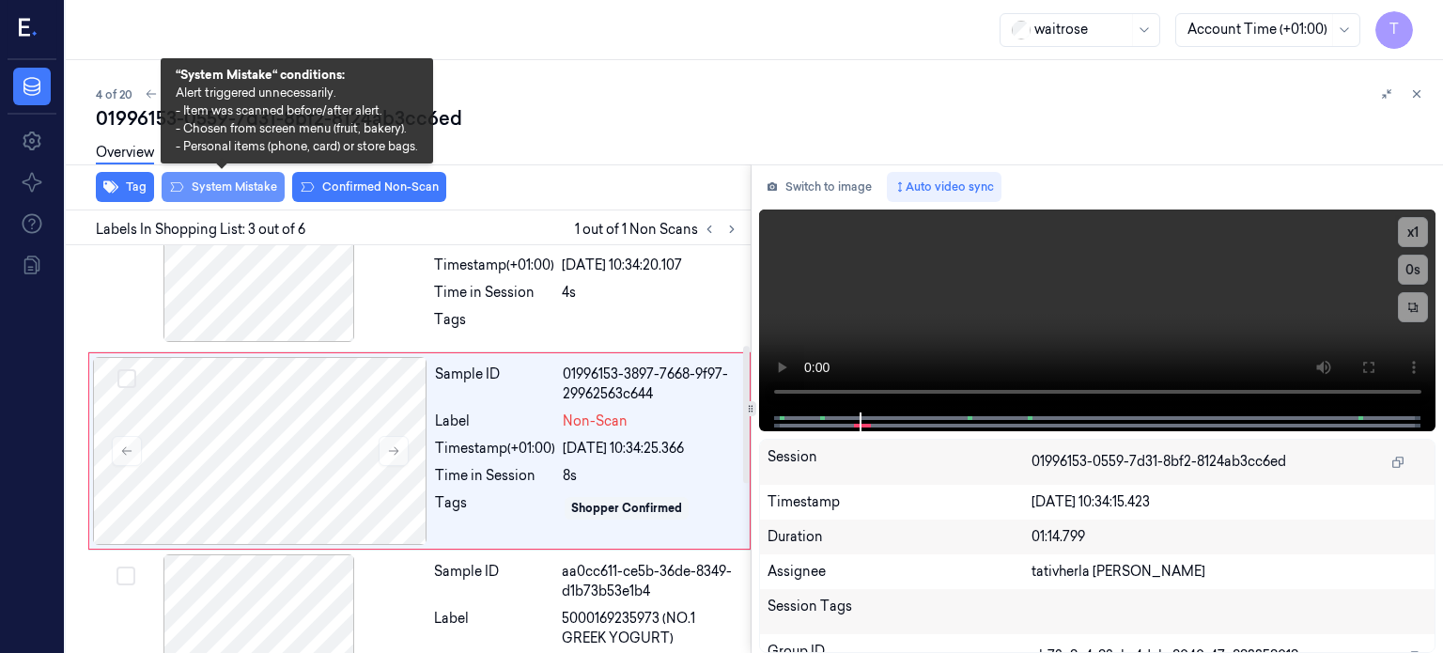
click at [213, 182] on button "System Mistake" at bounding box center [223, 187] width 123 height 30
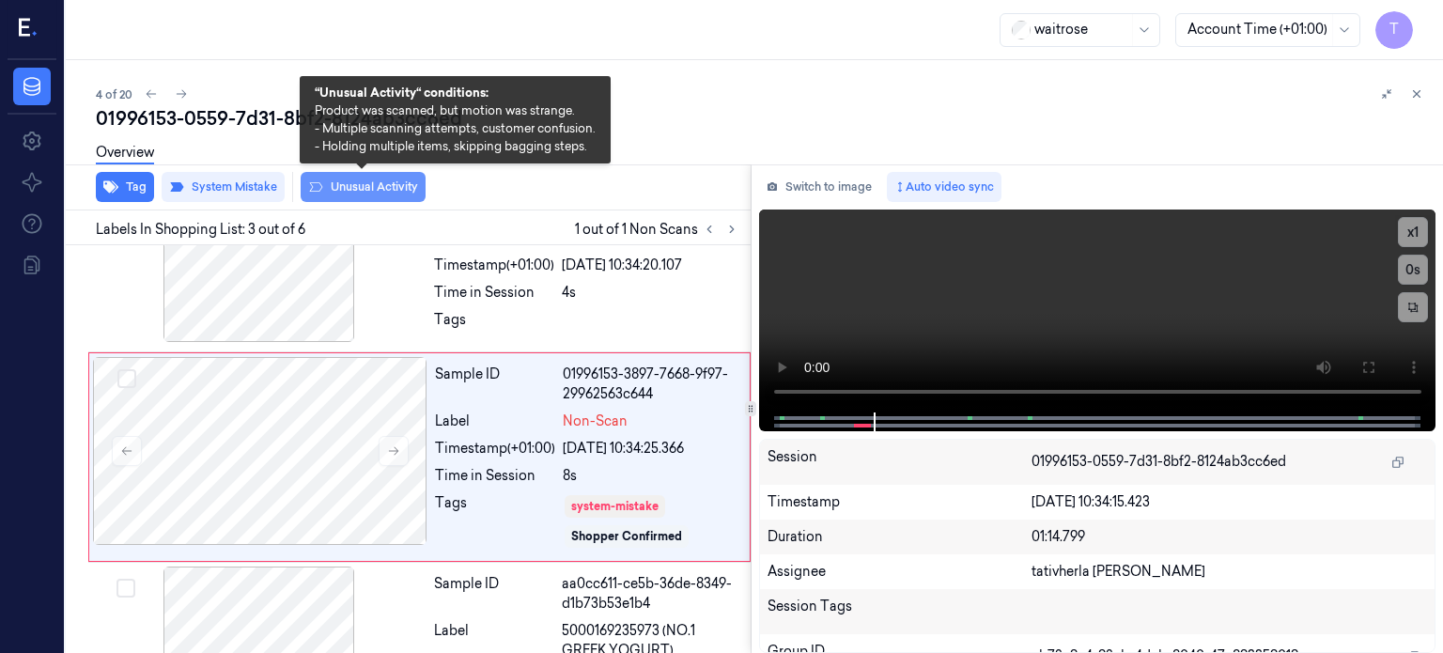
scroll to position [304, 0]
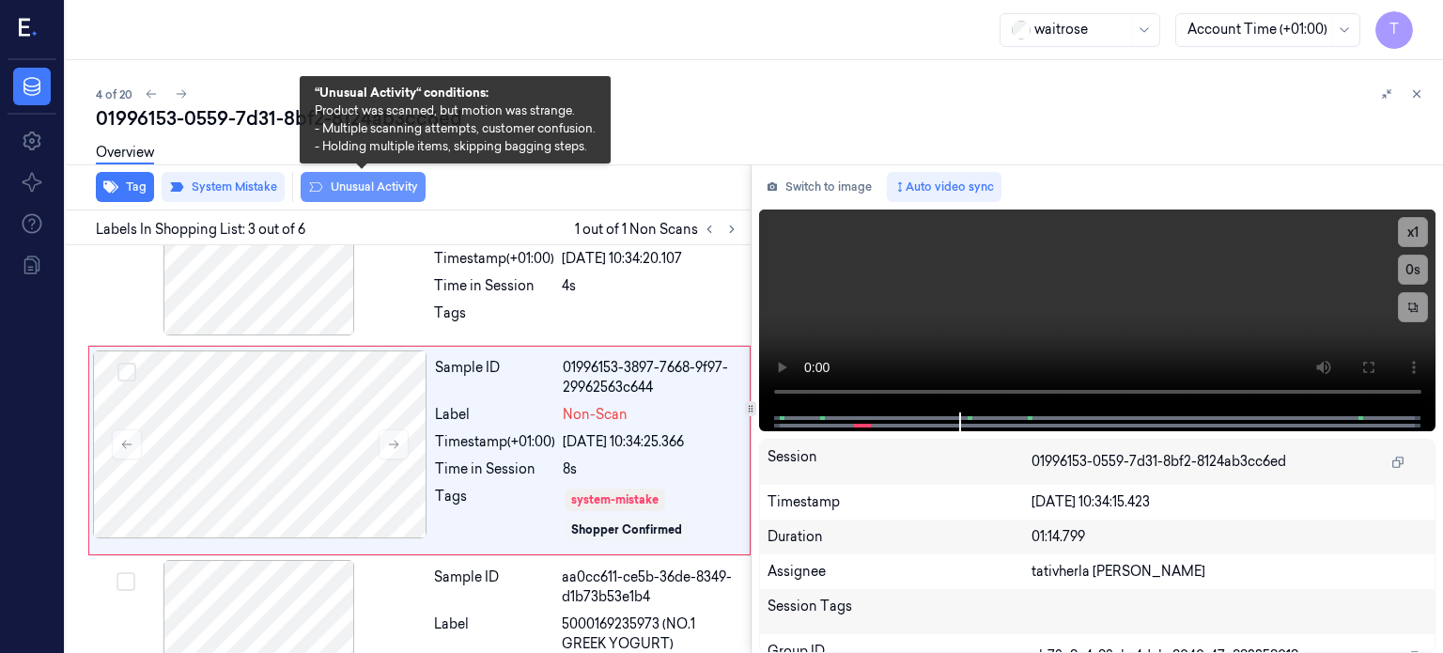
click at [379, 184] on button "Unusual Activity" at bounding box center [363, 187] width 125 height 30
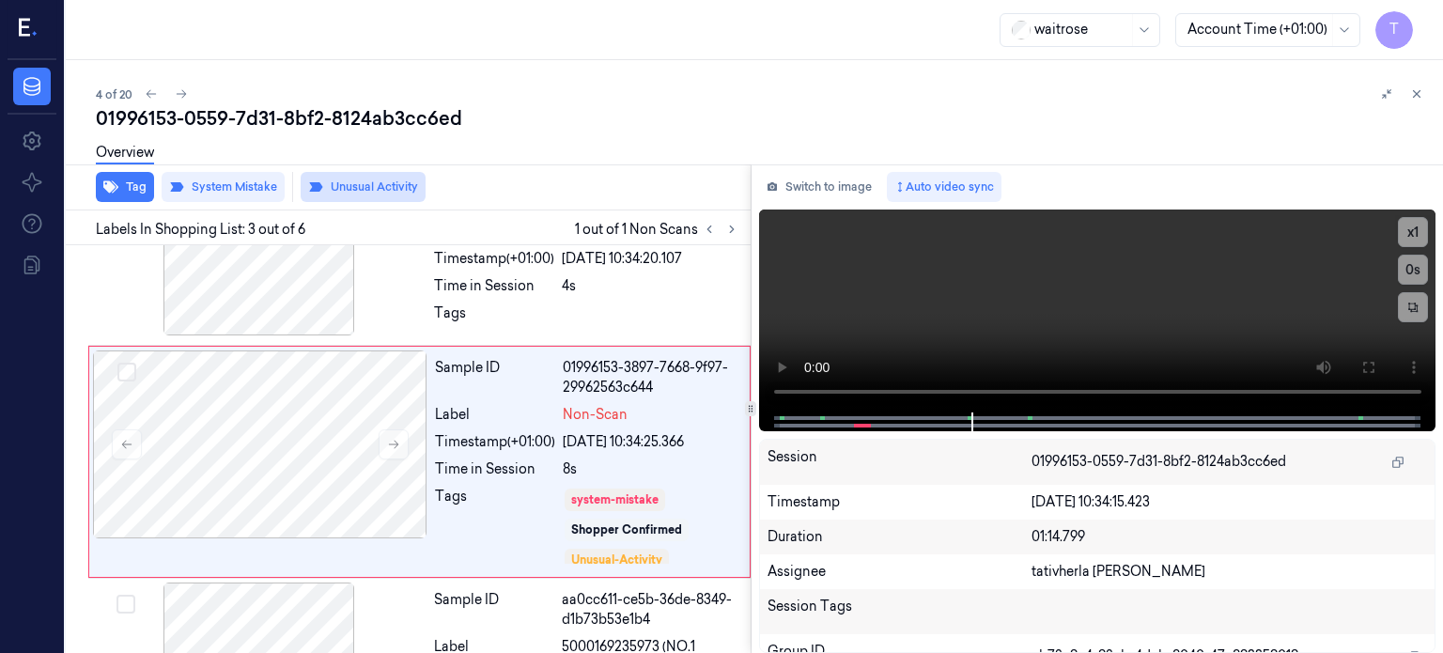
scroll to position [316, 0]
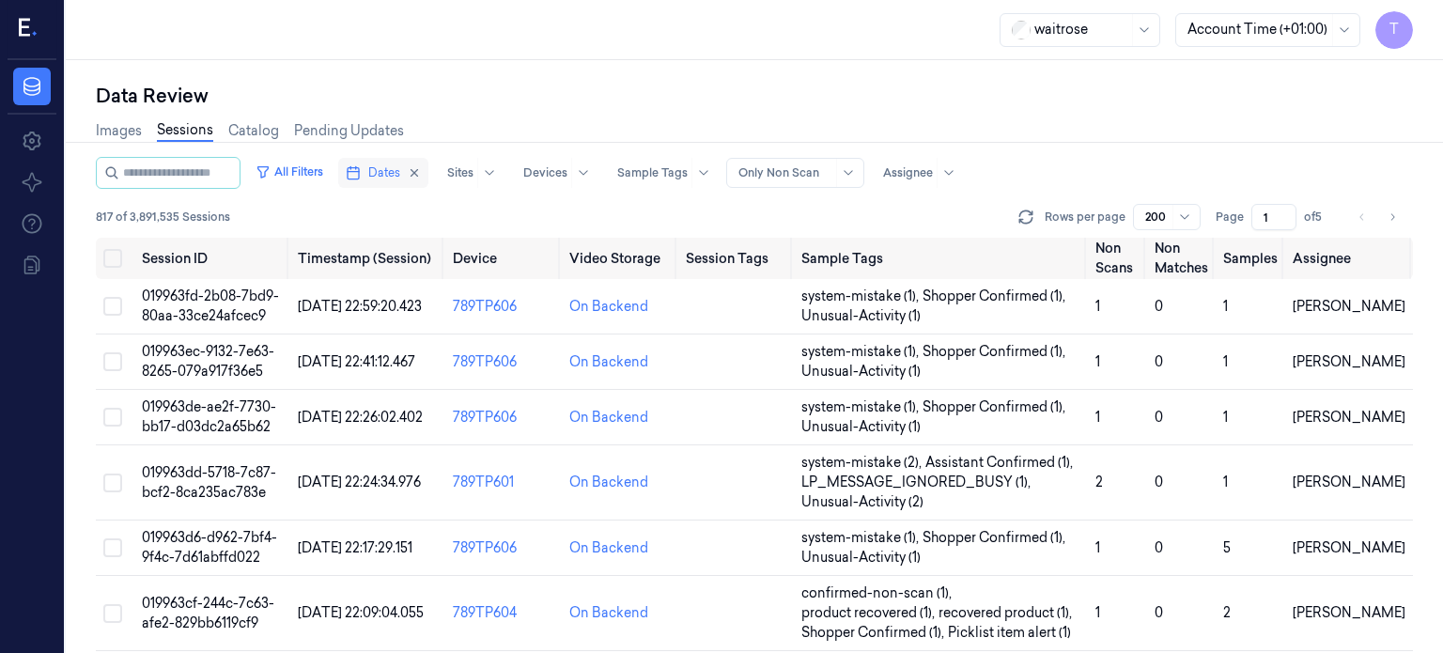
click at [400, 172] on span "Dates" at bounding box center [384, 172] width 32 height 17
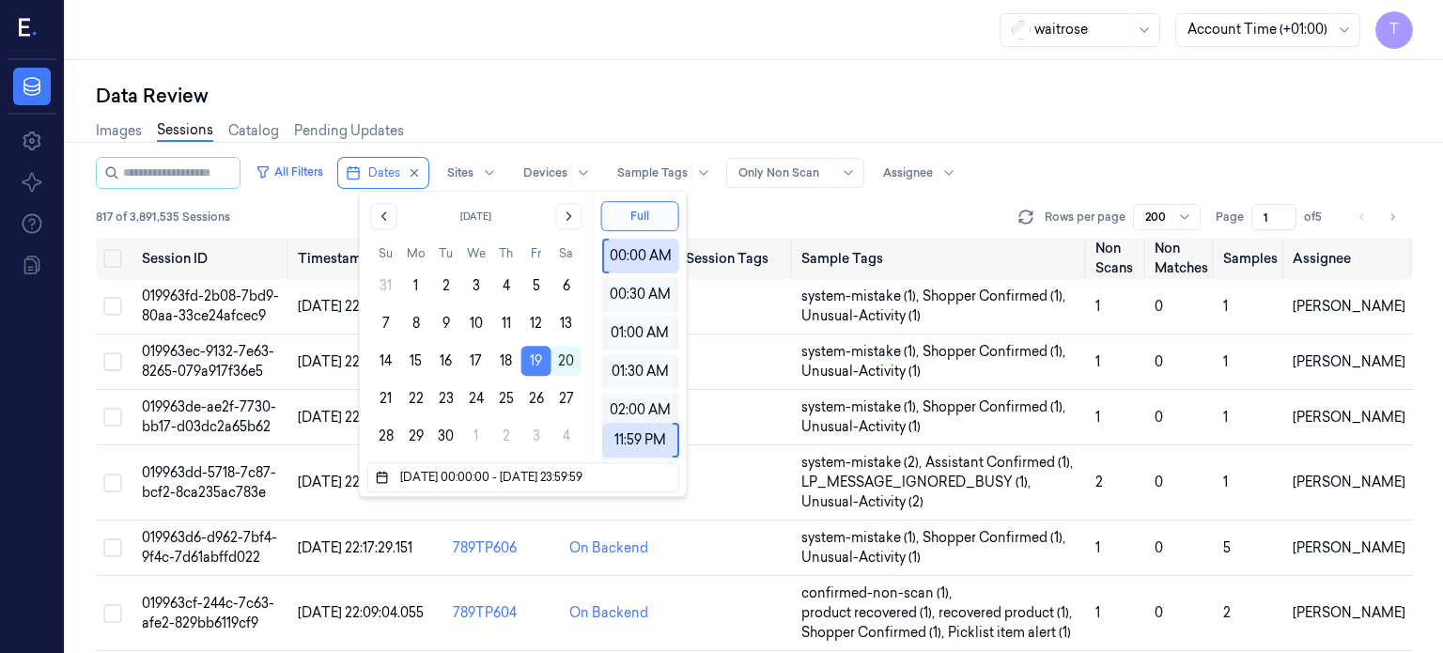
click at [533, 355] on button "19" at bounding box center [536, 361] width 30 height 30
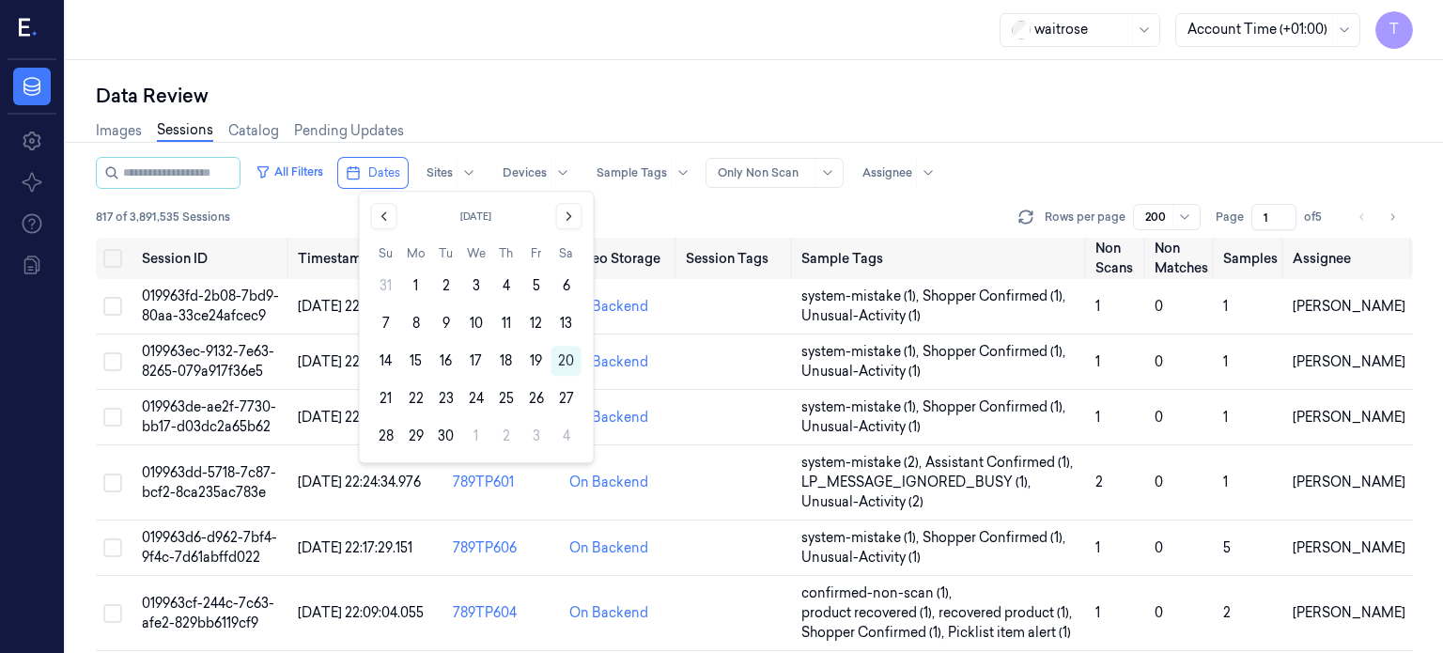
click at [806, 166] on div at bounding box center [765, 172] width 94 height 17
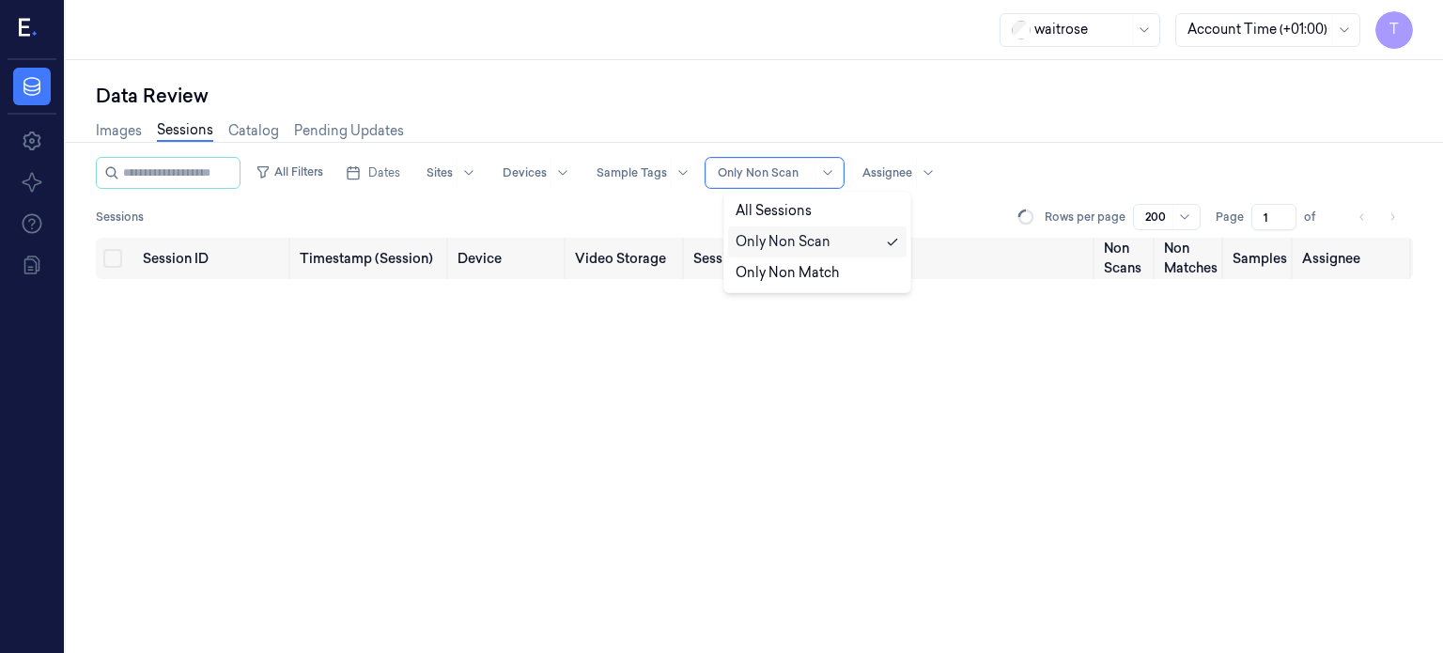
click at [783, 240] on div "Only Non Scan" at bounding box center [782, 242] width 95 height 20
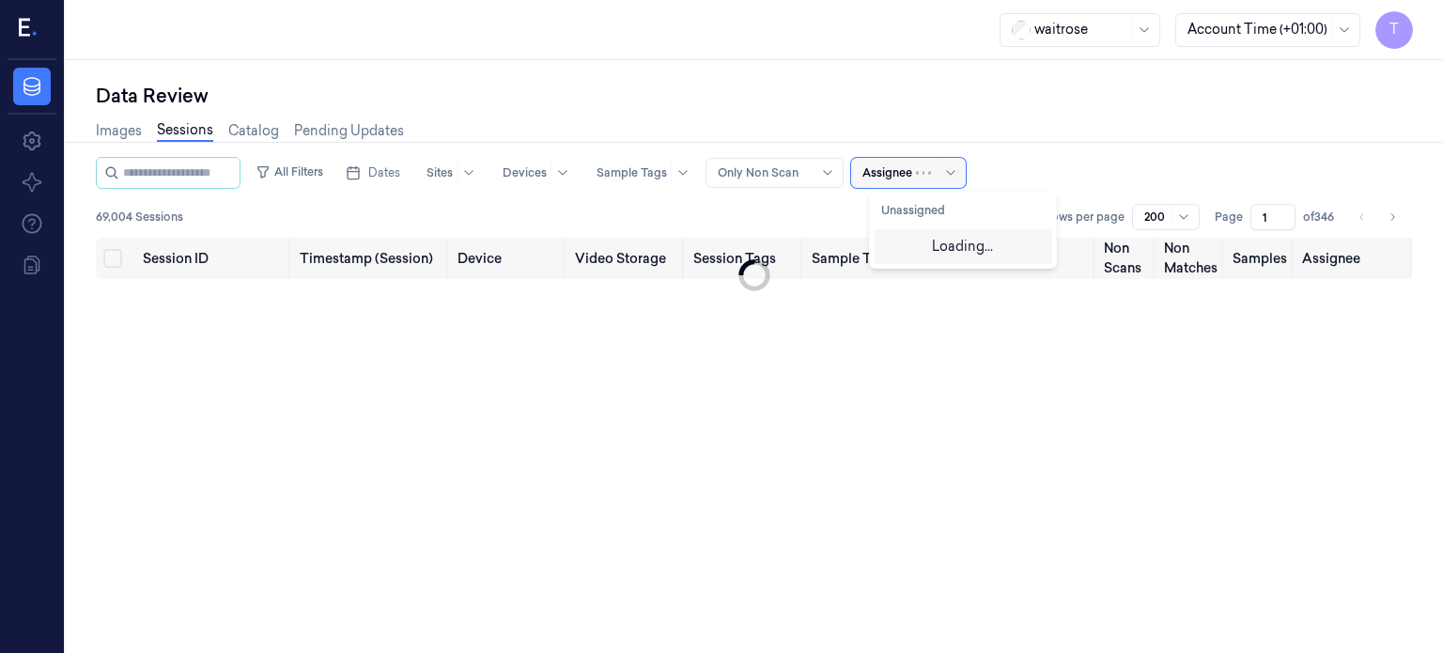
click at [910, 176] on div at bounding box center [887, 172] width 50 height 17
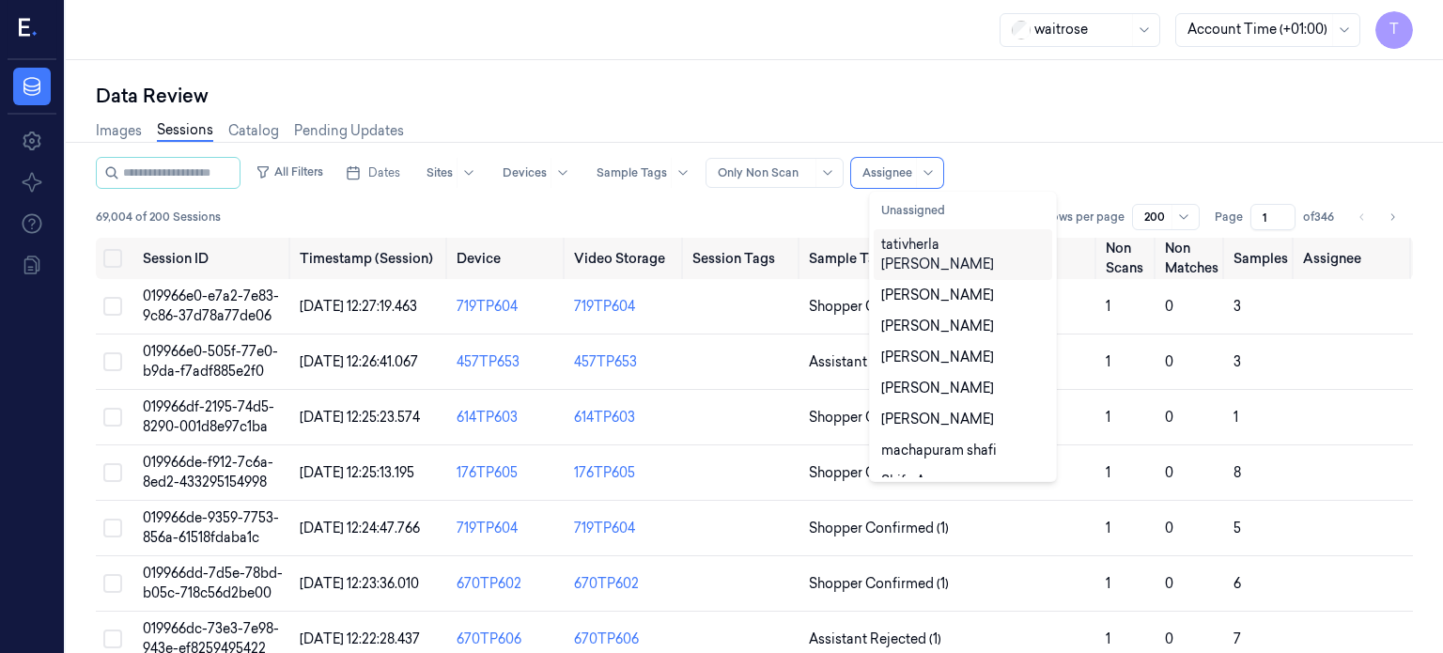
click at [945, 243] on div "tativherla [PERSON_NAME]" at bounding box center [962, 254] width 163 height 39
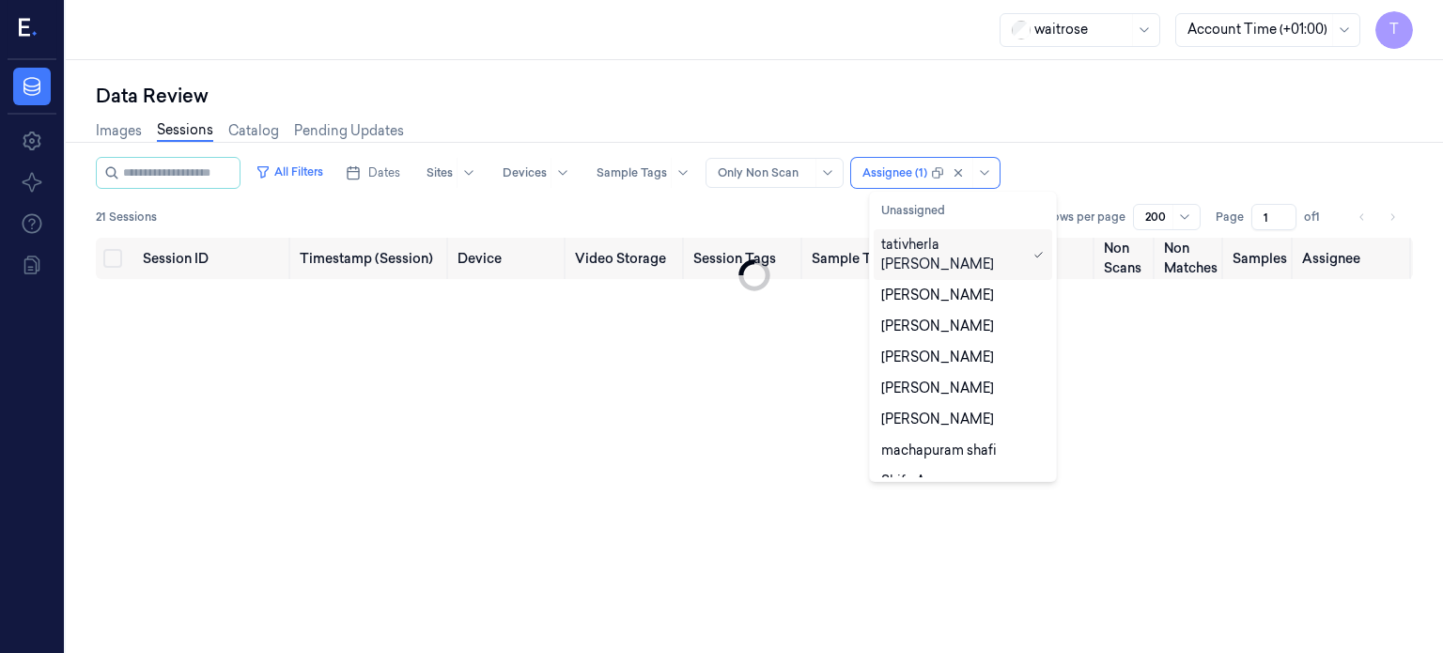
click at [959, 248] on div "tativherla [PERSON_NAME]" at bounding box center [953, 254] width 145 height 39
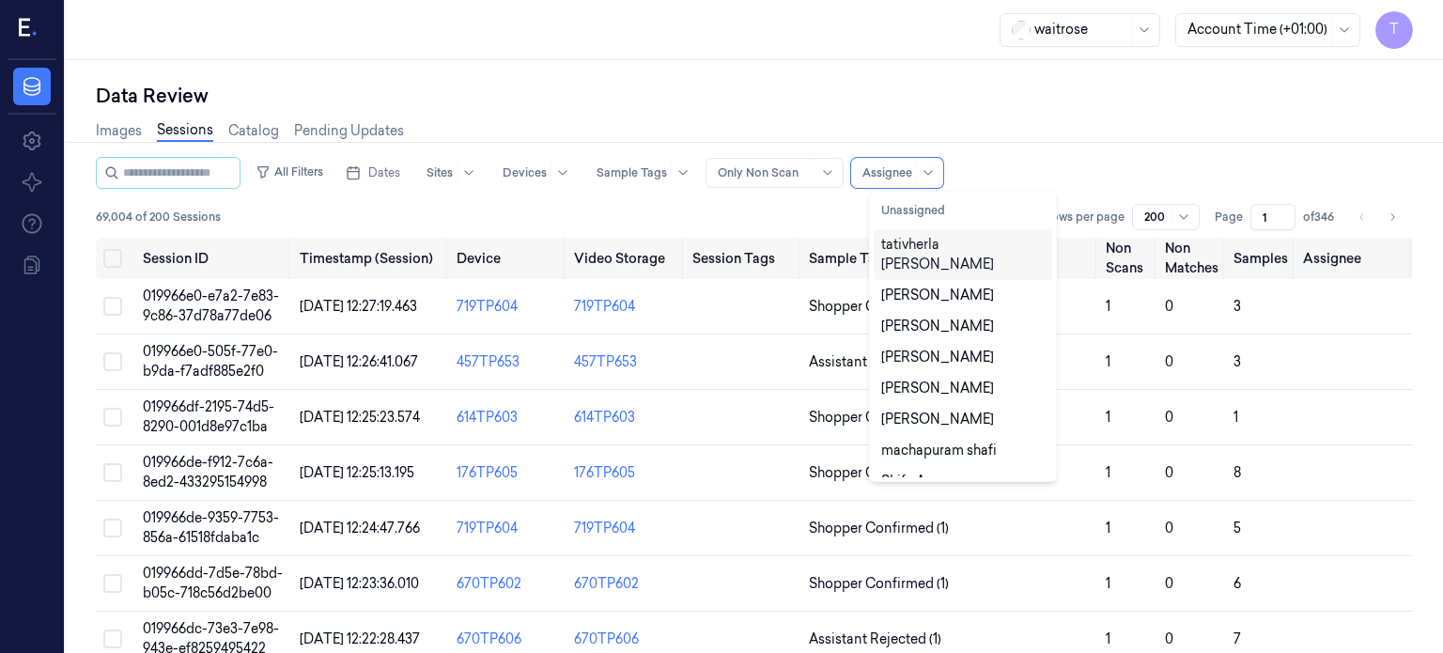
click at [953, 251] on div "tativherla [PERSON_NAME]" at bounding box center [962, 254] width 163 height 39
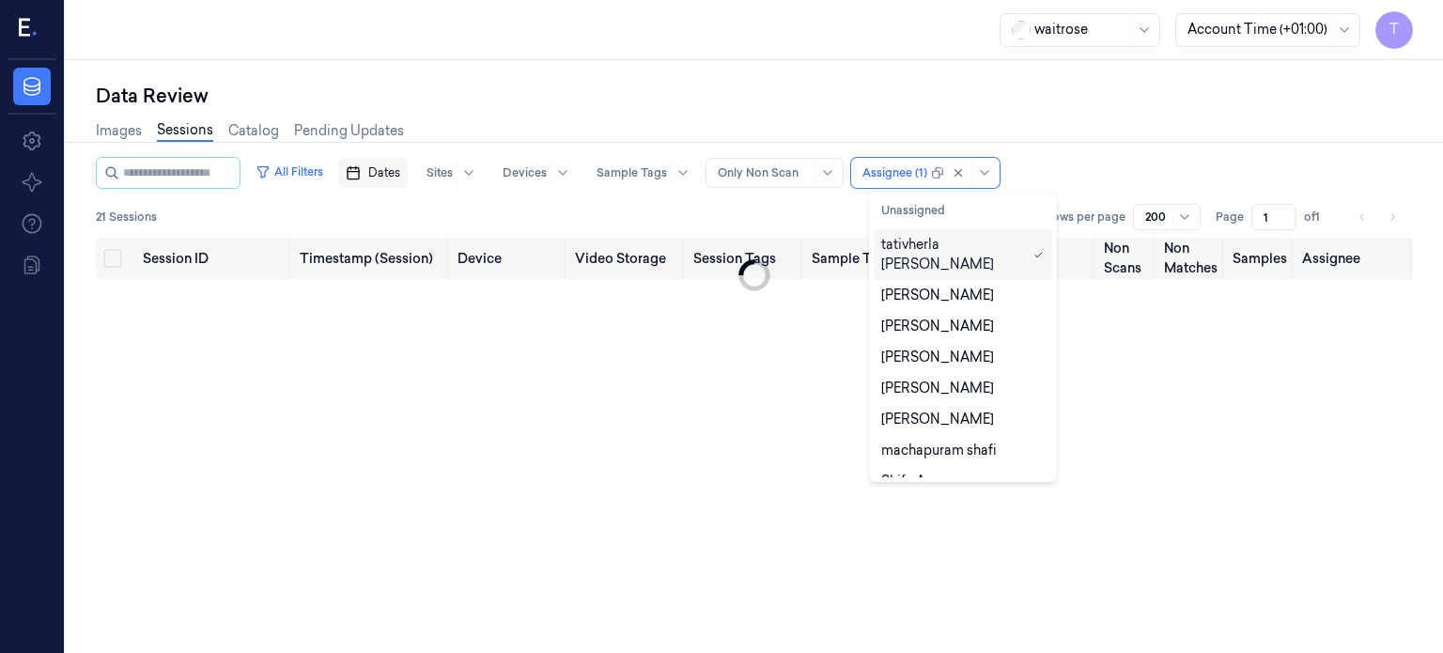
click at [400, 174] on span "Dates" at bounding box center [384, 172] width 32 height 17
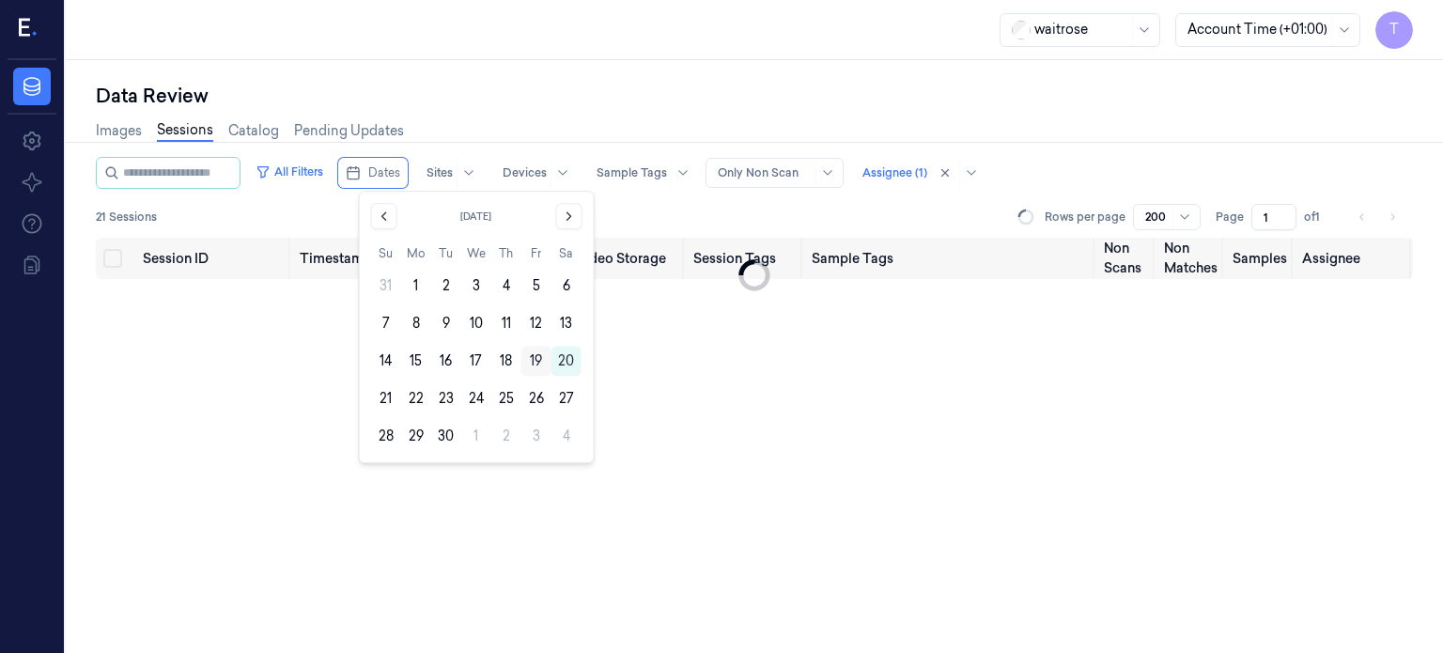
click at [541, 363] on button "19" at bounding box center [536, 361] width 30 height 30
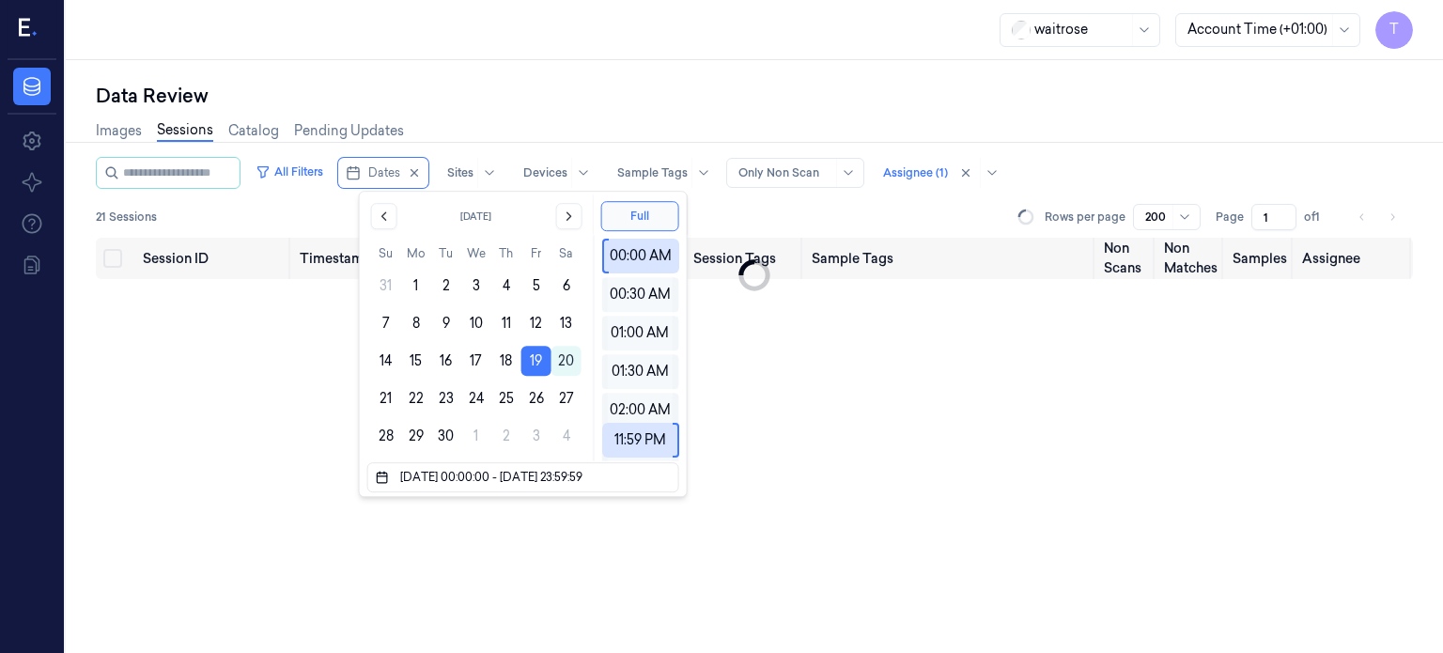
click at [613, 115] on div "Images Sessions Catalog Pending Updates" at bounding box center [754, 133] width 1317 height 48
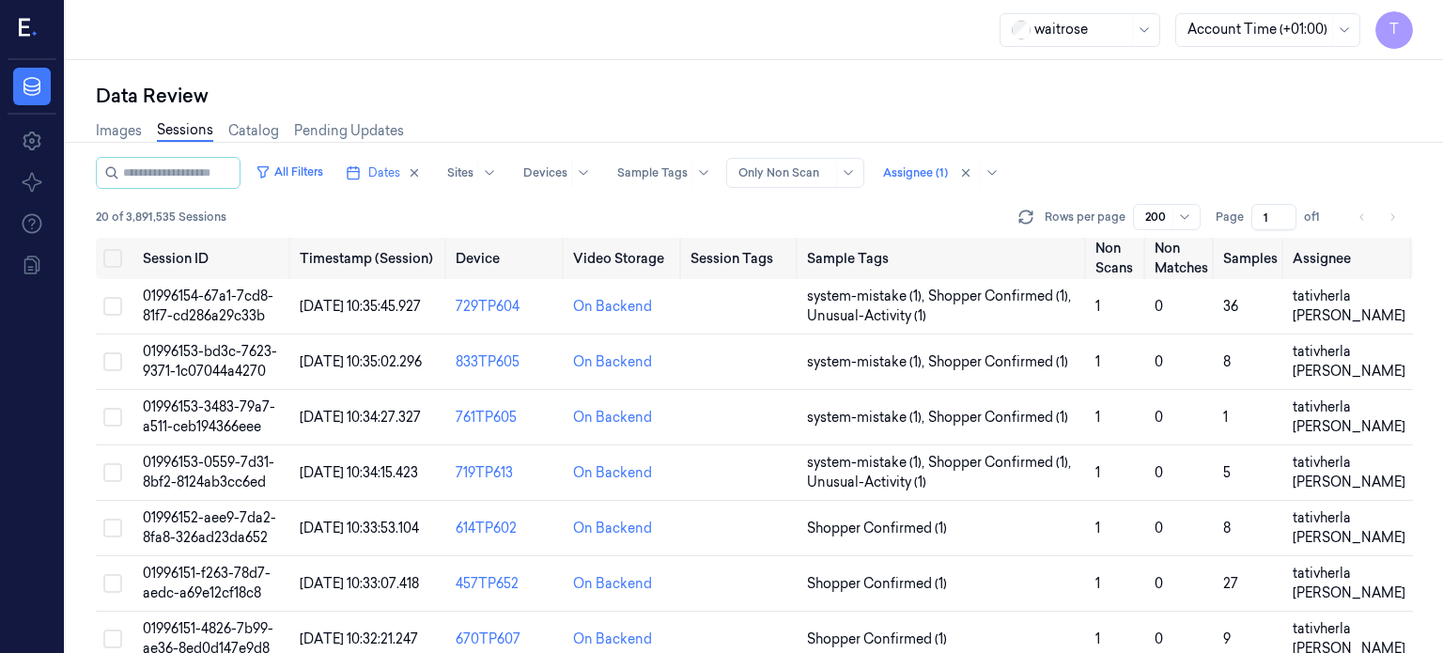
click at [784, 169] on div at bounding box center [785, 172] width 94 height 17
click at [800, 243] on div "Only Non Scan" at bounding box center [803, 242] width 95 height 20
click at [948, 168] on div at bounding box center [915, 172] width 65 height 17
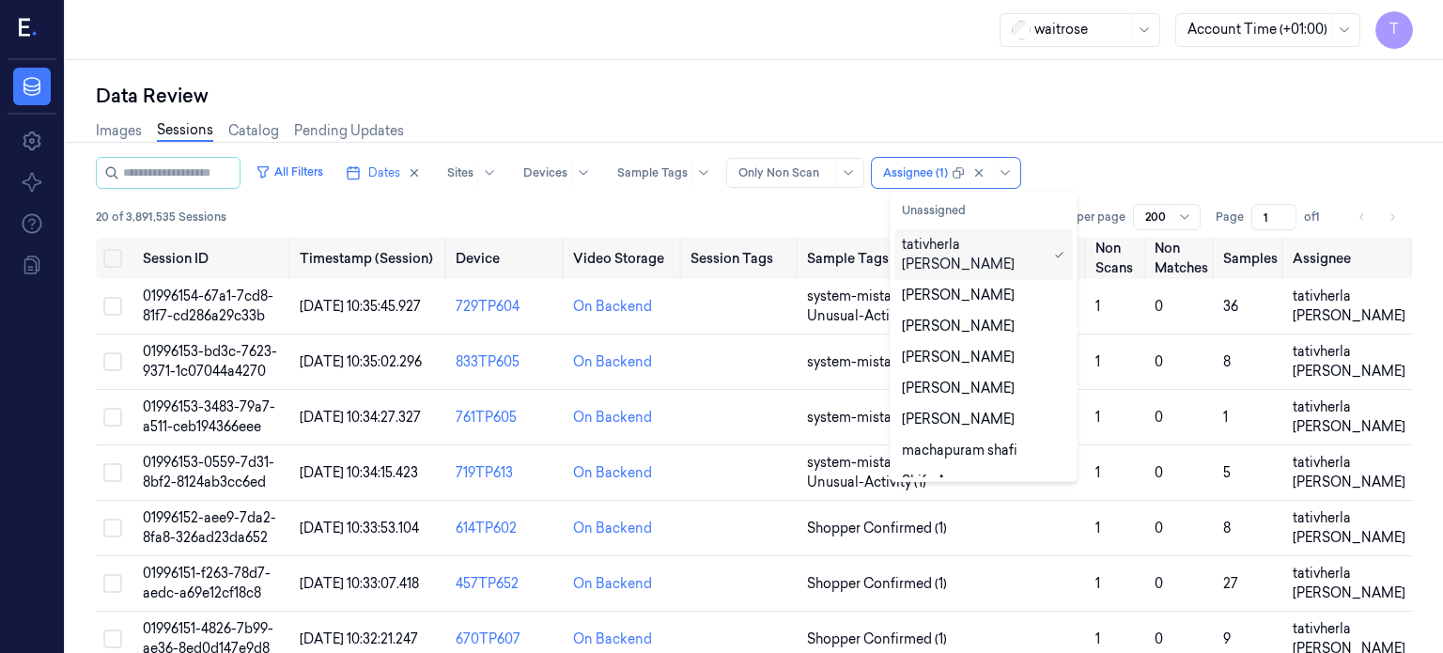
click at [977, 253] on div "tativherla [PERSON_NAME]" at bounding box center [974, 254] width 145 height 39
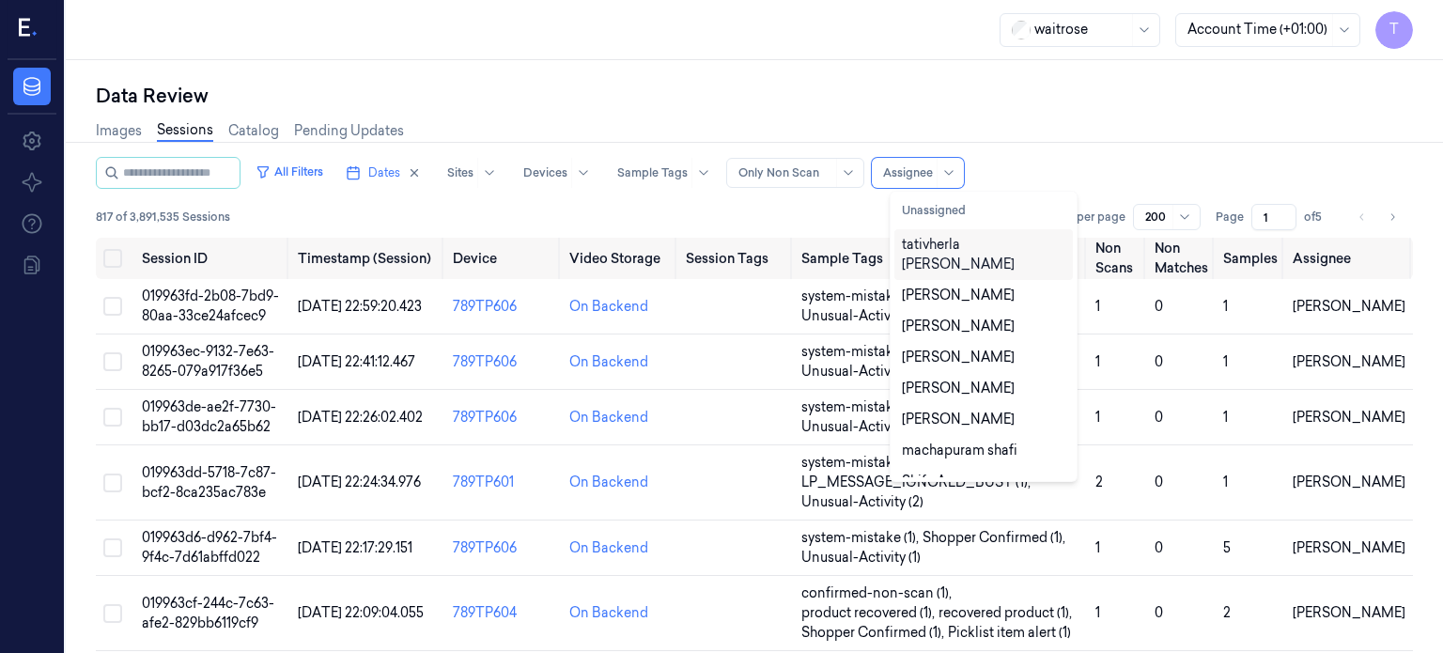
click at [982, 243] on div "tativherla [PERSON_NAME]" at bounding box center [983, 254] width 163 height 39
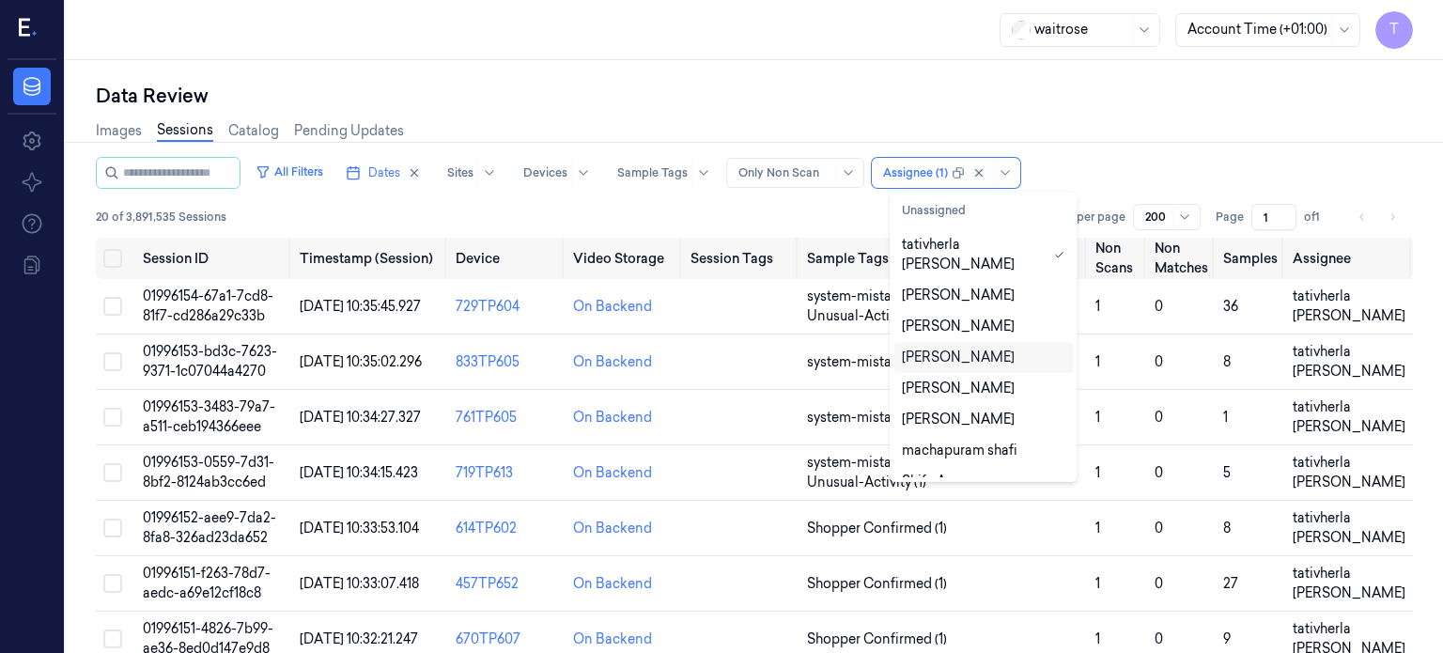
click at [738, 112] on div "Images Sessions Catalog Pending Updates" at bounding box center [754, 133] width 1317 height 48
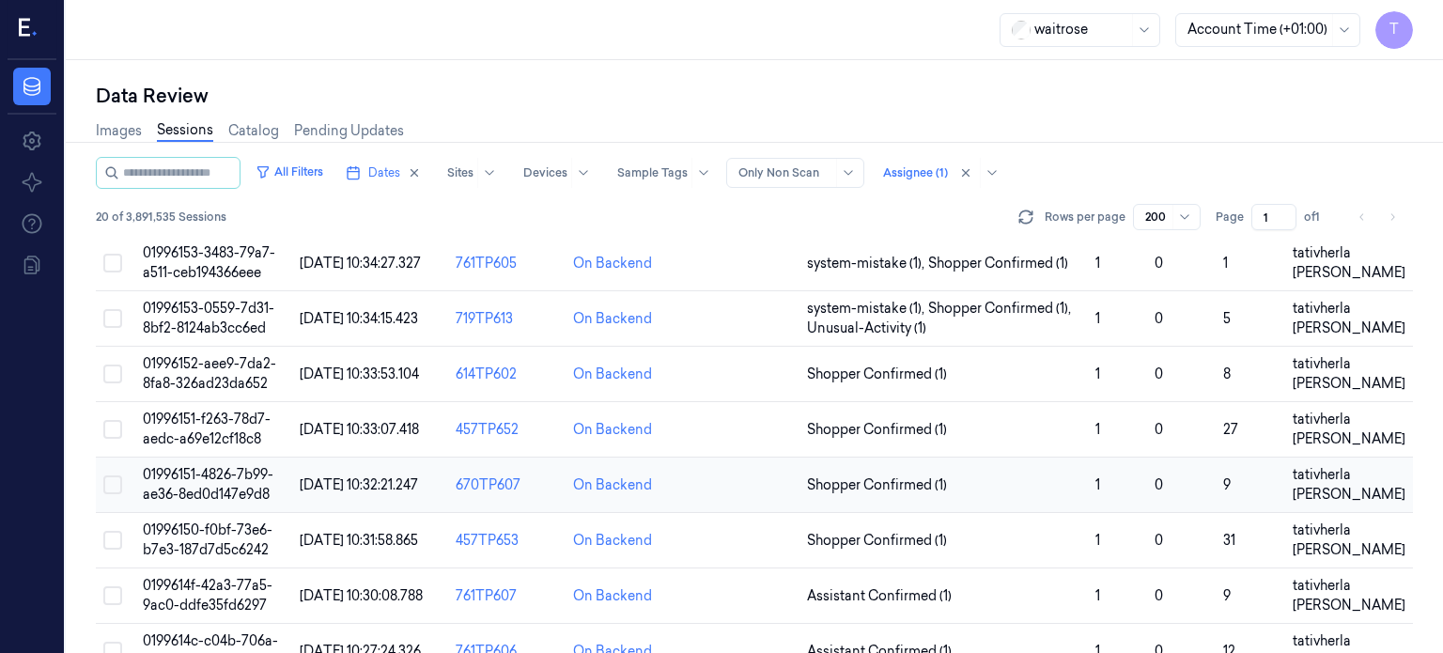
scroll to position [188, 0]
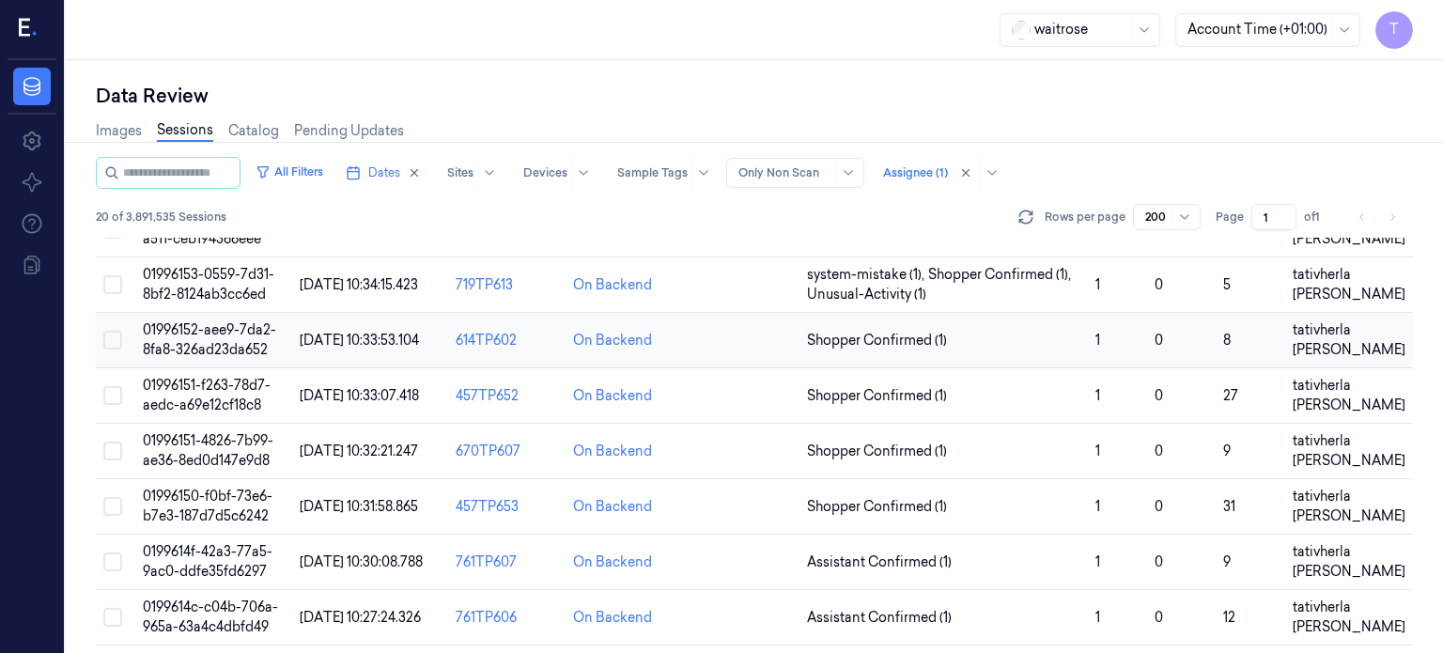
click at [213, 337] on td "01996152-aee9-7da2-8fa8-326ad23da652" at bounding box center [213, 340] width 157 height 55
